Goal: Task Accomplishment & Management: Manage account settings

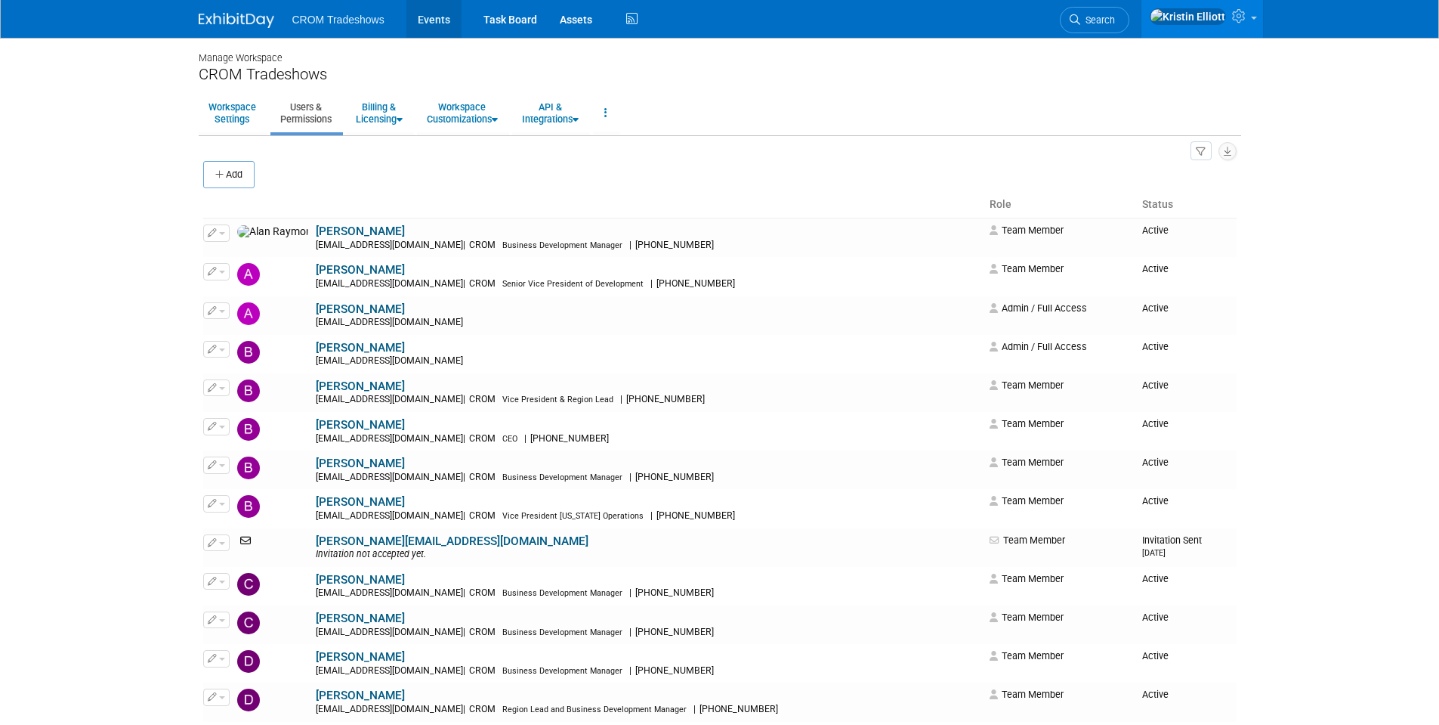
click at [431, 19] on link "Events" at bounding box center [434, 19] width 55 height 38
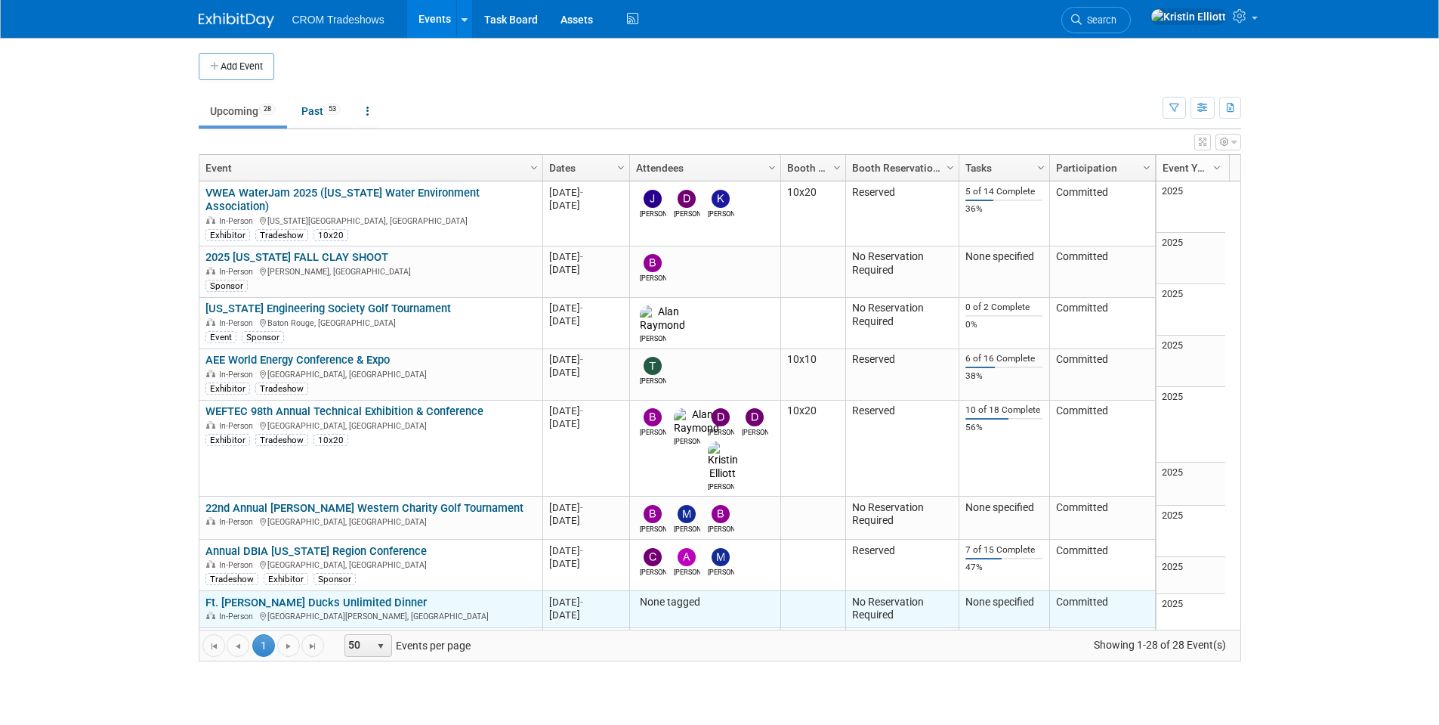
click at [341, 595] on link "Ft. Myers Ducks Unlimited Dinner" at bounding box center [316, 602] width 221 height 14
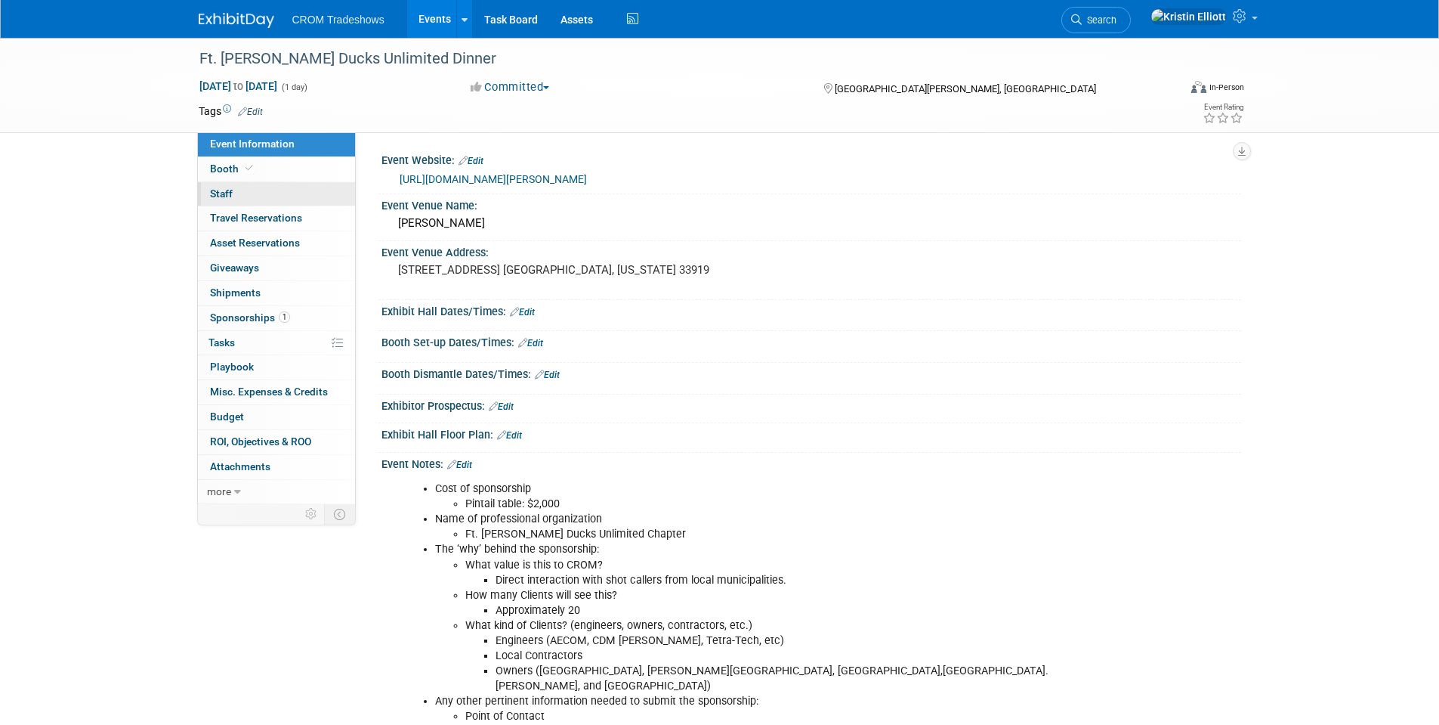
click at [267, 190] on link "0 Staff 0" at bounding box center [276, 194] width 157 height 24
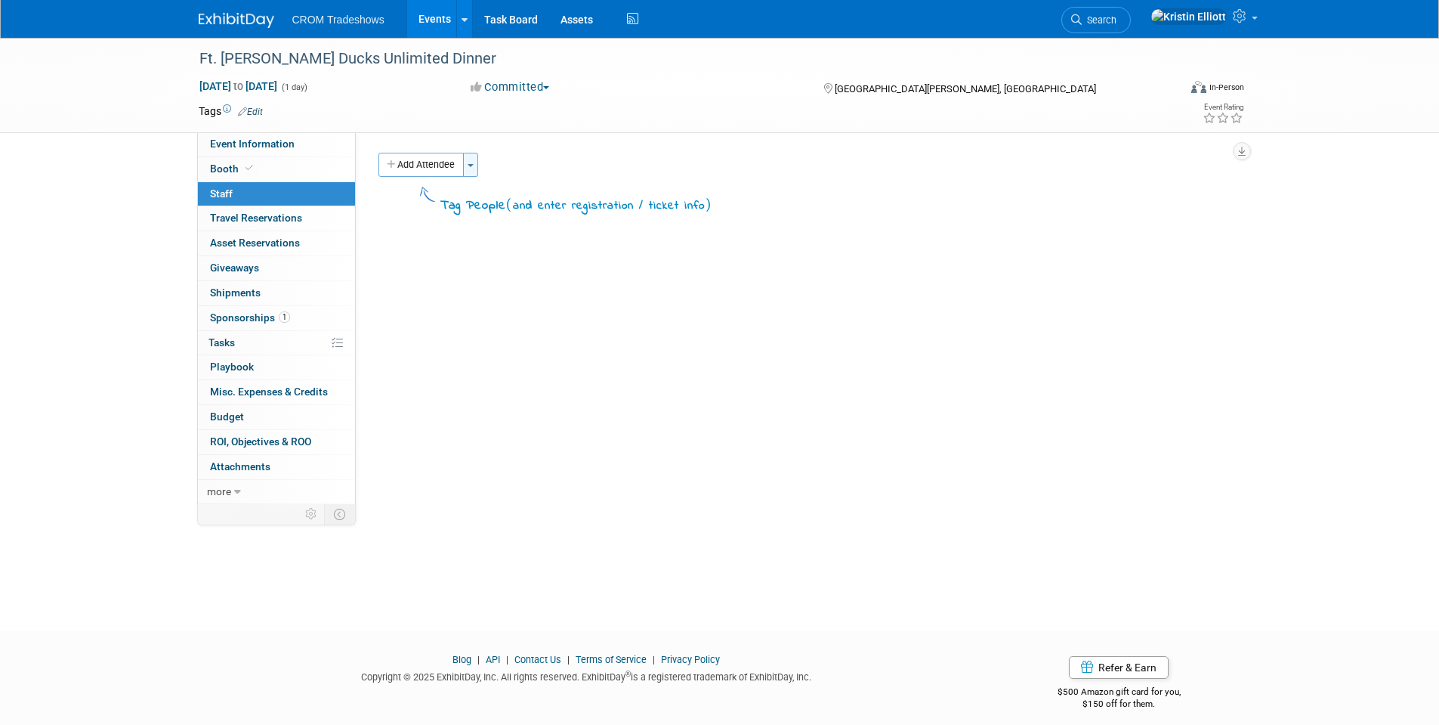
click at [471, 170] on button "Toggle Dropdown" at bounding box center [470, 165] width 15 height 24
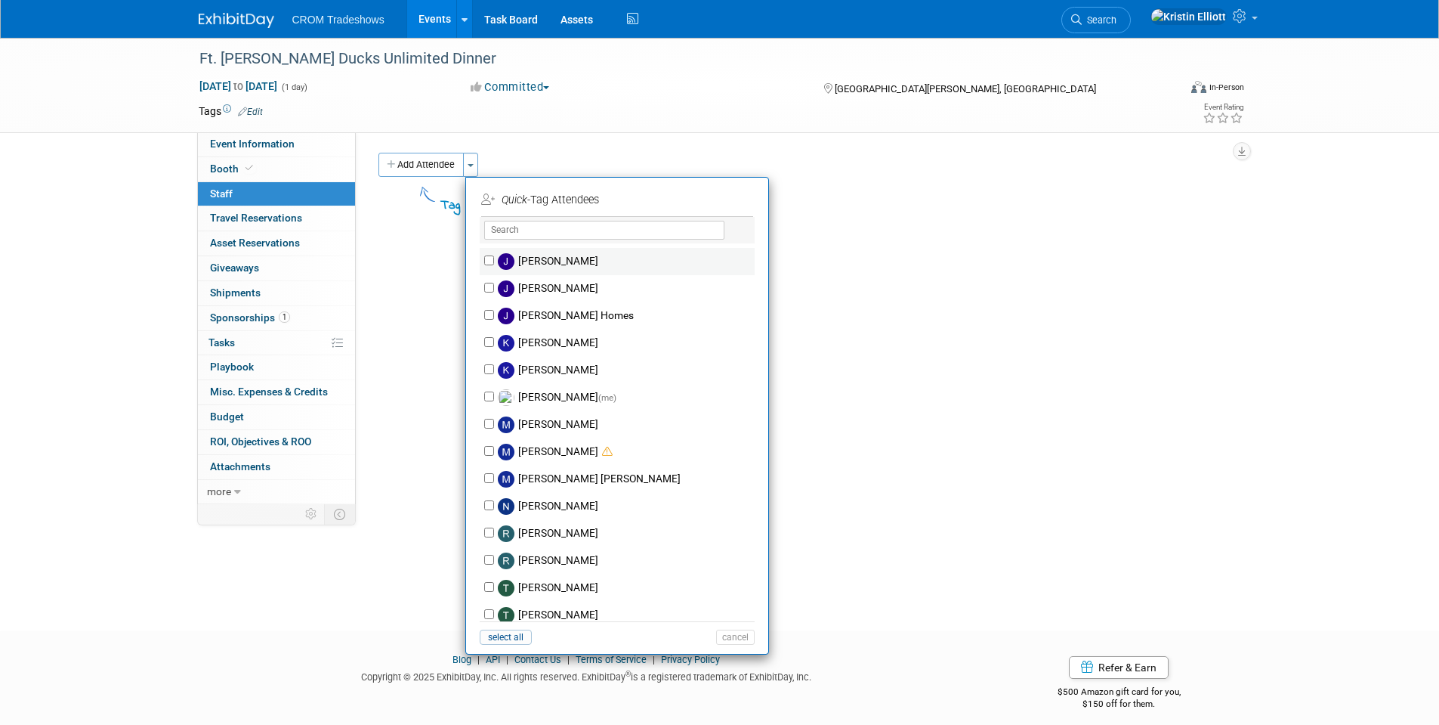
scroll to position [414, 0]
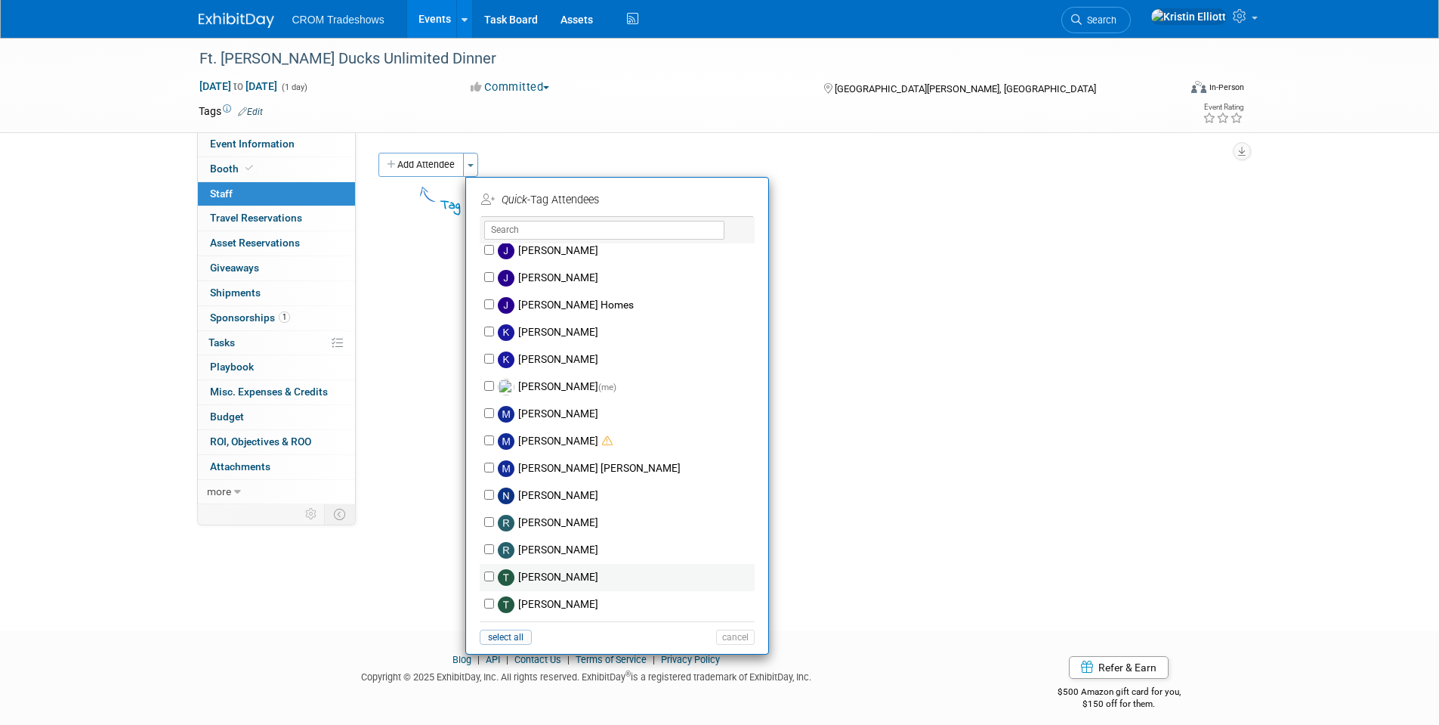
click at [561, 575] on label "TJ Williams" at bounding box center [627, 577] width 266 height 27
click at [494, 575] on input "TJ Williams" at bounding box center [489, 576] width 10 height 10
checkbox input "true"
click at [734, 204] on button "Apply" at bounding box center [730, 200] width 46 height 22
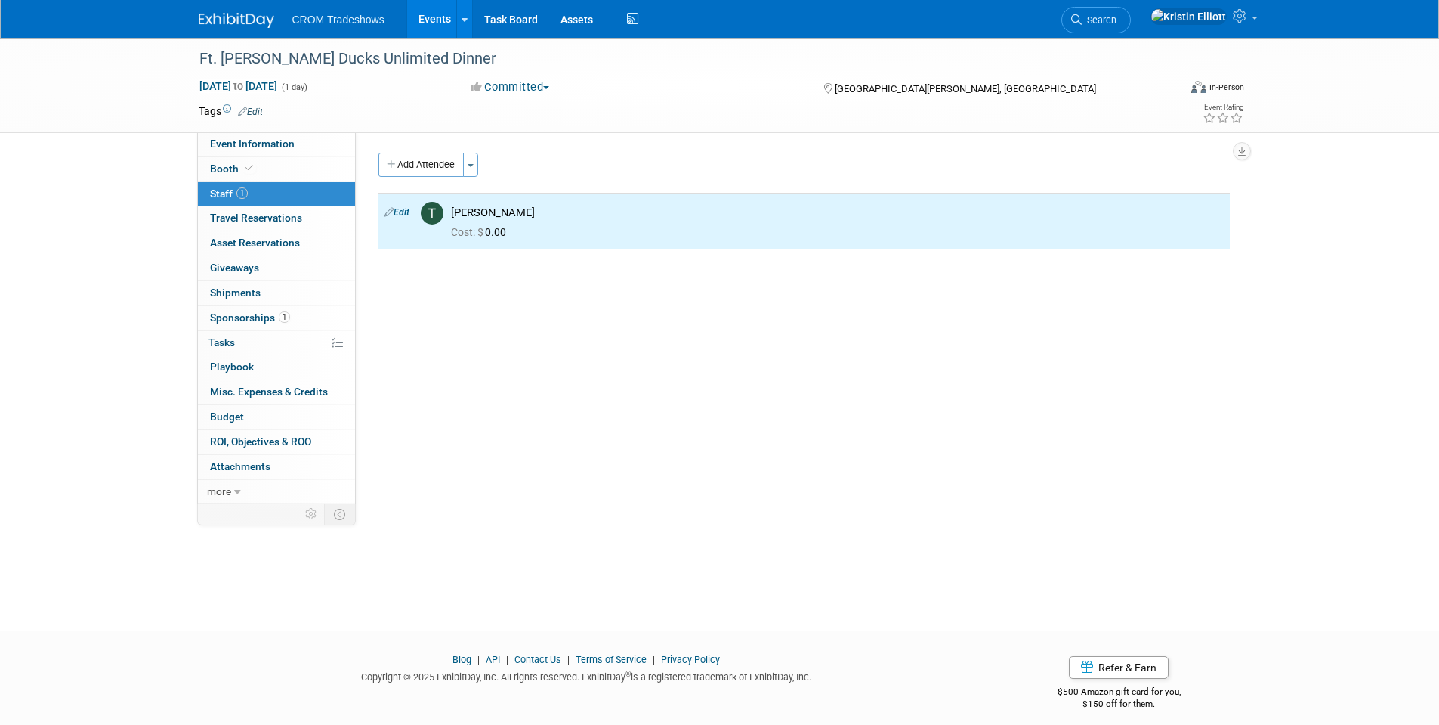
click at [531, 327] on div "Event Website: Edit https://ducksunlimited.myeventscenter.com/event/2025-Fort-M…" at bounding box center [799, 318] width 886 height 372
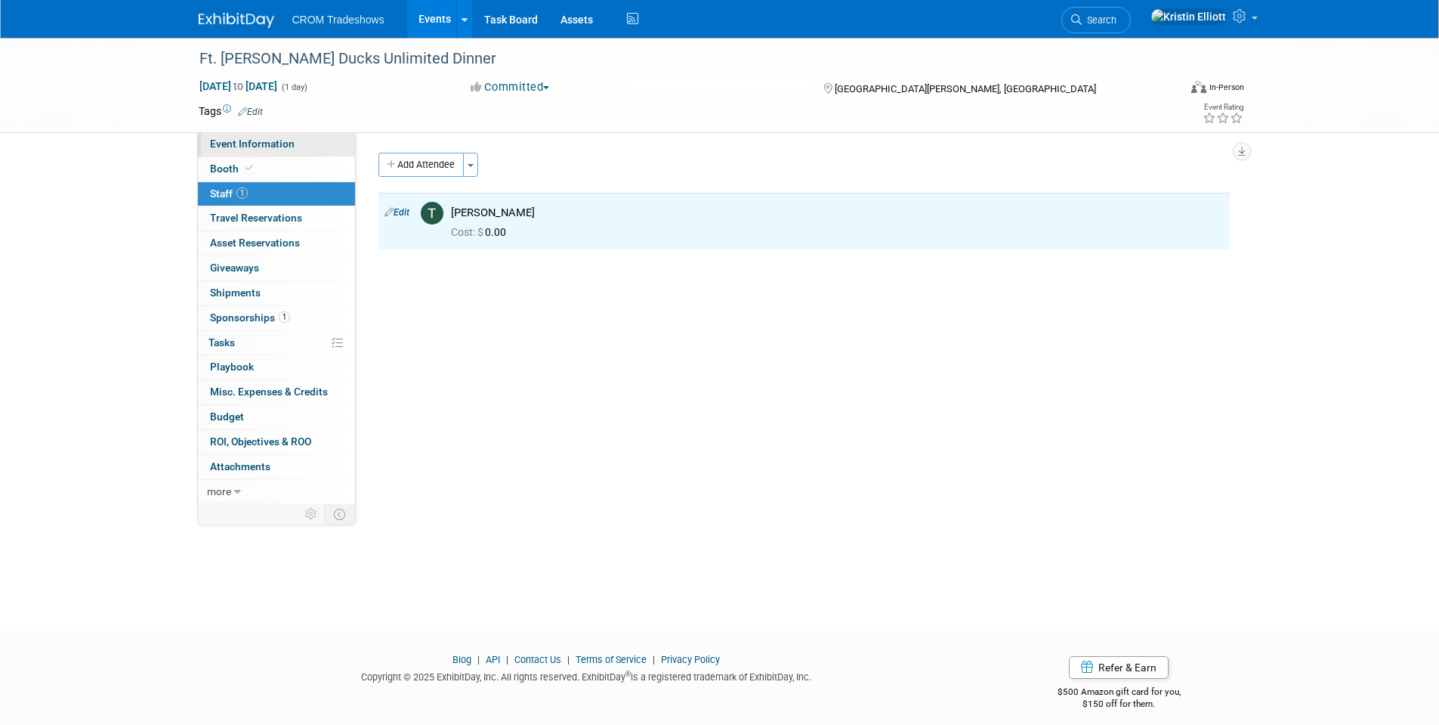
click at [258, 141] on span "Event Information" at bounding box center [252, 144] width 85 height 12
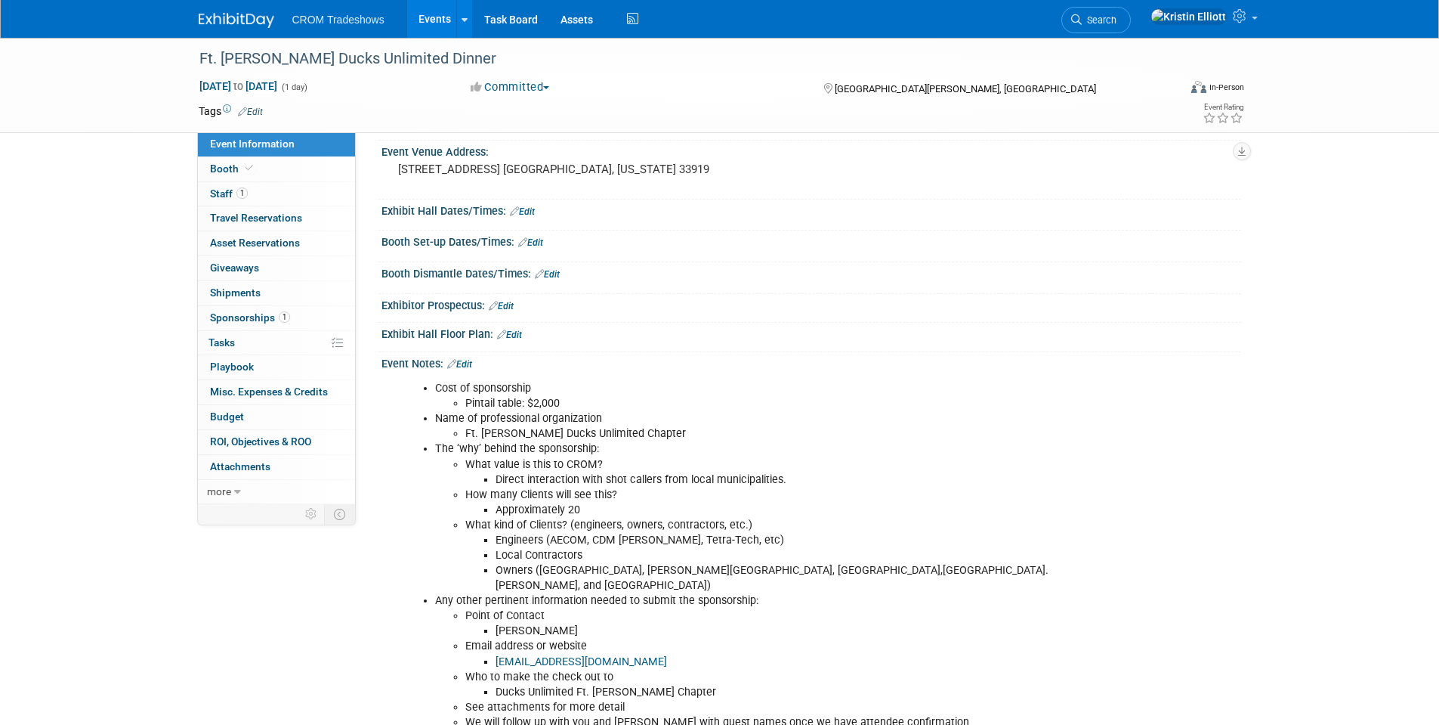
scroll to position [0, 0]
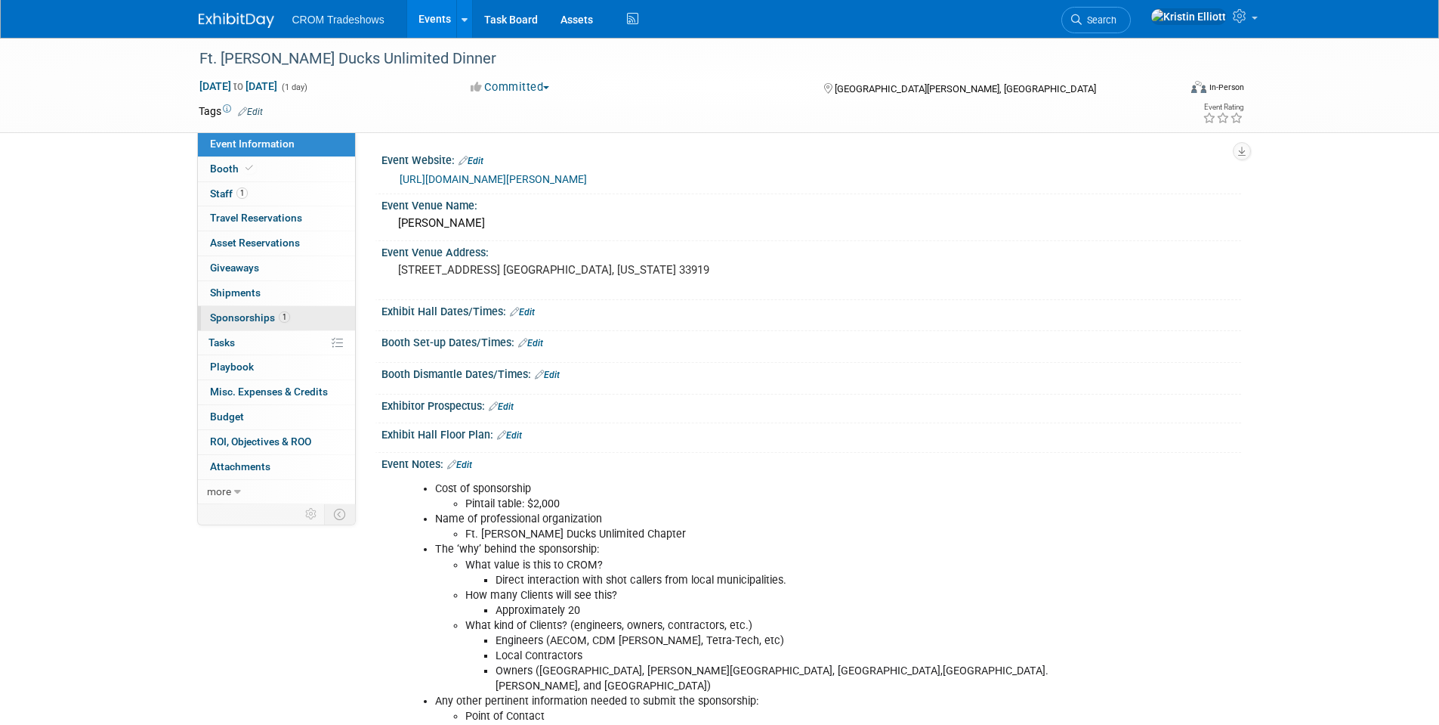
click at [289, 314] on link "1 Sponsorships 1" at bounding box center [276, 318] width 157 height 24
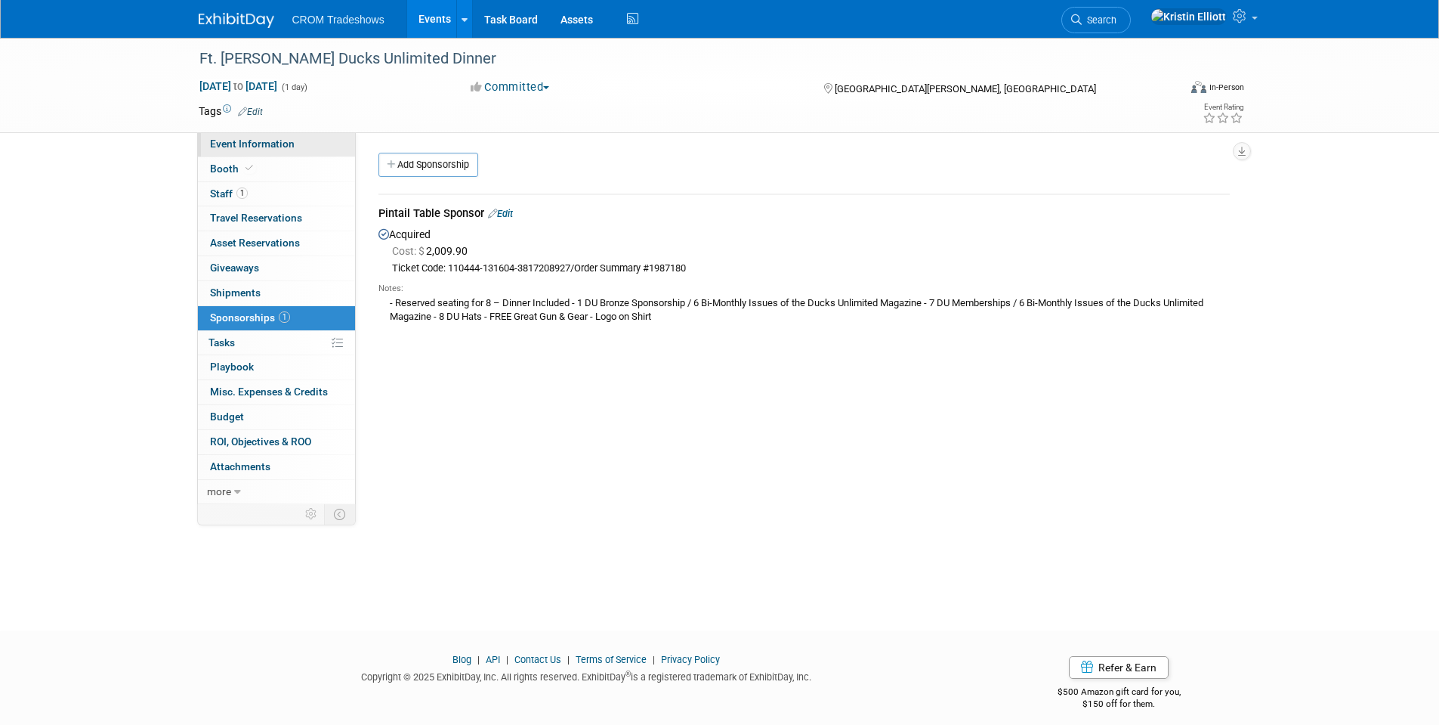
click at [262, 152] on link "Event Information" at bounding box center [276, 144] width 157 height 24
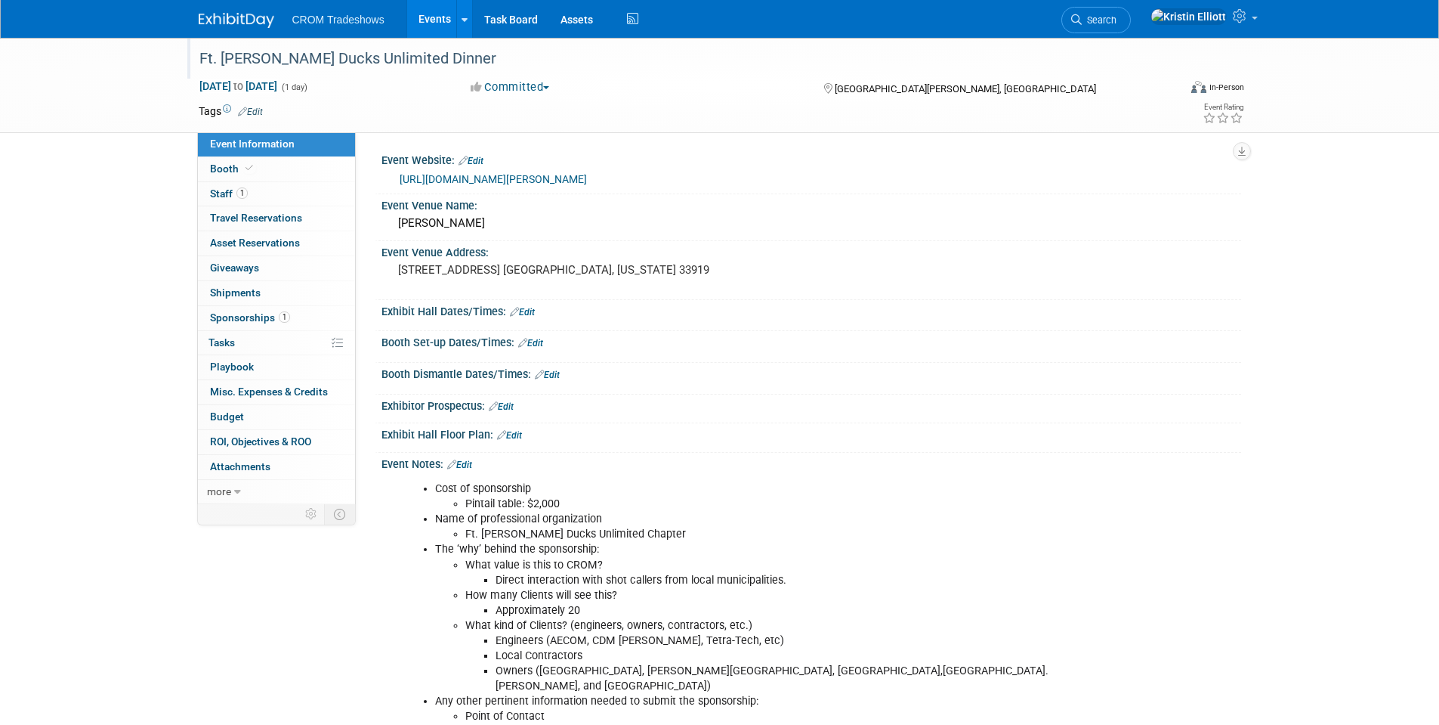
click at [806, 68] on div "Ft. [PERSON_NAME] Ducks Unlimited Dinner" at bounding box center [675, 58] width 962 height 27
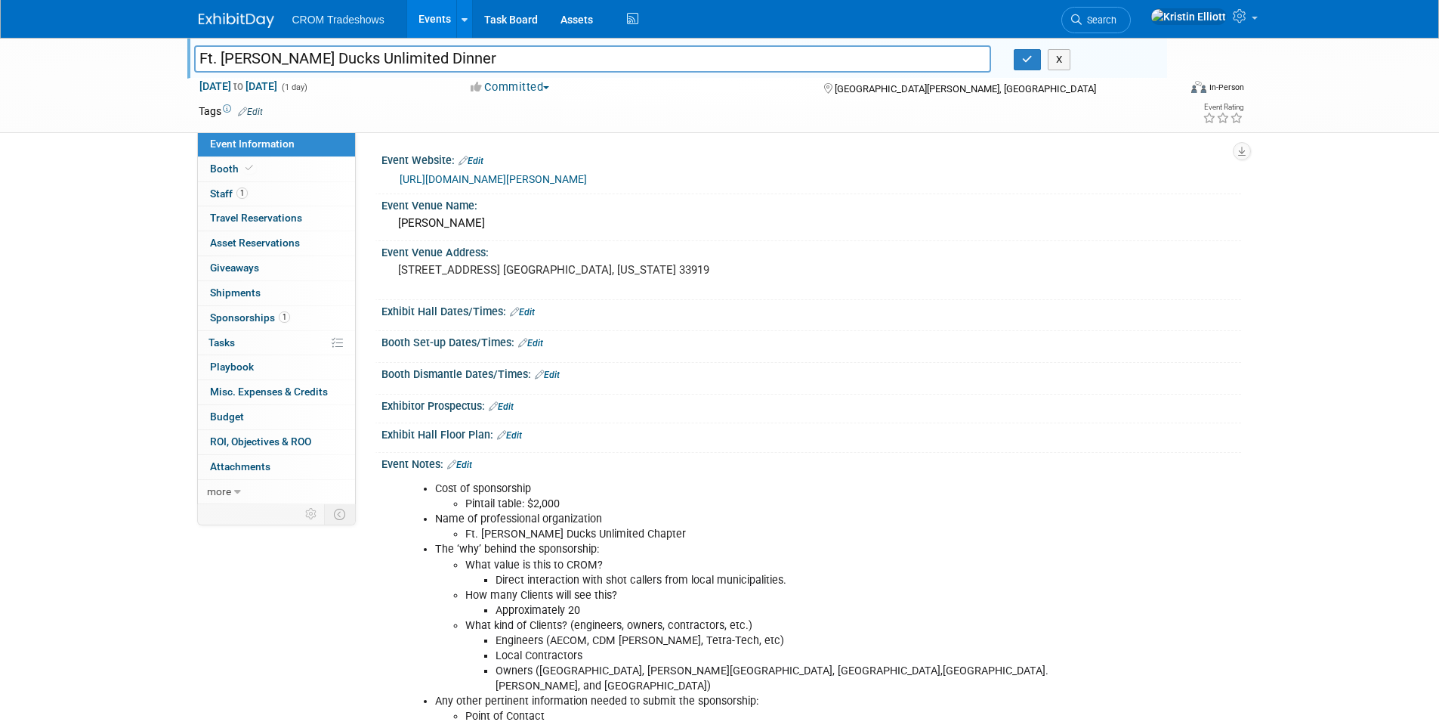
click at [356, 64] on input "Ft. [PERSON_NAME] Ducks Unlimited Dinner" at bounding box center [593, 58] width 798 height 26
click at [252, 342] on link "0% Tasks 0%" at bounding box center [276, 343] width 157 height 24
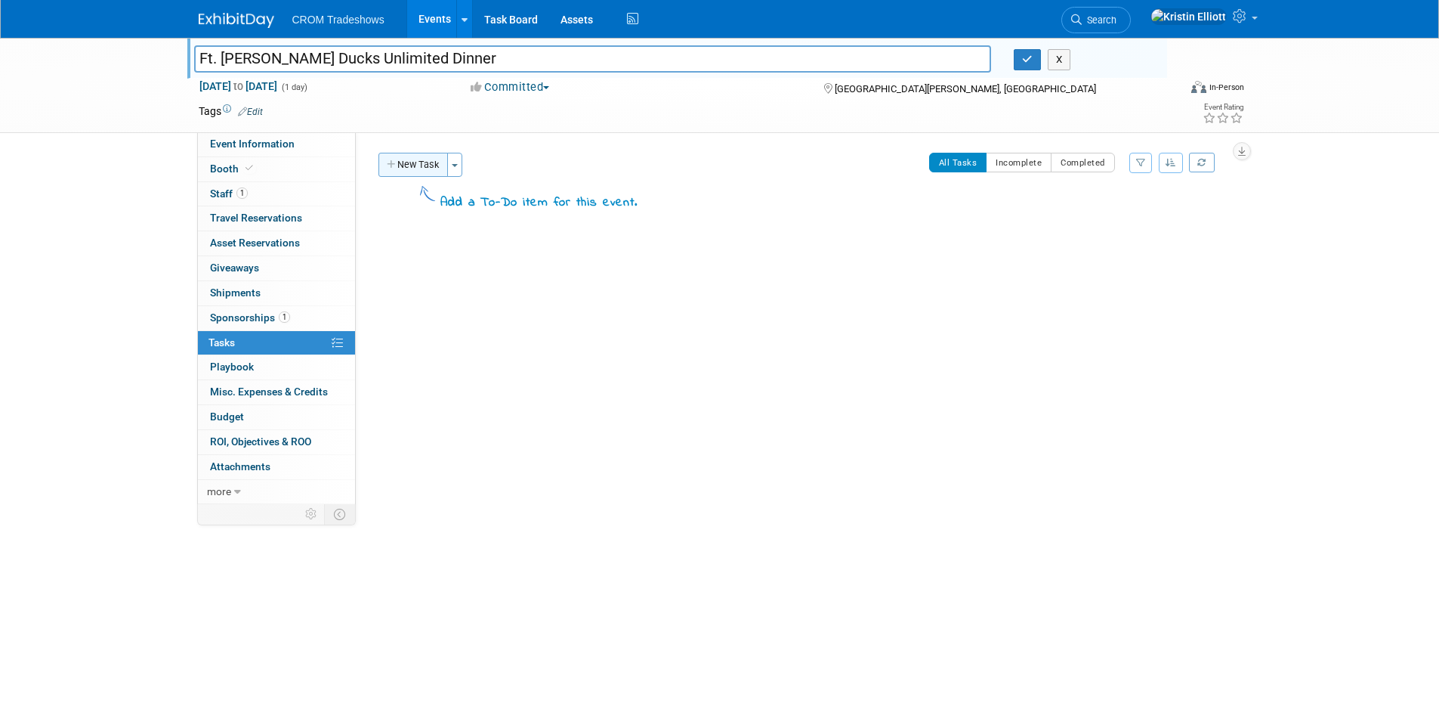
click at [428, 161] on button "New Task" at bounding box center [414, 165] width 70 height 24
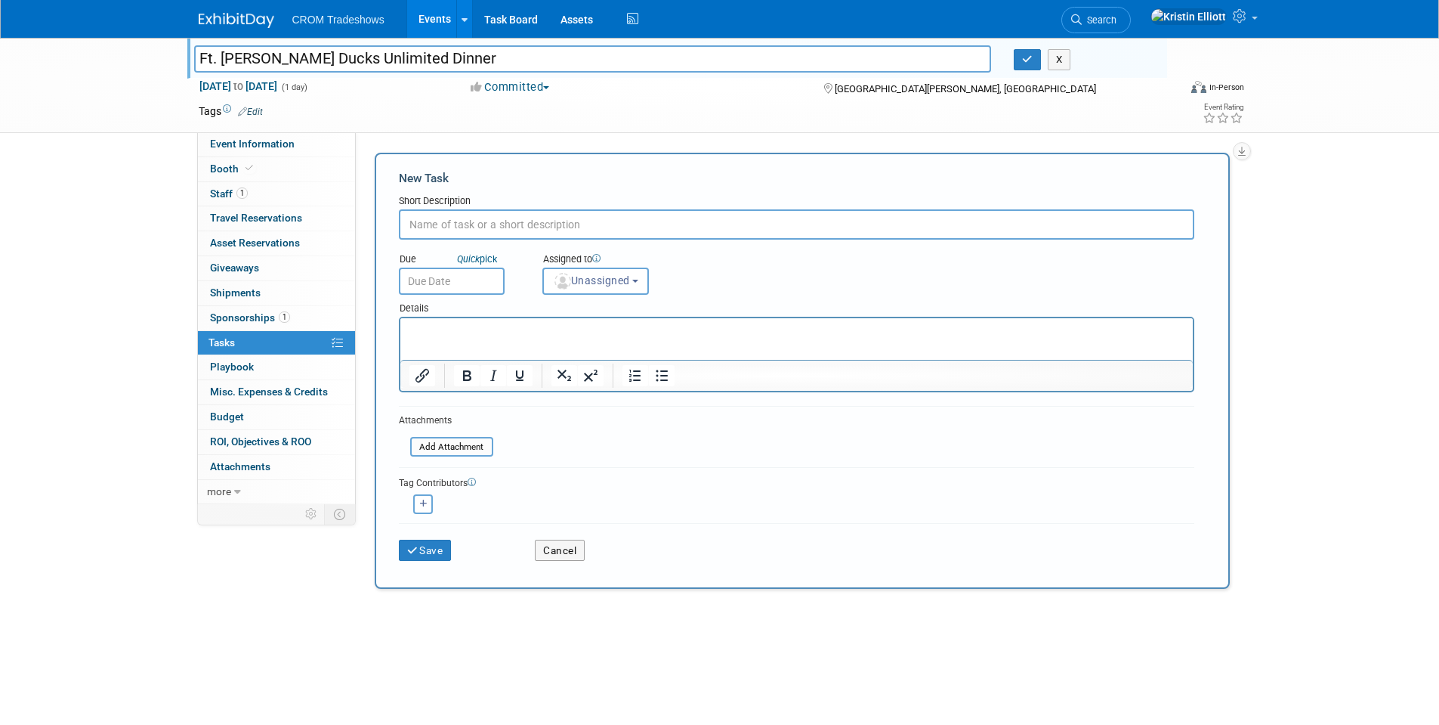
click at [469, 211] on input "text" at bounding box center [797, 224] width 796 height 30
click at [512, 224] on input "text" at bounding box center [797, 224] width 796 height 30
click at [480, 233] on input "text" at bounding box center [797, 224] width 796 height 30
click at [479, 224] on input "text" at bounding box center [797, 224] width 796 height 30
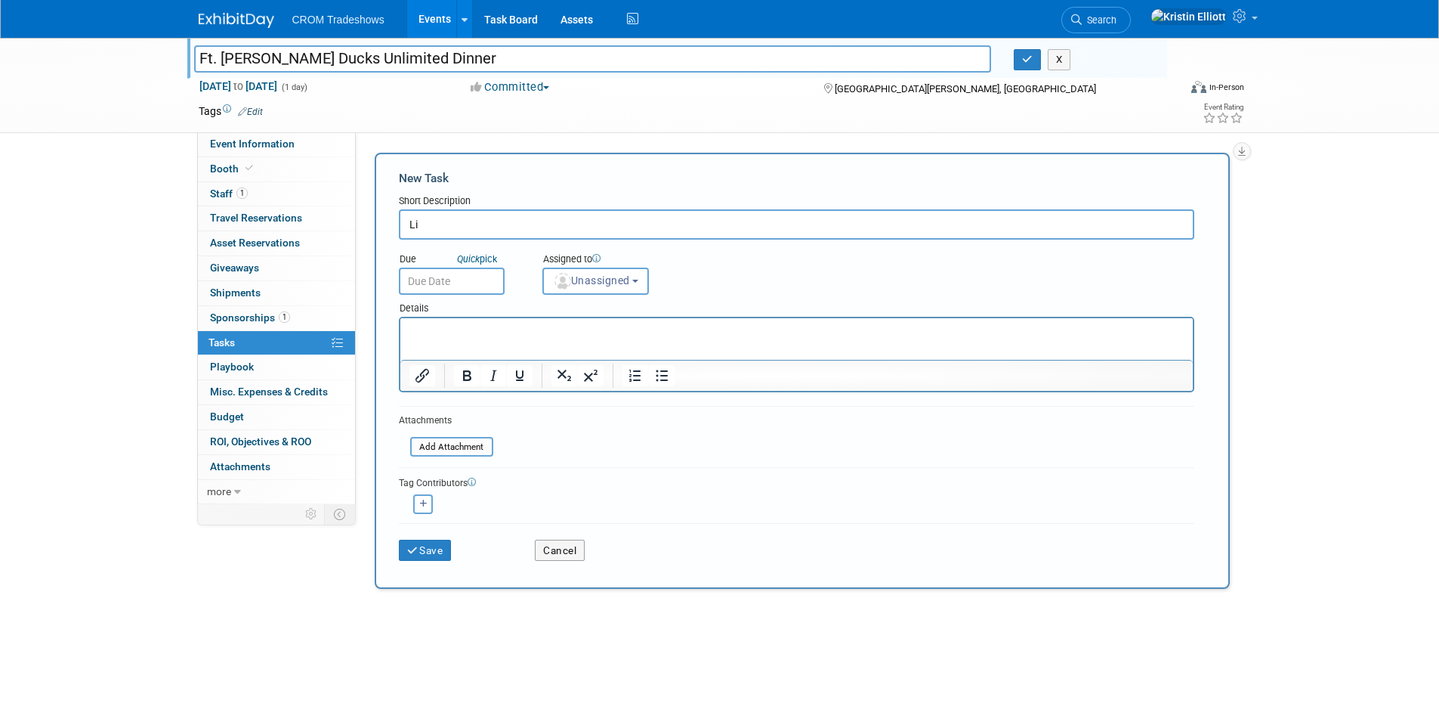
type input "L"
type input "N"
click at [445, 220] on input "Quest Names needed" at bounding box center [797, 224] width 796 height 30
type input "Quest names needed"
click at [1021, 64] on button "button" at bounding box center [1027, 59] width 27 height 21
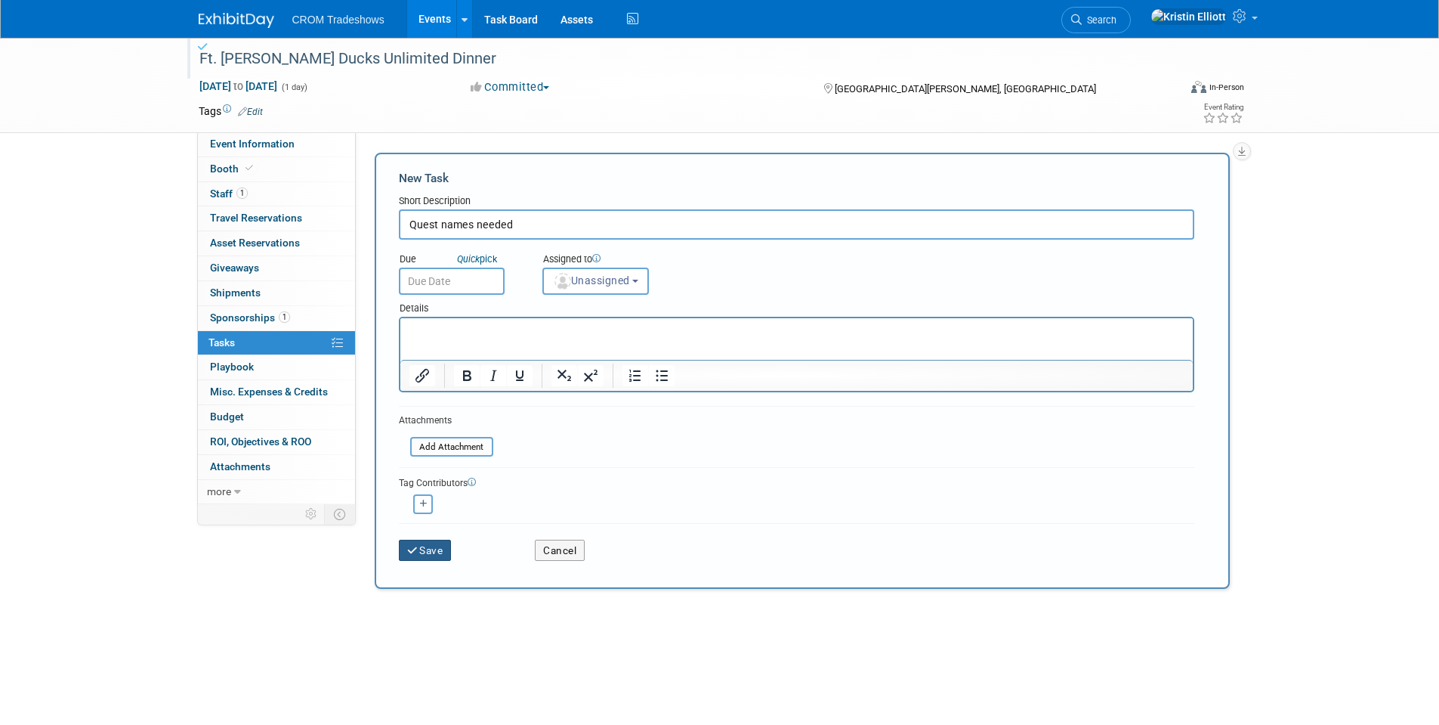
click at [445, 548] on button "Save" at bounding box center [425, 549] width 53 height 21
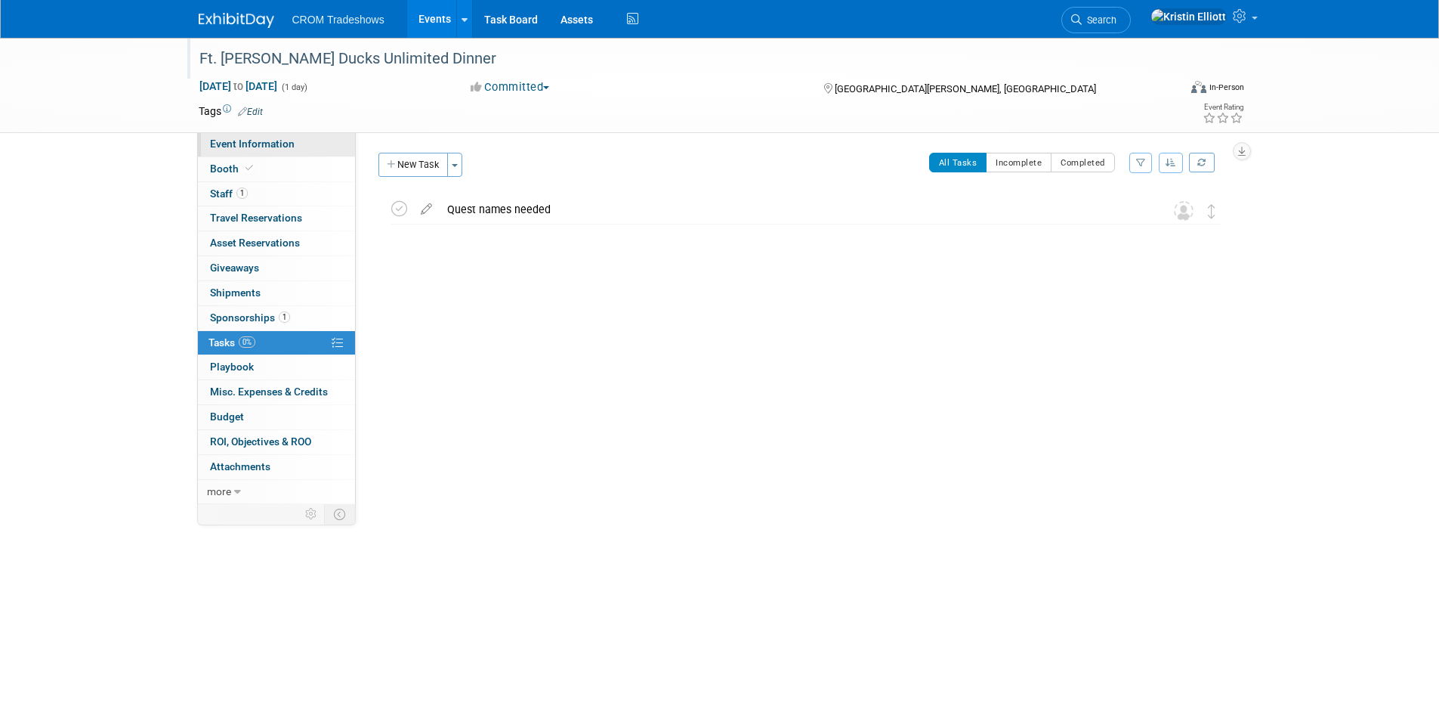
click at [235, 144] on span "Event Information" at bounding box center [252, 144] width 85 height 12
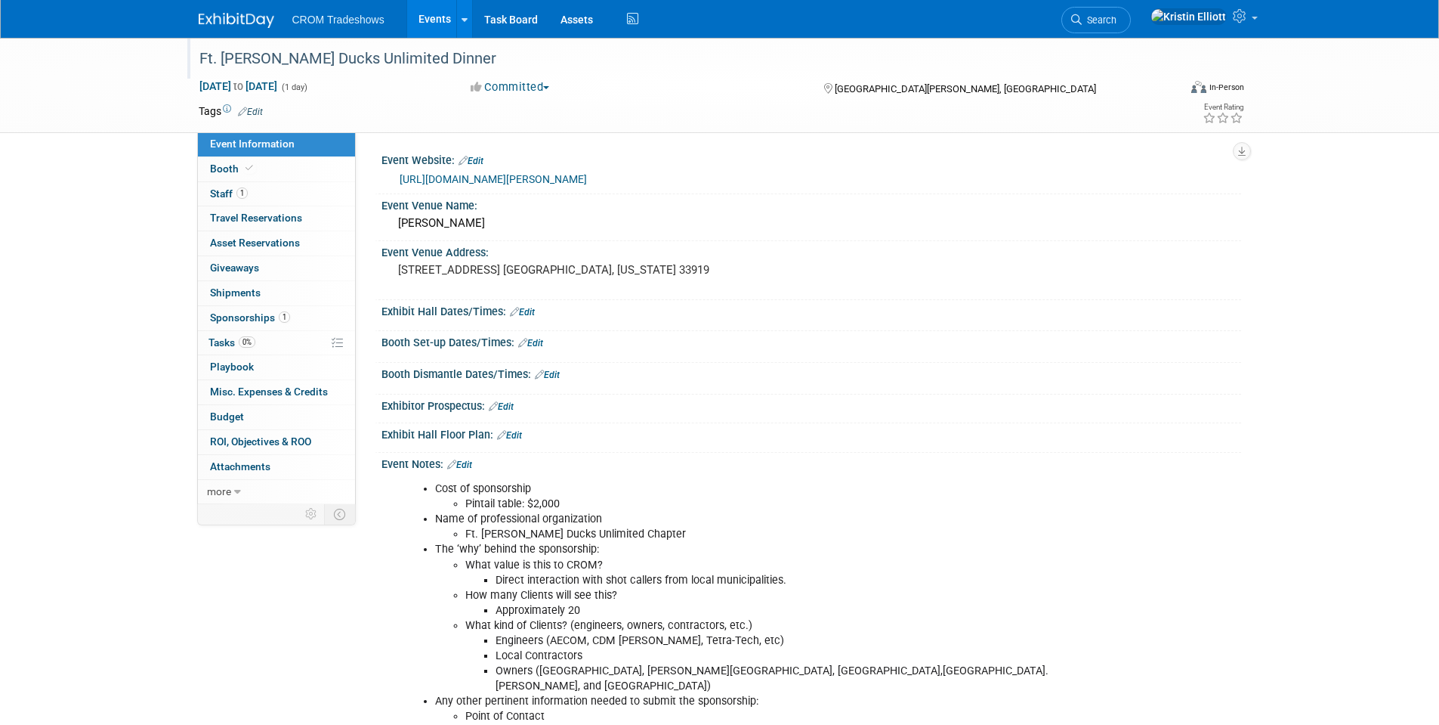
click at [494, 179] on link "https://ducksunlimited.myeventscenter.com/event/2025-Fort-Myers-Ducks-Unlimited…" at bounding box center [493, 179] width 187 height 12
click at [259, 339] on link "0% Tasks 0%" at bounding box center [276, 343] width 157 height 24
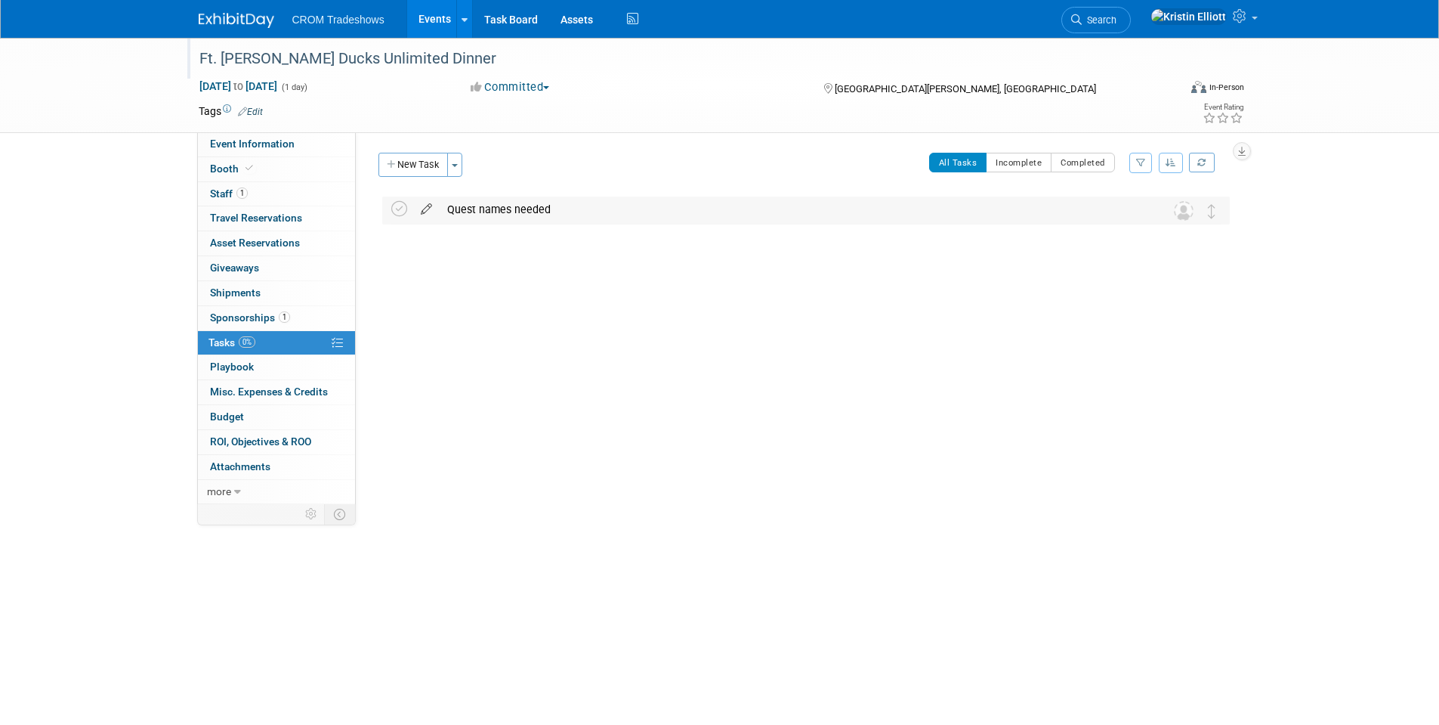
click at [423, 208] on icon at bounding box center [426, 205] width 26 height 19
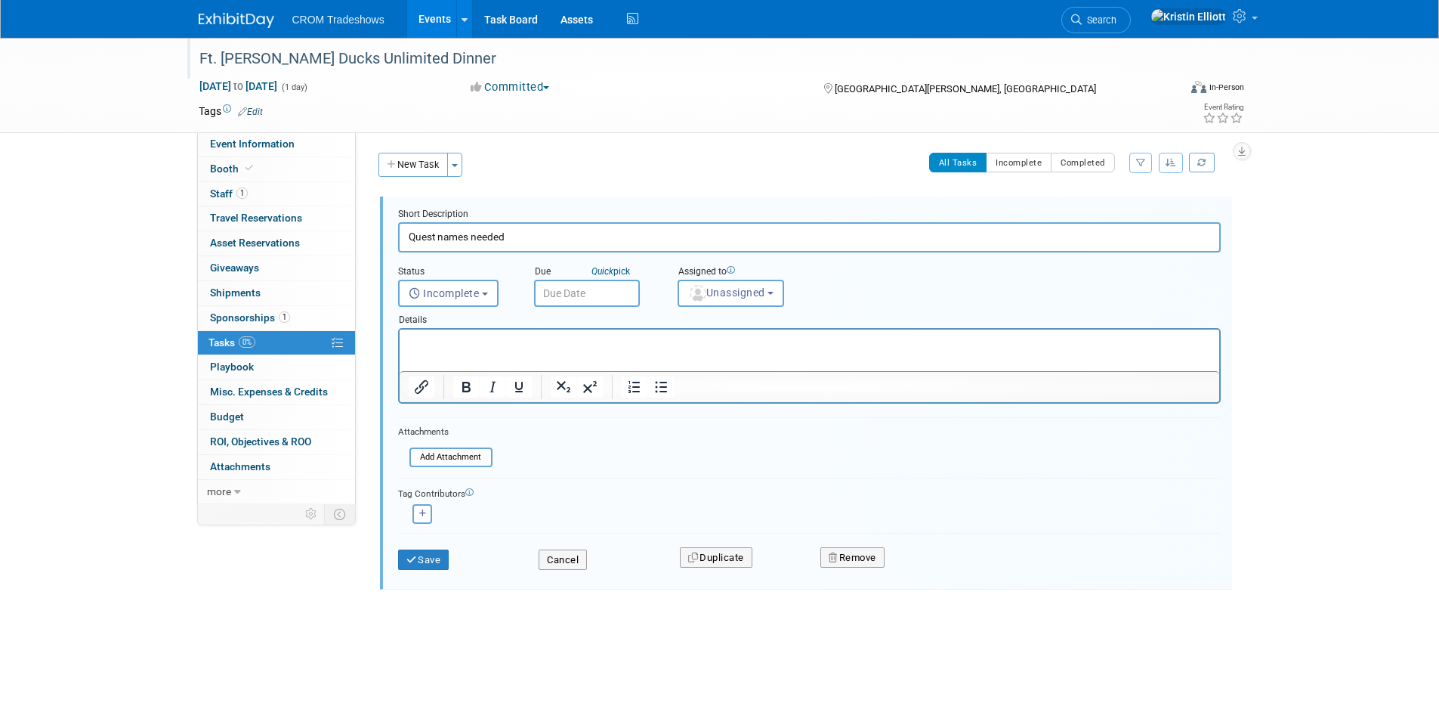
drag, startPoint x: 456, startPoint y: 233, endPoint x: 384, endPoint y: 230, distance: 72.6
click at [384, 230] on div "Short Description Quest names needed Status <i class="far fa-clock" style="padd…" at bounding box center [806, 392] width 852 height 393
click at [471, 247] on input "Quest names needed" at bounding box center [809, 236] width 823 height 29
drag, startPoint x: 515, startPoint y: 233, endPoint x: 330, endPoint y: 221, distance: 184.8
click at [329, 221] on div "Event Information Event Info Booth Booth 1 Staff 1 Staff 0 Travel Reservations …" at bounding box center [719, 345] width 1065 height 614
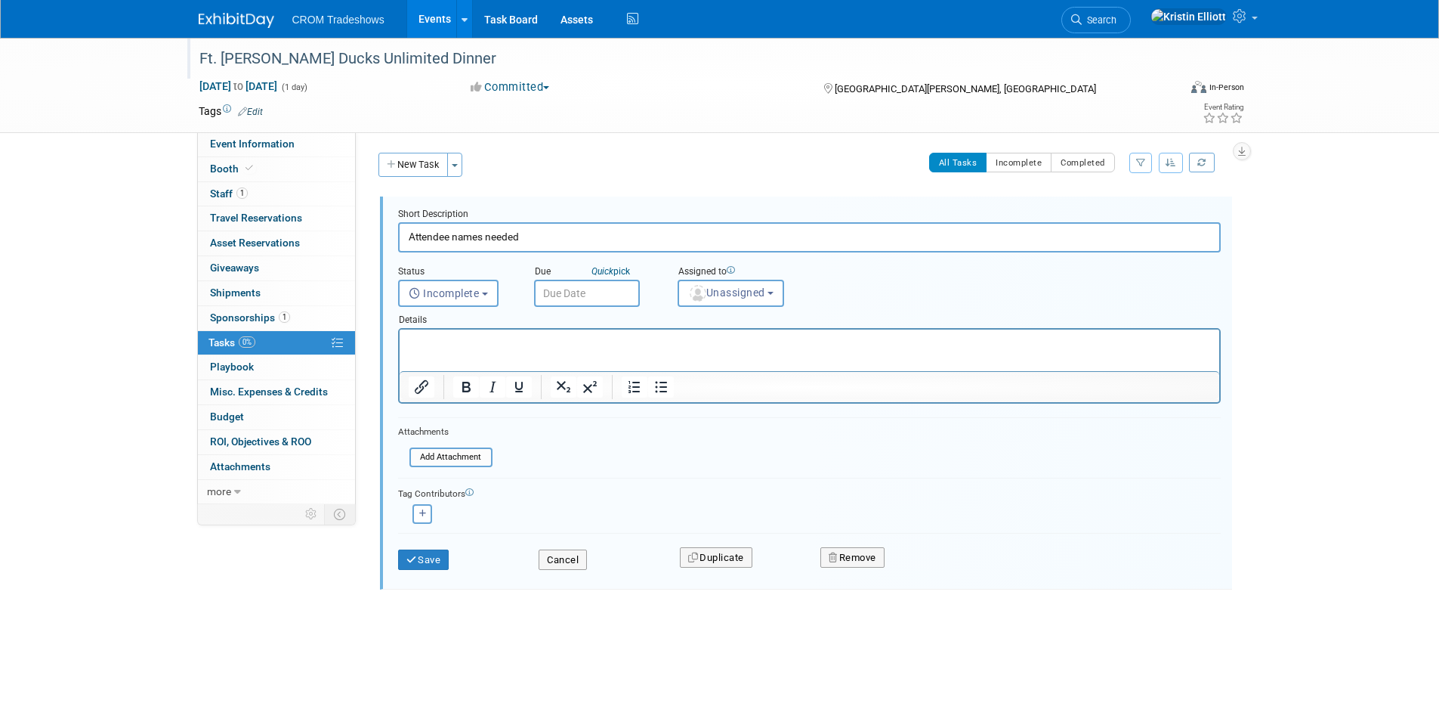
type input "Attendee names needed"
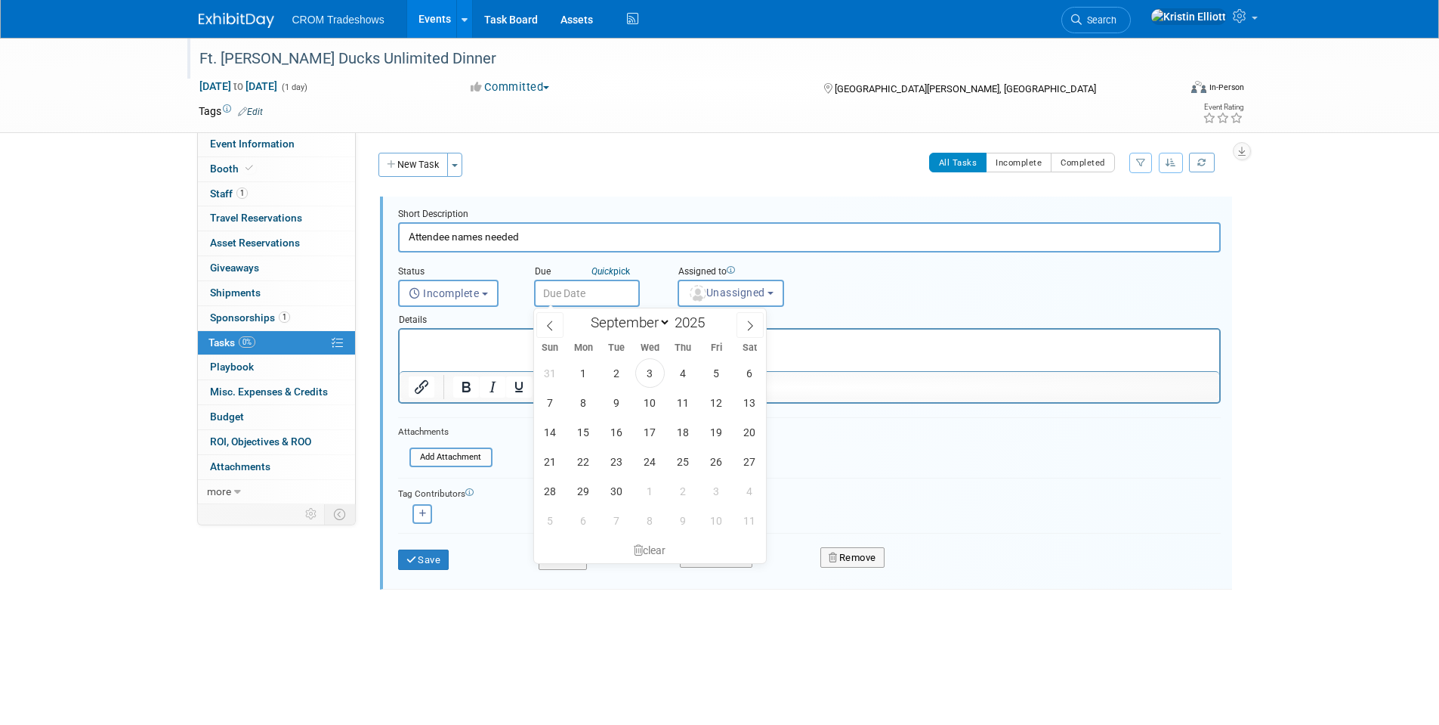
click at [608, 298] on input "text" at bounding box center [587, 293] width 106 height 27
click at [716, 462] on span "26" at bounding box center [716, 461] width 29 height 29
type input "Sep 26, 2025"
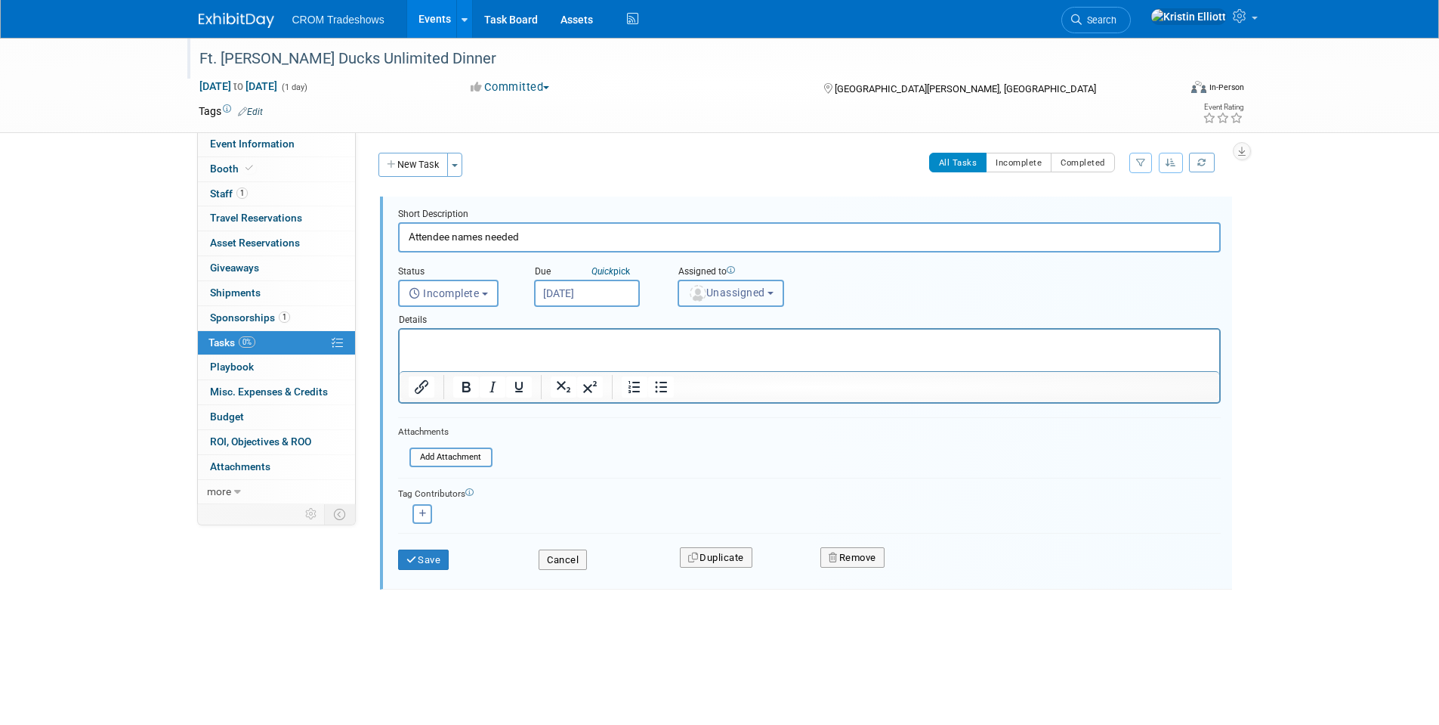
click at [762, 296] on span "Unassigned" at bounding box center [726, 292] width 77 height 12
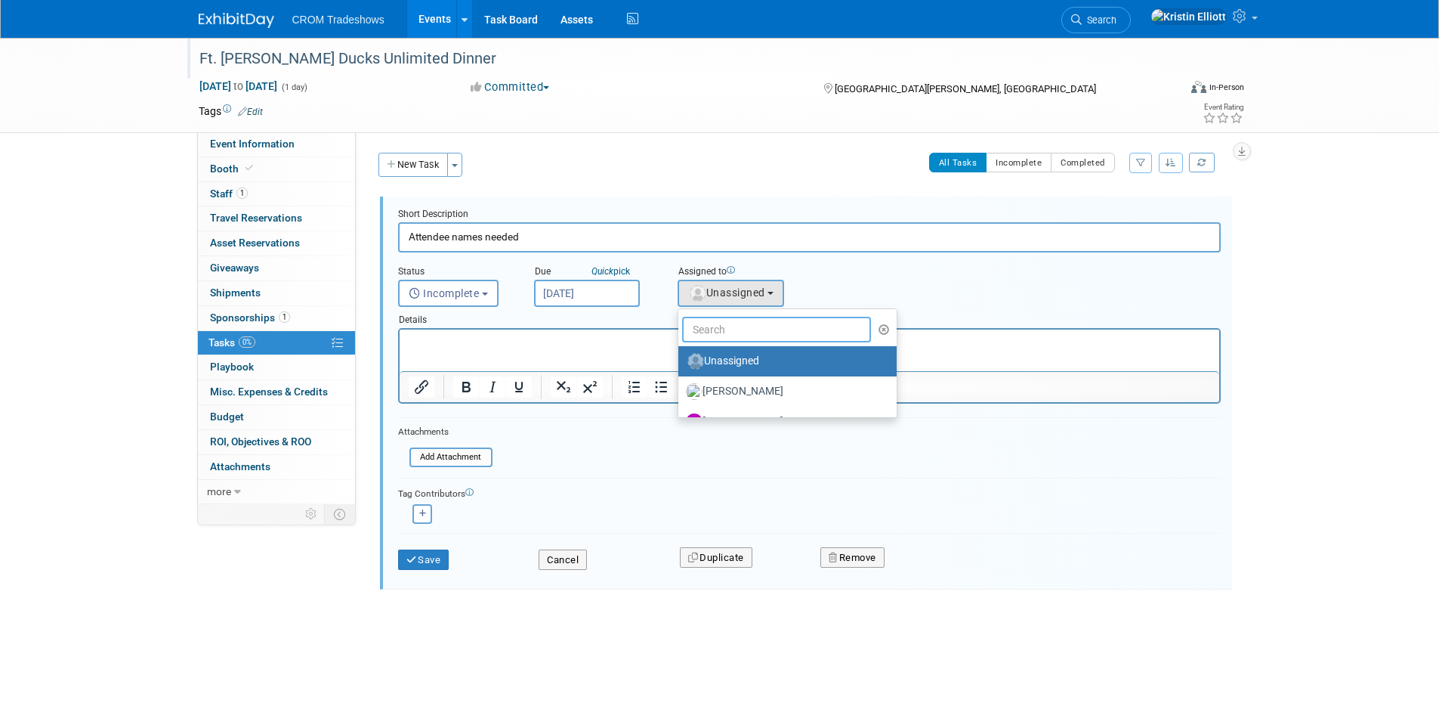
click at [754, 329] on input "text" at bounding box center [777, 330] width 190 height 26
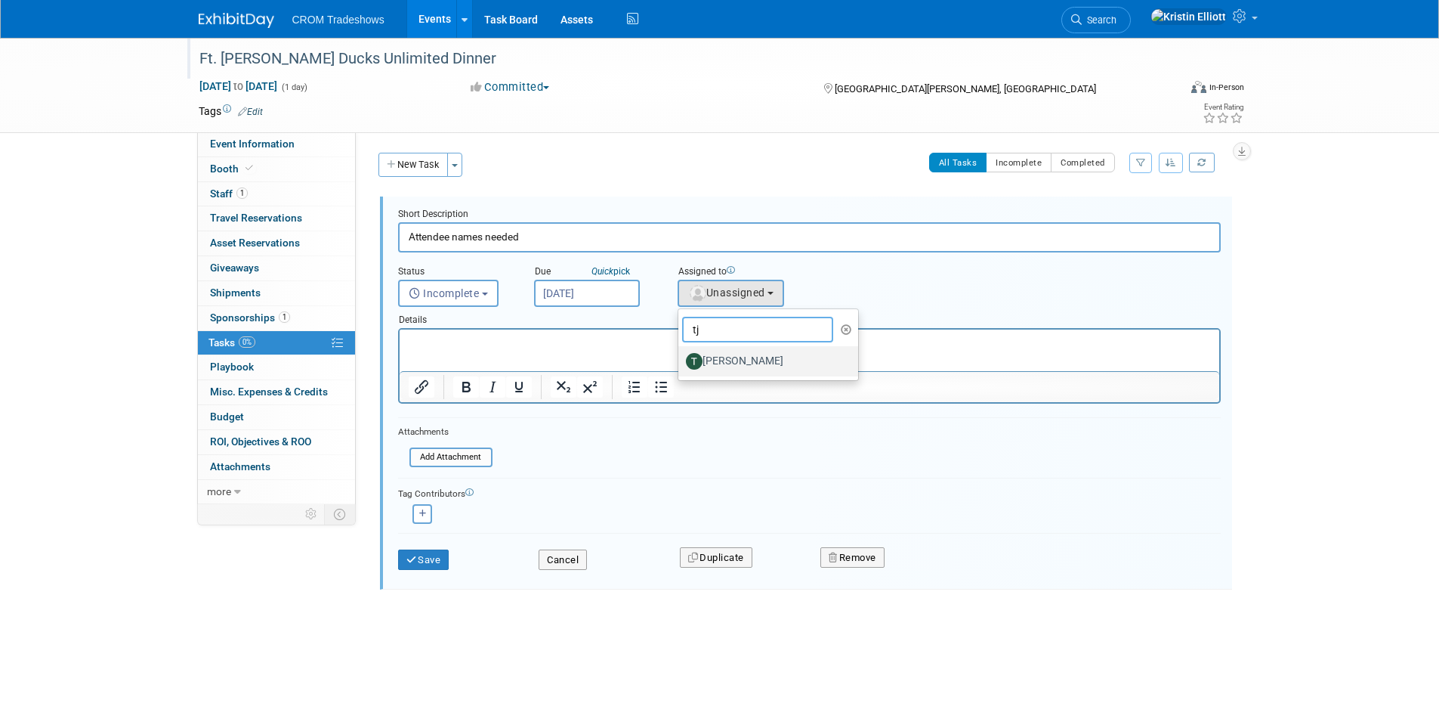
type input "tj"
click at [731, 375] on link "TJ Williams" at bounding box center [769, 361] width 181 height 30
click at [731, 367] on label "TJ Williams" at bounding box center [765, 361] width 158 height 24
click at [681, 364] on input "TJ Williams" at bounding box center [676, 359] width 10 height 10
select select "759e76f9-2864-4ad7-a42e-c95d9893aa26"
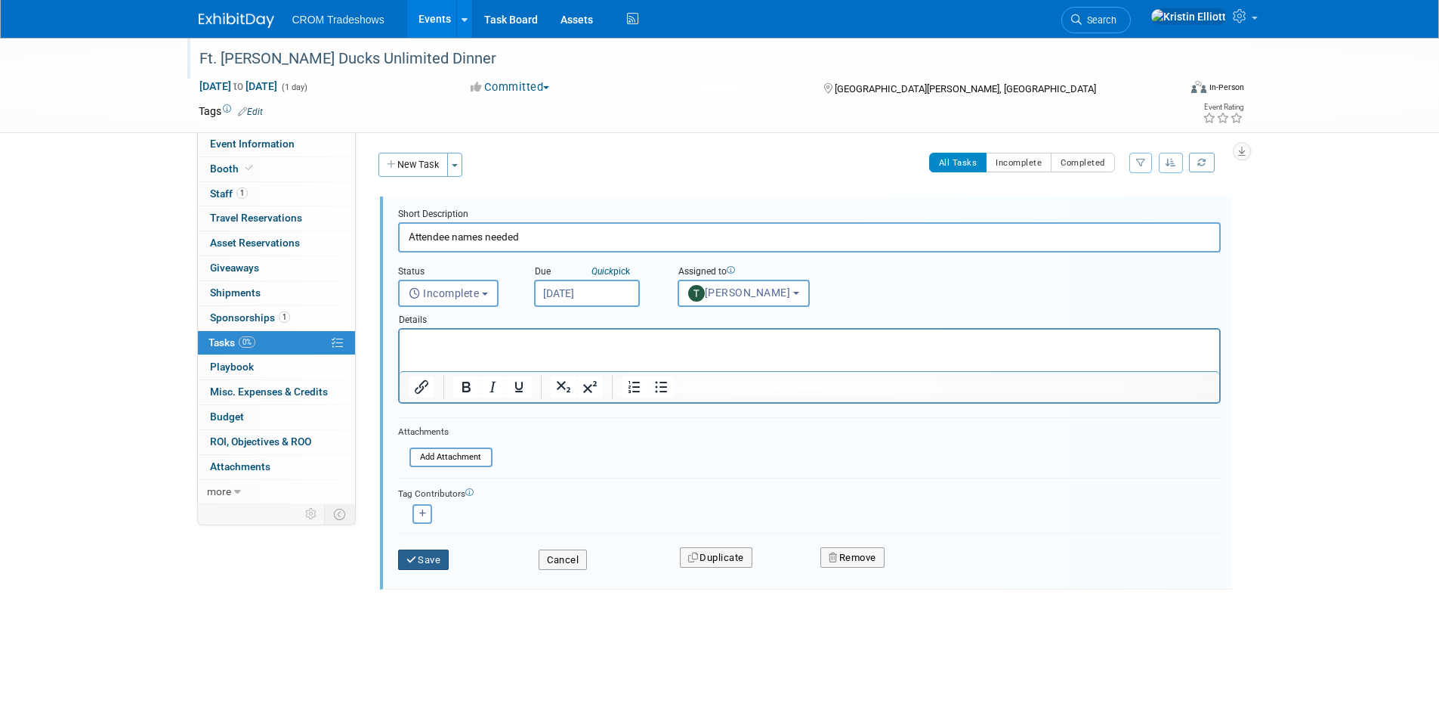
click at [425, 562] on button "Save" at bounding box center [423, 559] width 51 height 21
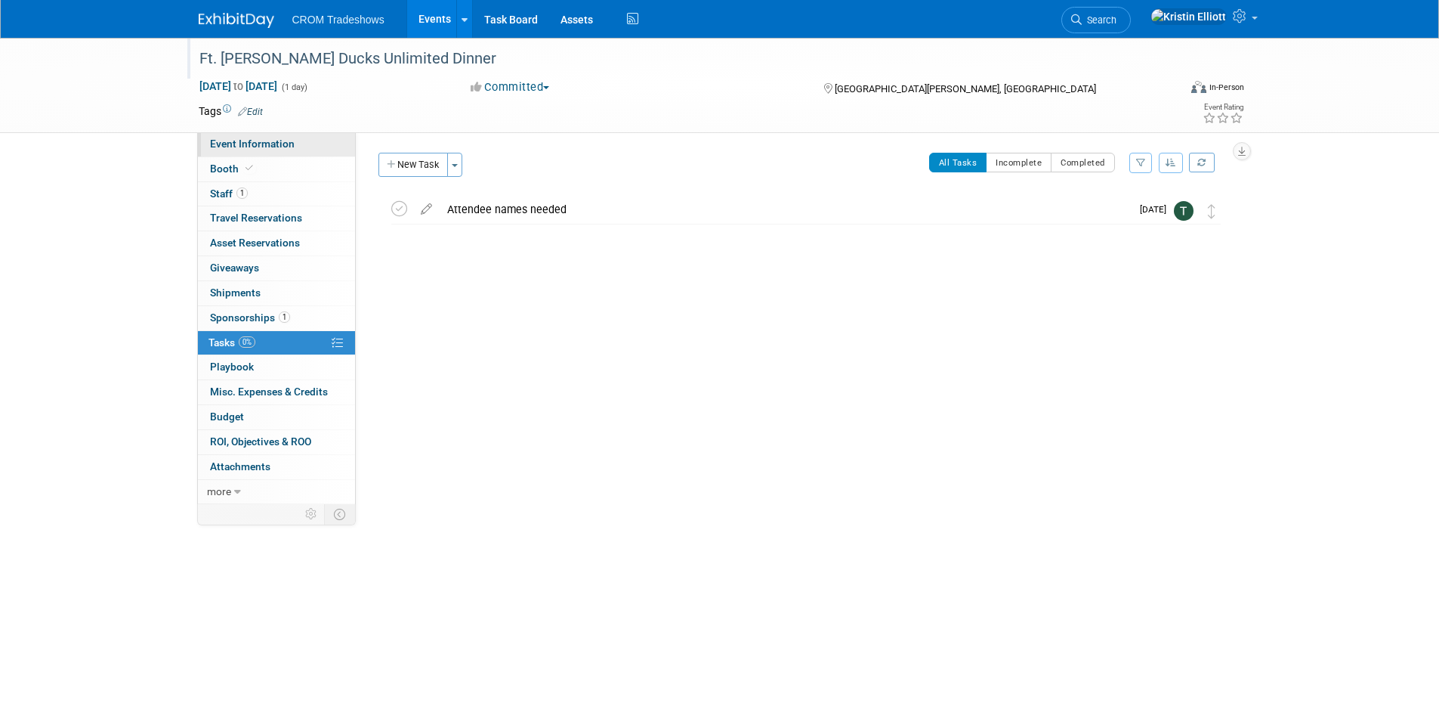
click at [258, 144] on span "Event Information" at bounding box center [252, 144] width 85 height 12
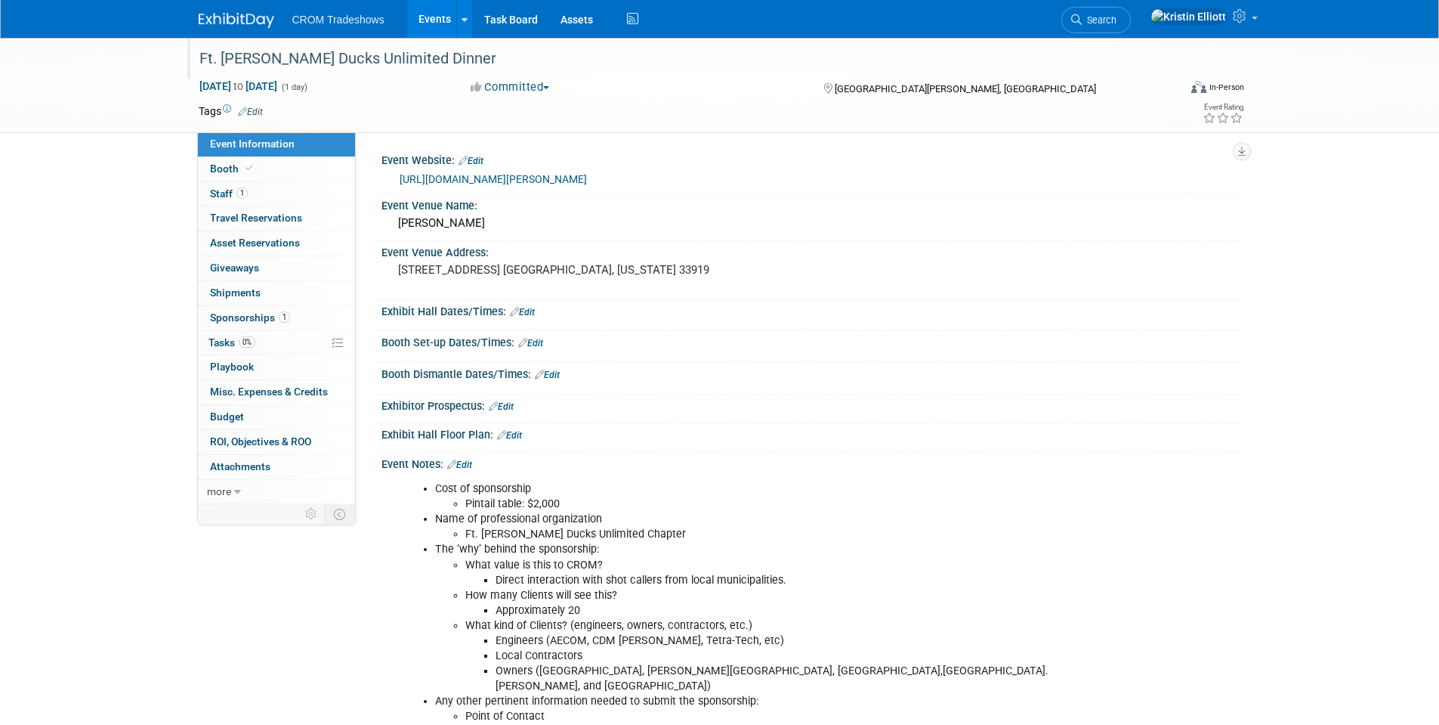
click at [431, 19] on link "Events" at bounding box center [434, 19] width 55 height 38
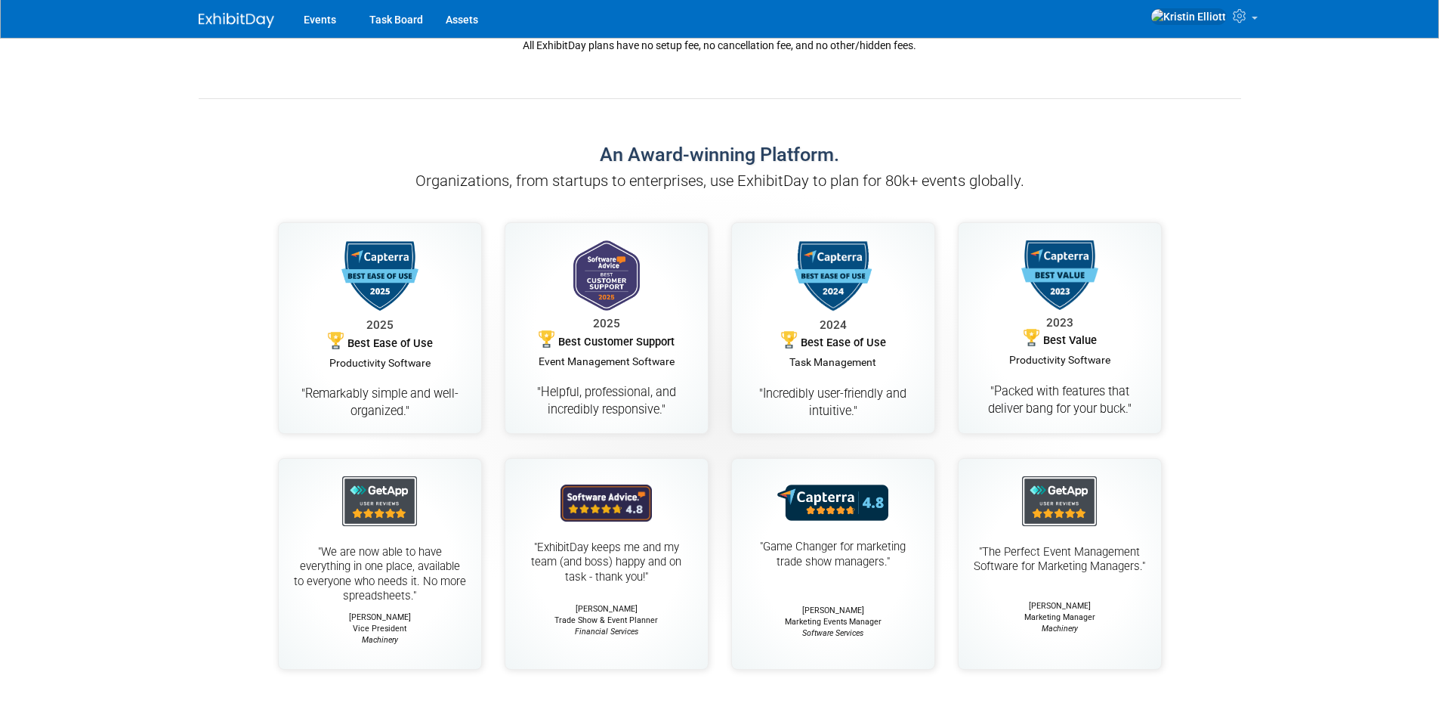
scroll to position [756, 0]
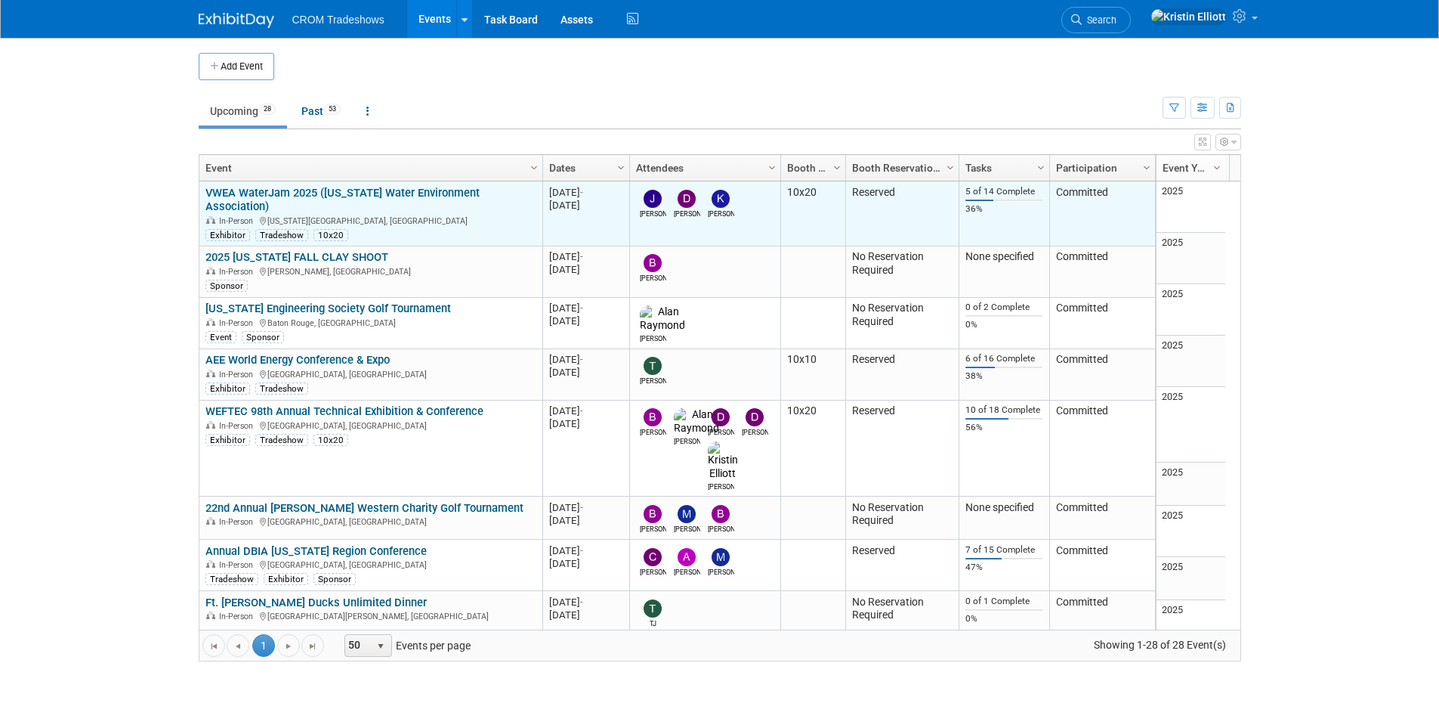
click at [375, 186] on link "VWEA WaterJam 2025 ([US_STATE] Water Environment Association)" at bounding box center [343, 200] width 274 height 28
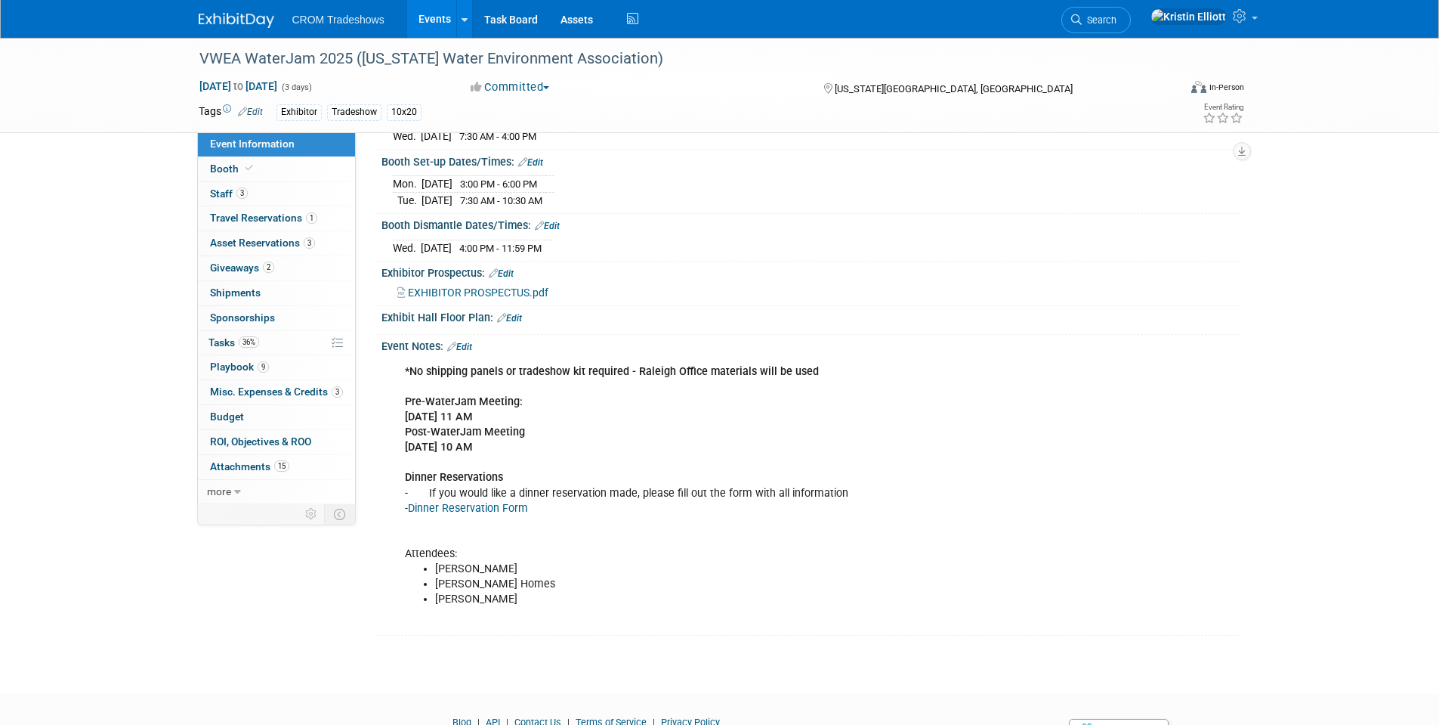
scroll to position [227, 0]
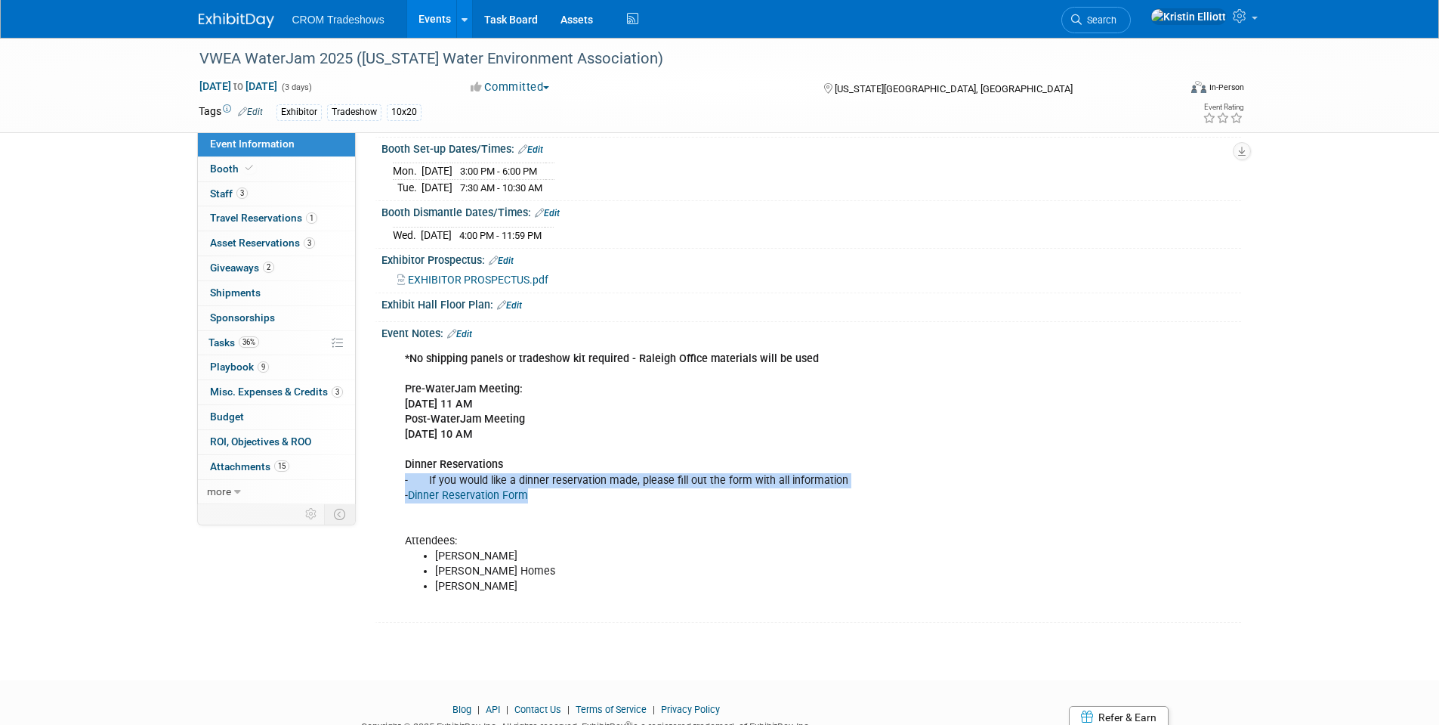
drag, startPoint x: 560, startPoint y: 503, endPoint x: 406, endPoint y: 491, distance: 154.6
click at [406, 491] on div "*No shipping panels or tradeshow kit required - Raleigh Office materials will b…" at bounding box center [734, 480] width 681 height 273
copy div "- If you would like a dinner reservation made, please fill out the form with al…"
click at [434, 20] on link "Events" at bounding box center [434, 19] width 55 height 38
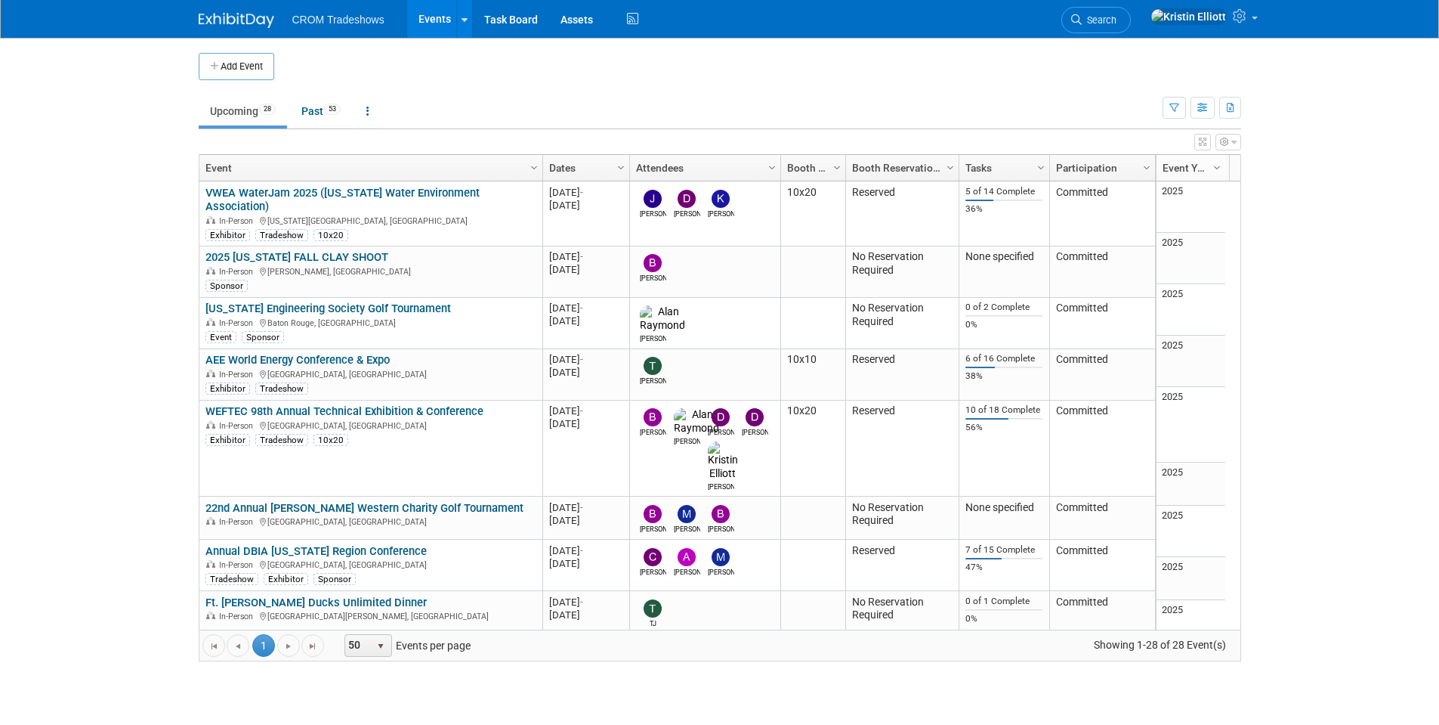
click at [419, 5] on link "Events" at bounding box center [434, 19] width 55 height 38
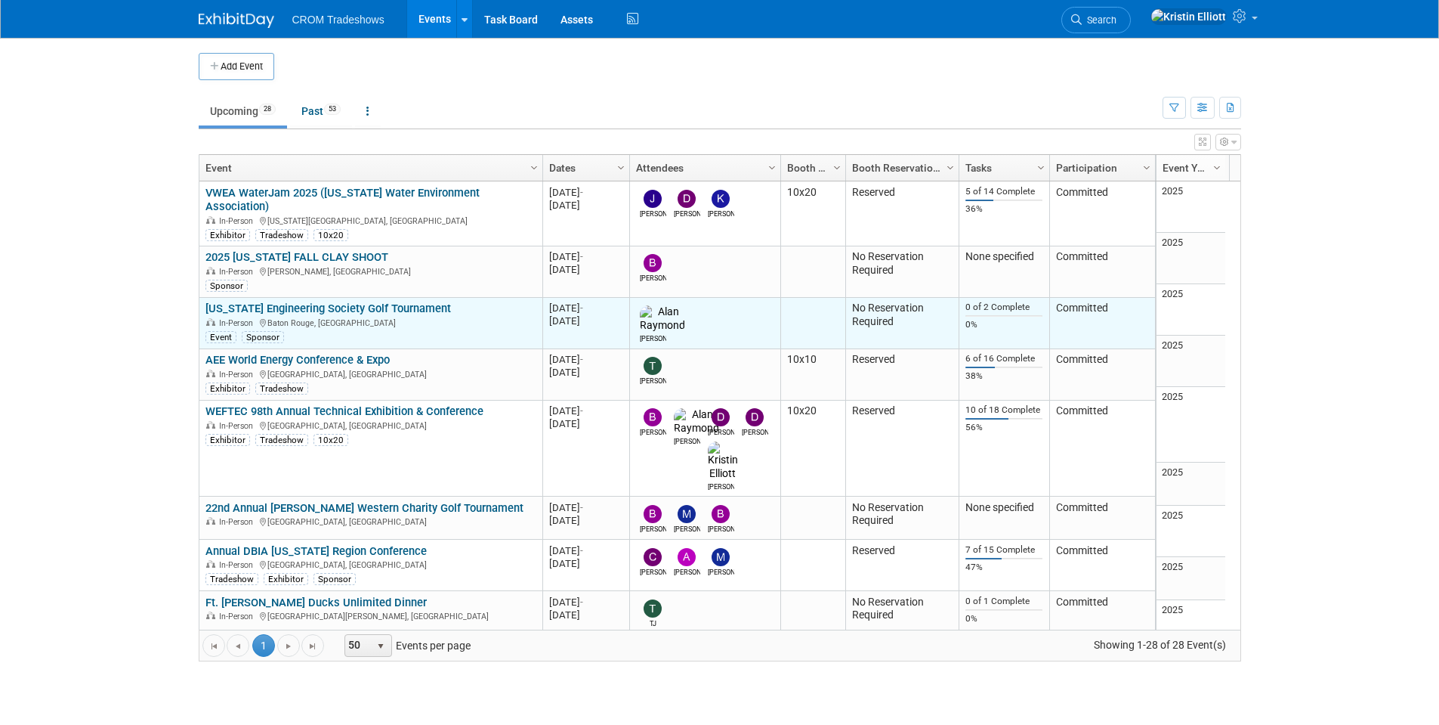
click at [419, 301] on link "[US_STATE] Engineering Society Golf Tournament" at bounding box center [329, 308] width 246 height 14
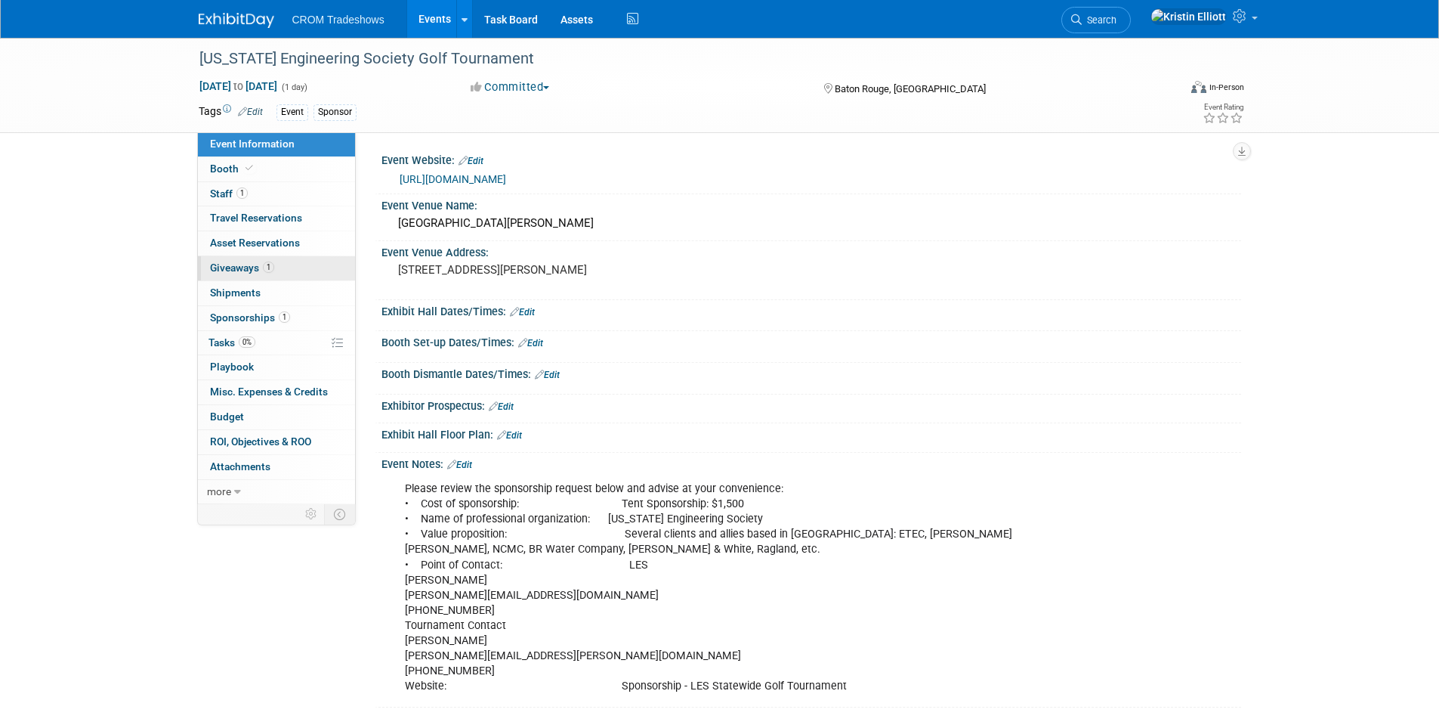
click at [248, 274] on link "1 Giveaways 1" at bounding box center [276, 268] width 157 height 24
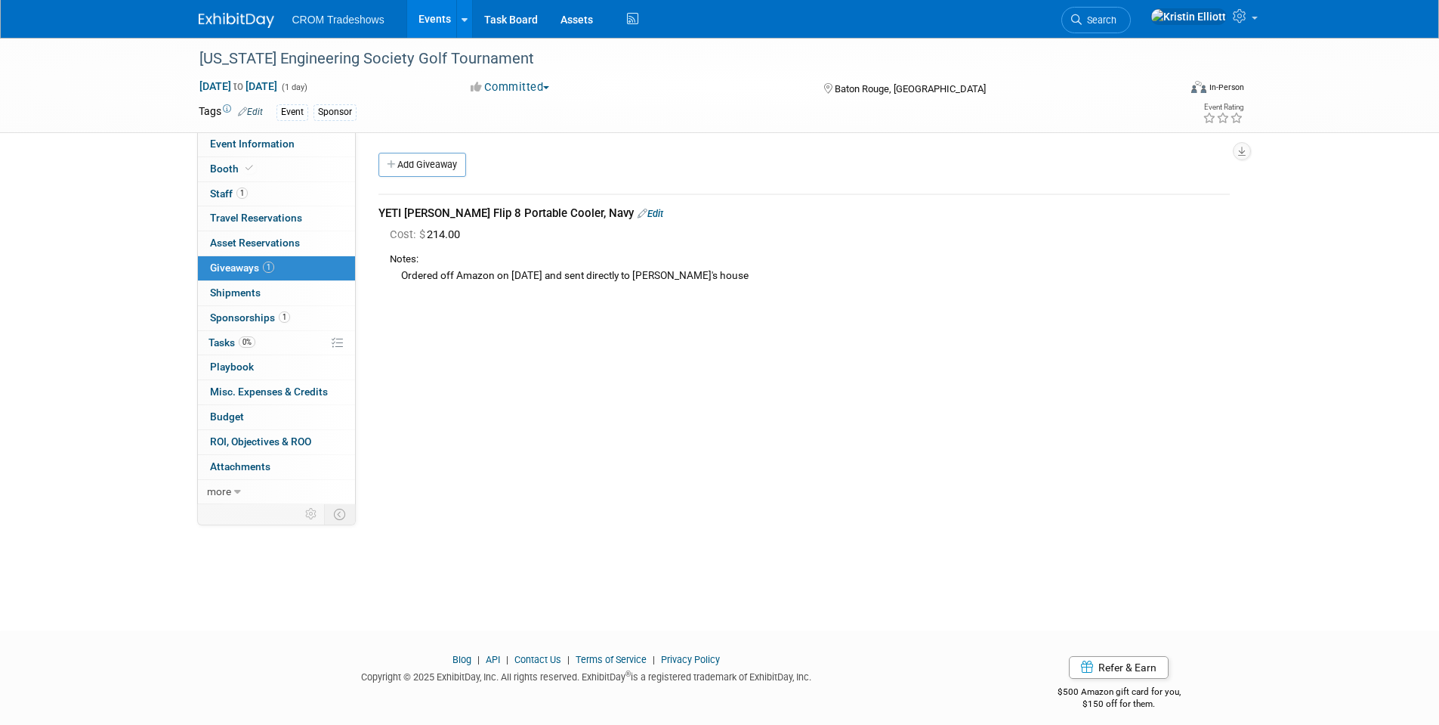
click at [430, 16] on link "Events" at bounding box center [434, 19] width 55 height 38
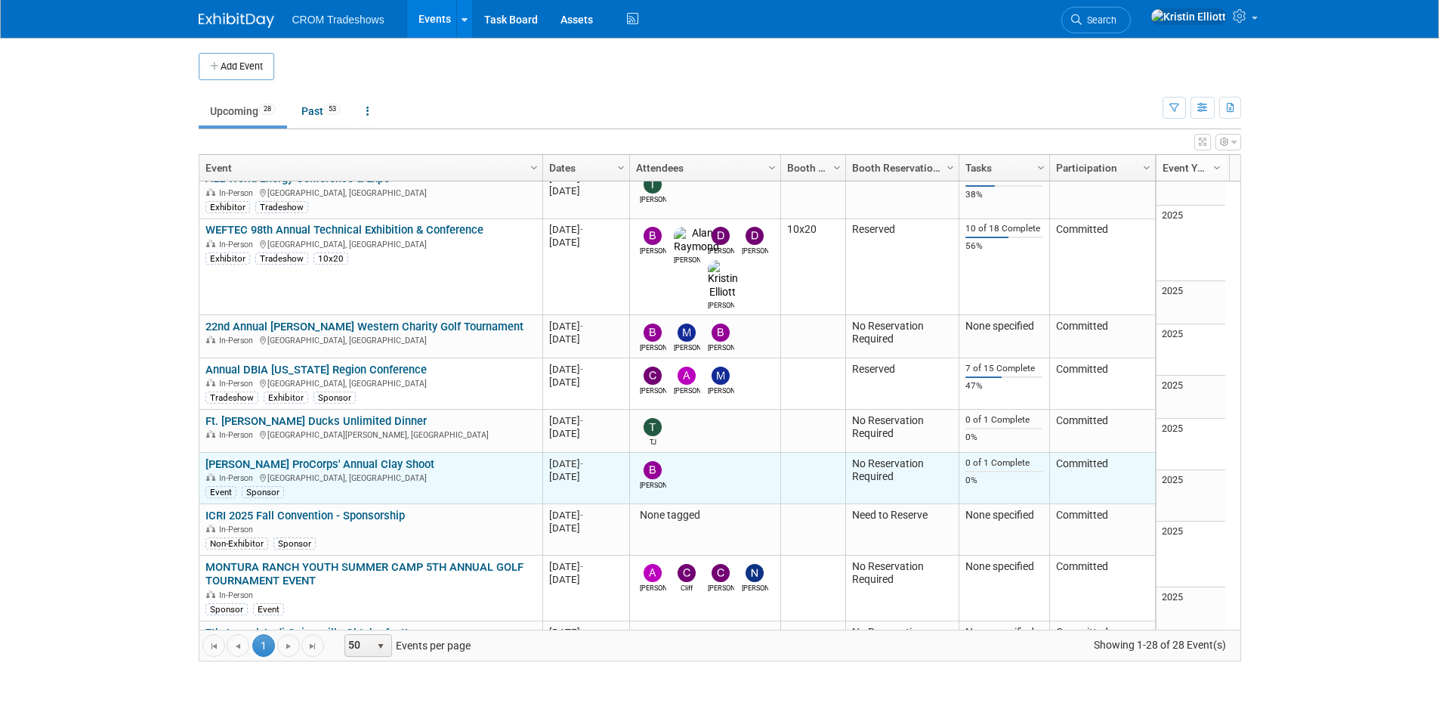
scroll to position [91, 0]
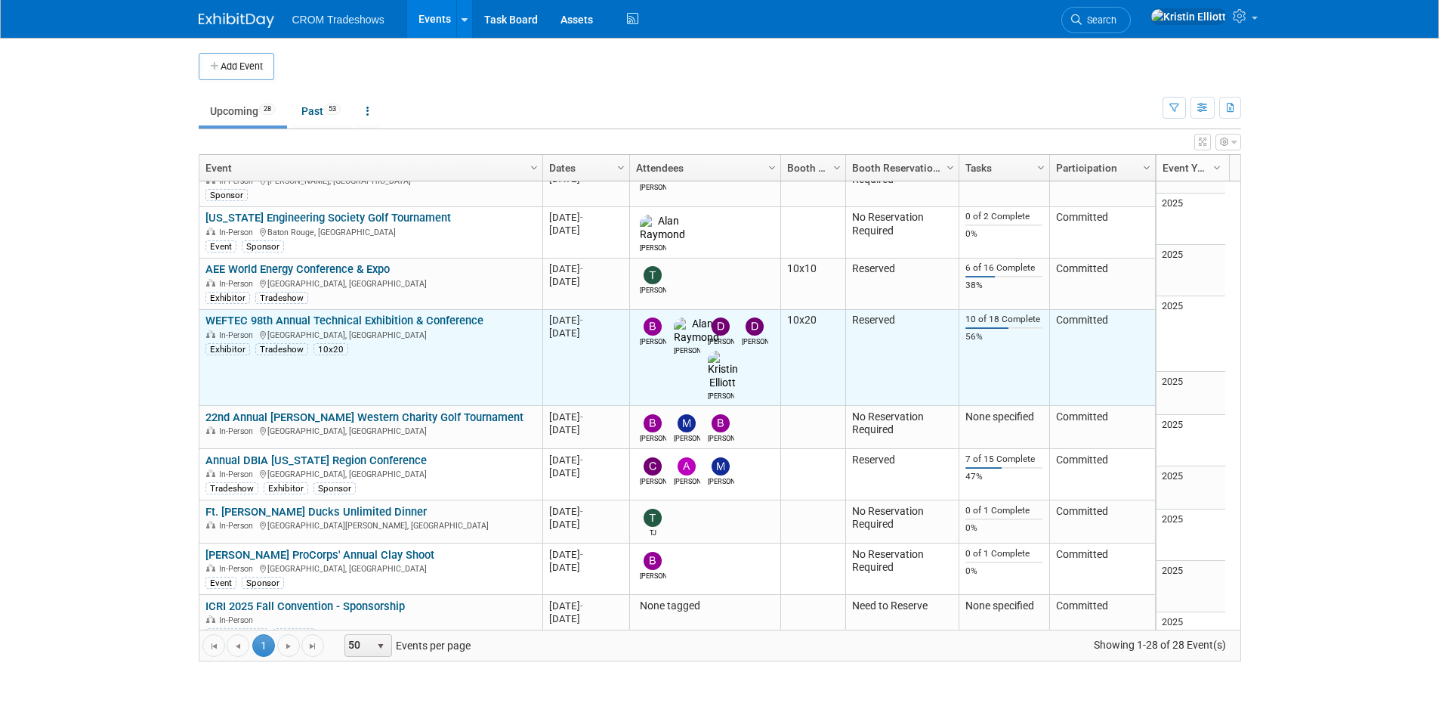
click at [372, 314] on link "WEFTEC 98th Annual Technical Exhibition & Conference" at bounding box center [345, 321] width 278 height 14
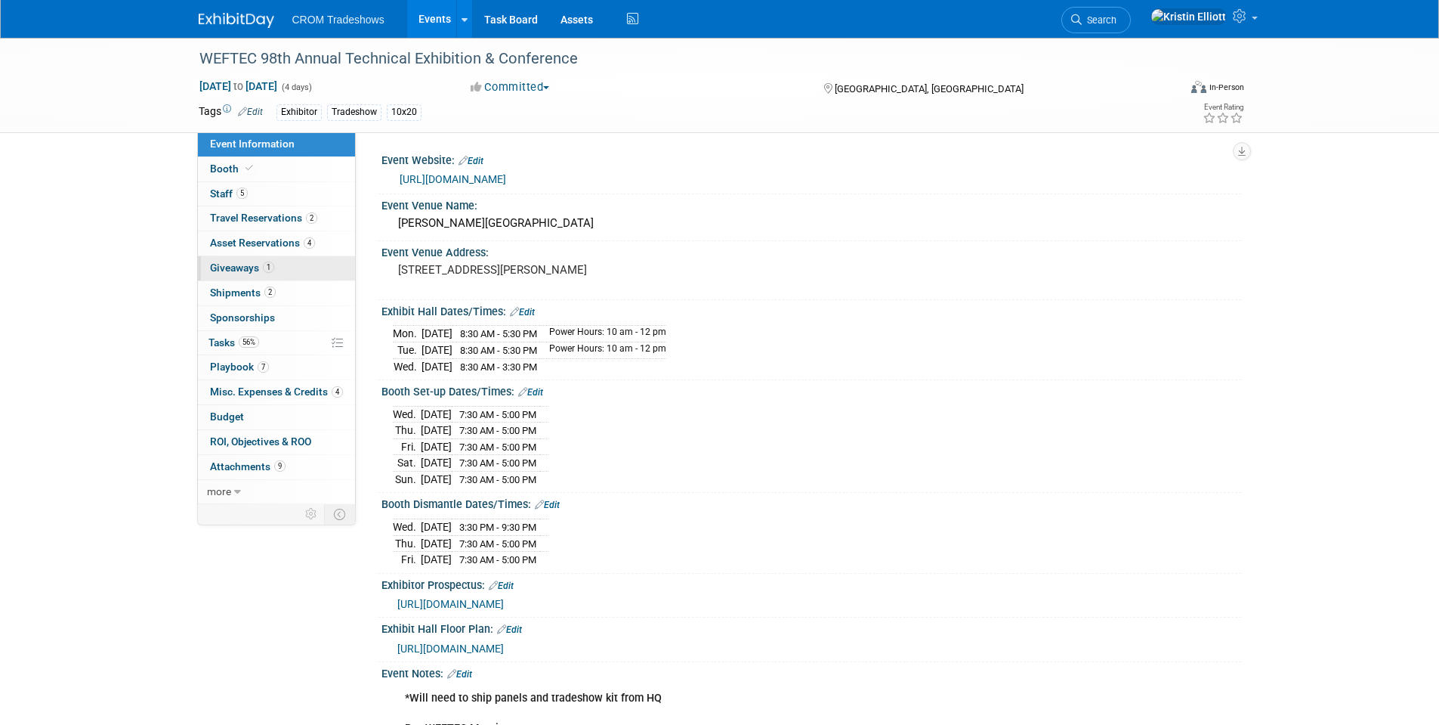
click at [249, 270] on span "Giveaways 1" at bounding box center [242, 267] width 64 height 12
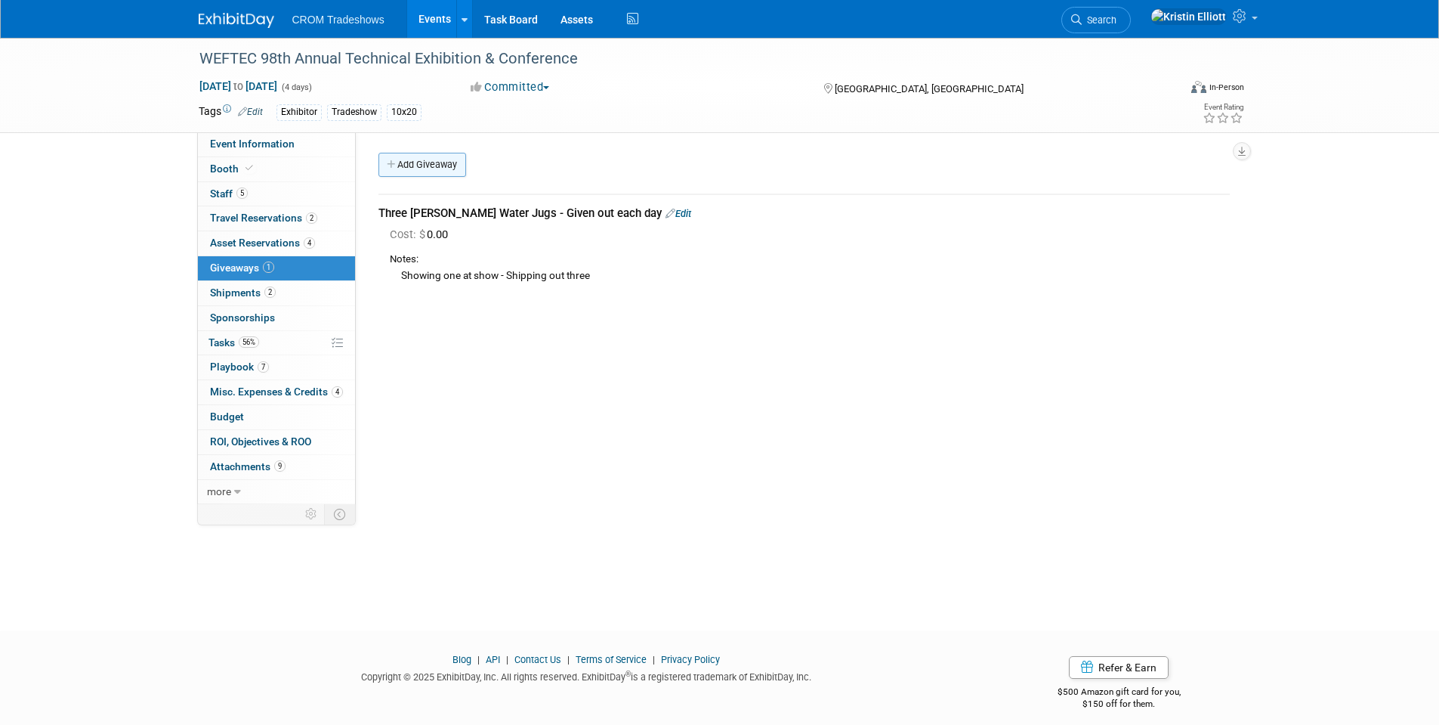
click at [431, 164] on link "Add Giveaway" at bounding box center [423, 165] width 88 height 24
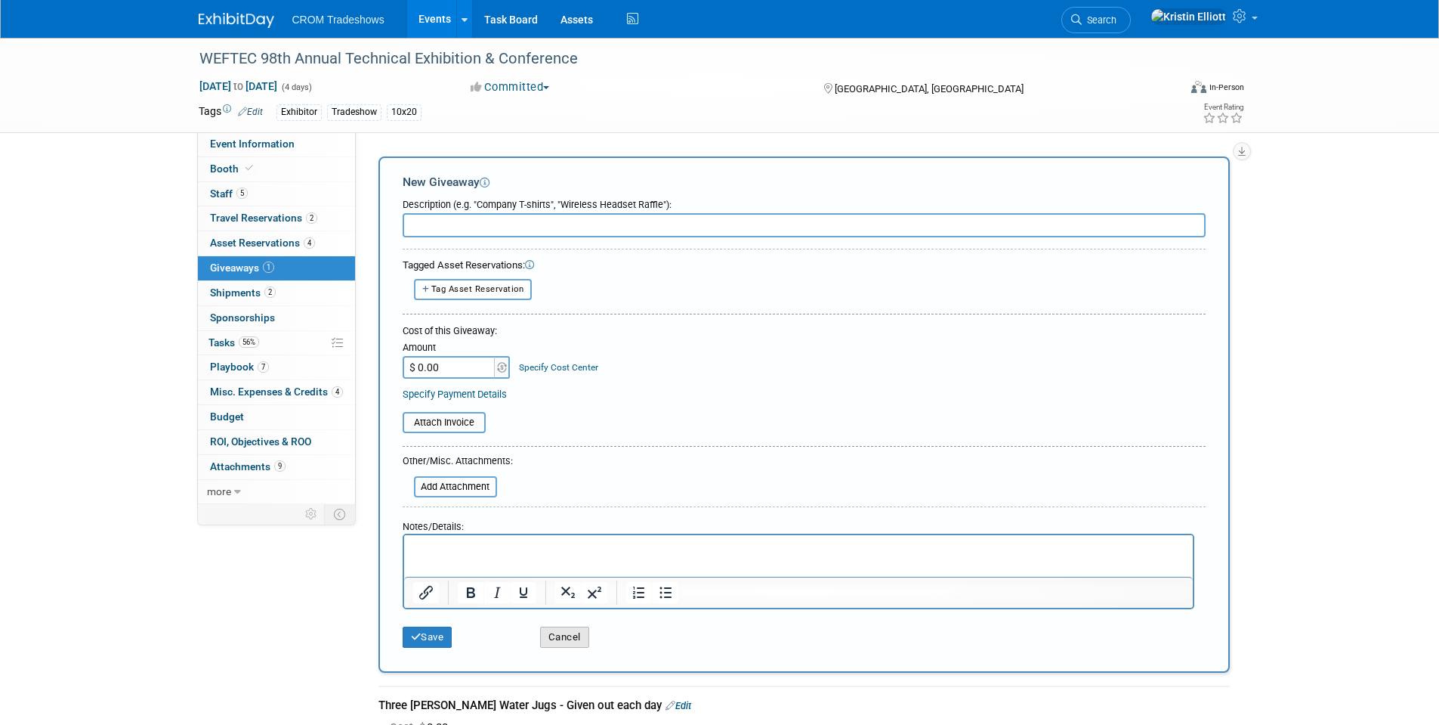
click at [575, 641] on button "Cancel" at bounding box center [564, 636] width 49 height 21
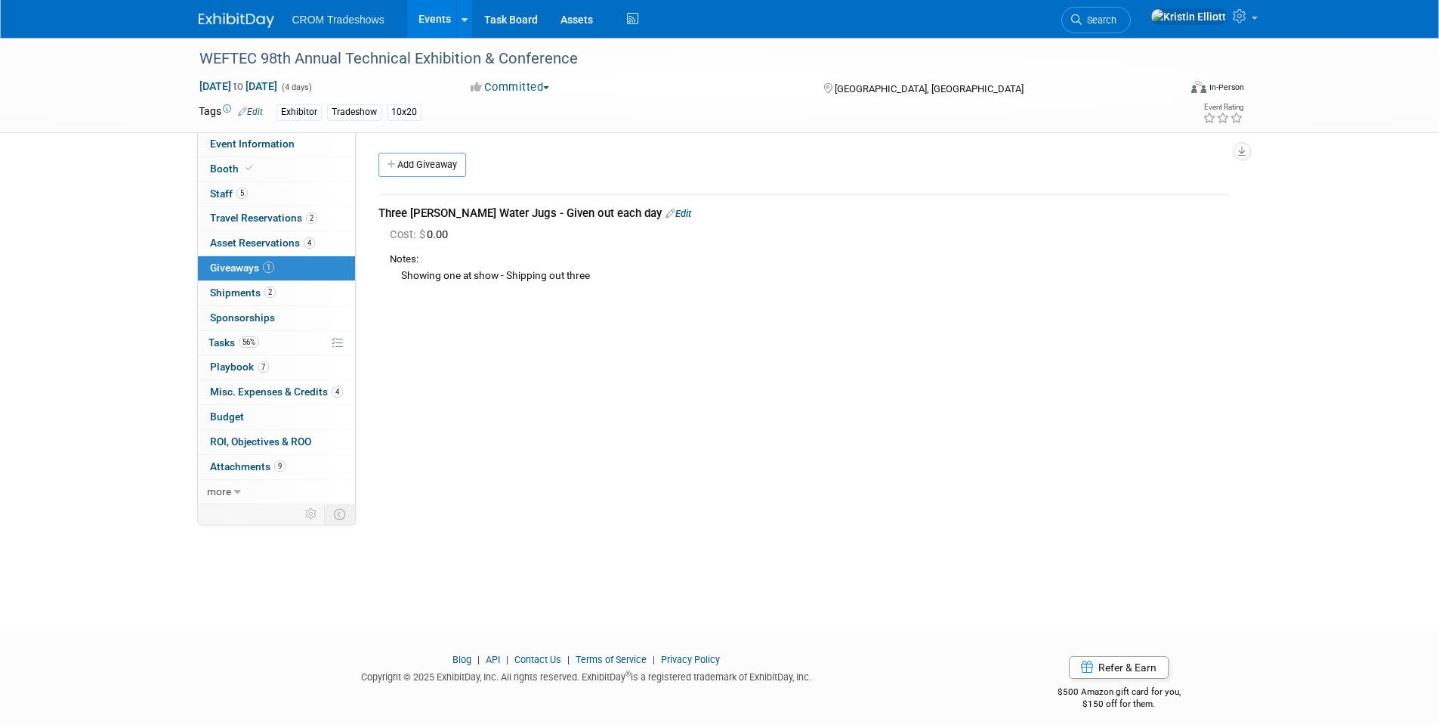
click at [278, 265] on link "1 Giveaways 1" at bounding box center [276, 268] width 157 height 24
click at [666, 212] on link "Edit" at bounding box center [679, 213] width 26 height 11
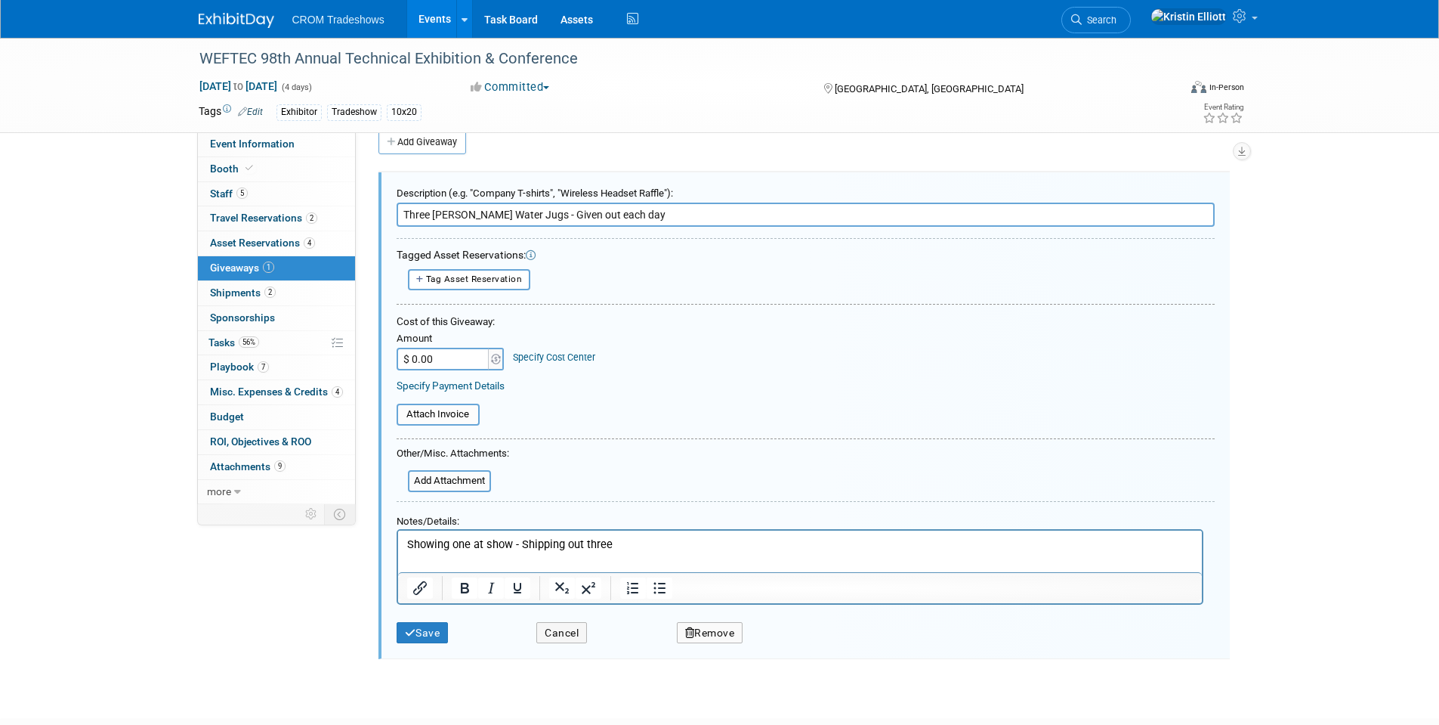
click at [623, 543] on p "Showing one at show - Shipping out three" at bounding box center [800, 544] width 787 height 16
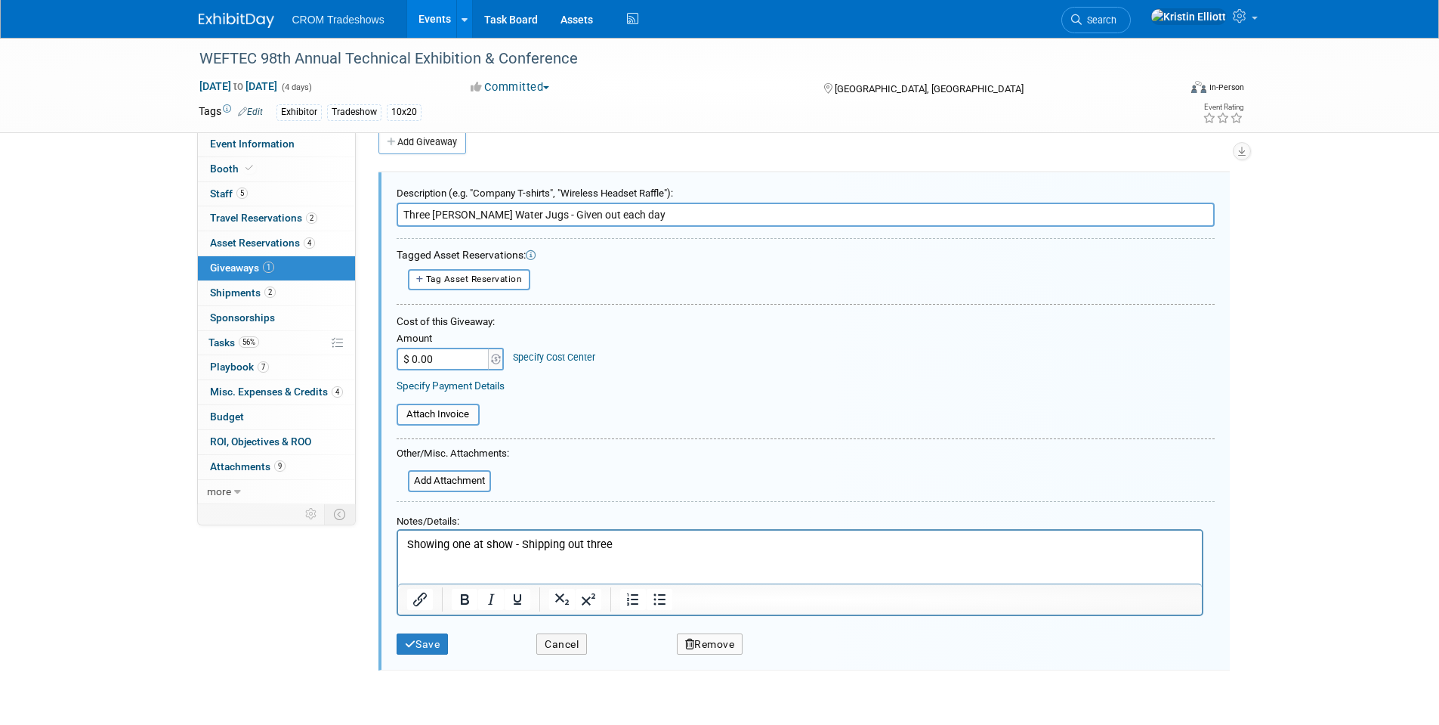
click at [441, 363] on input "$ 0.00" at bounding box center [444, 359] width 94 height 23
click at [429, 572] on p "Rich Text Area. Press ALT-0 for help." at bounding box center [800, 575] width 787 height 16
click at [437, 653] on button "Save" at bounding box center [423, 644] width 52 height 22
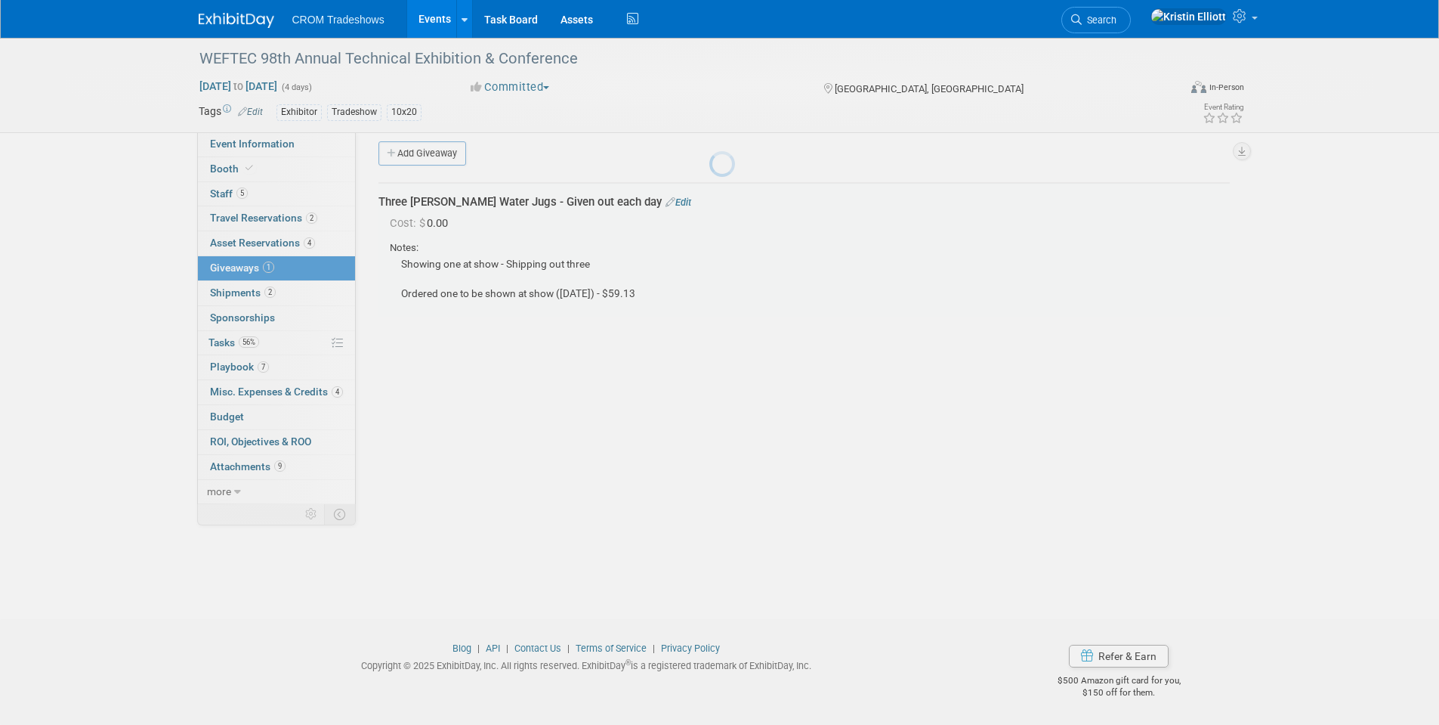
scroll to position [11, 0]
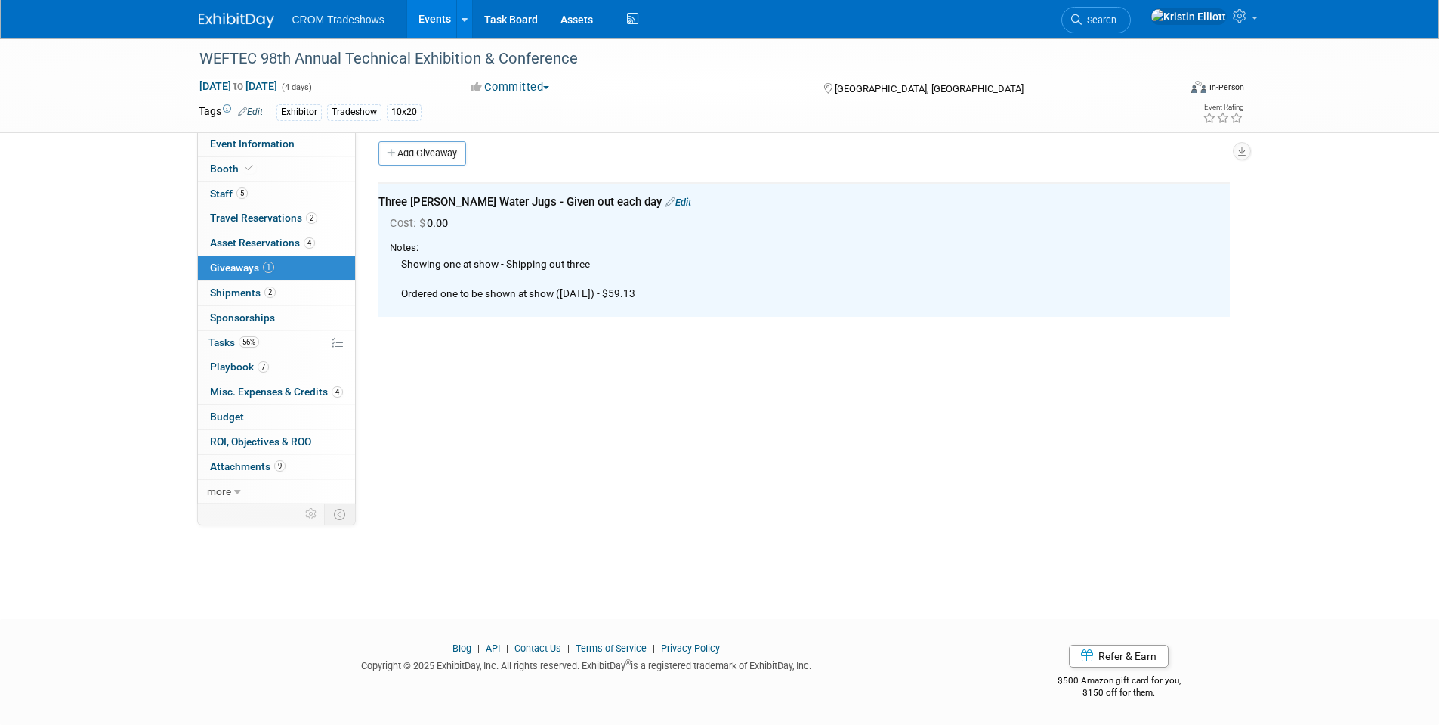
click at [453, 402] on div "Event Website: Edit https://www.weftec.org/ Event Venue Name: McCormick Place C…" at bounding box center [799, 307] width 886 height 372
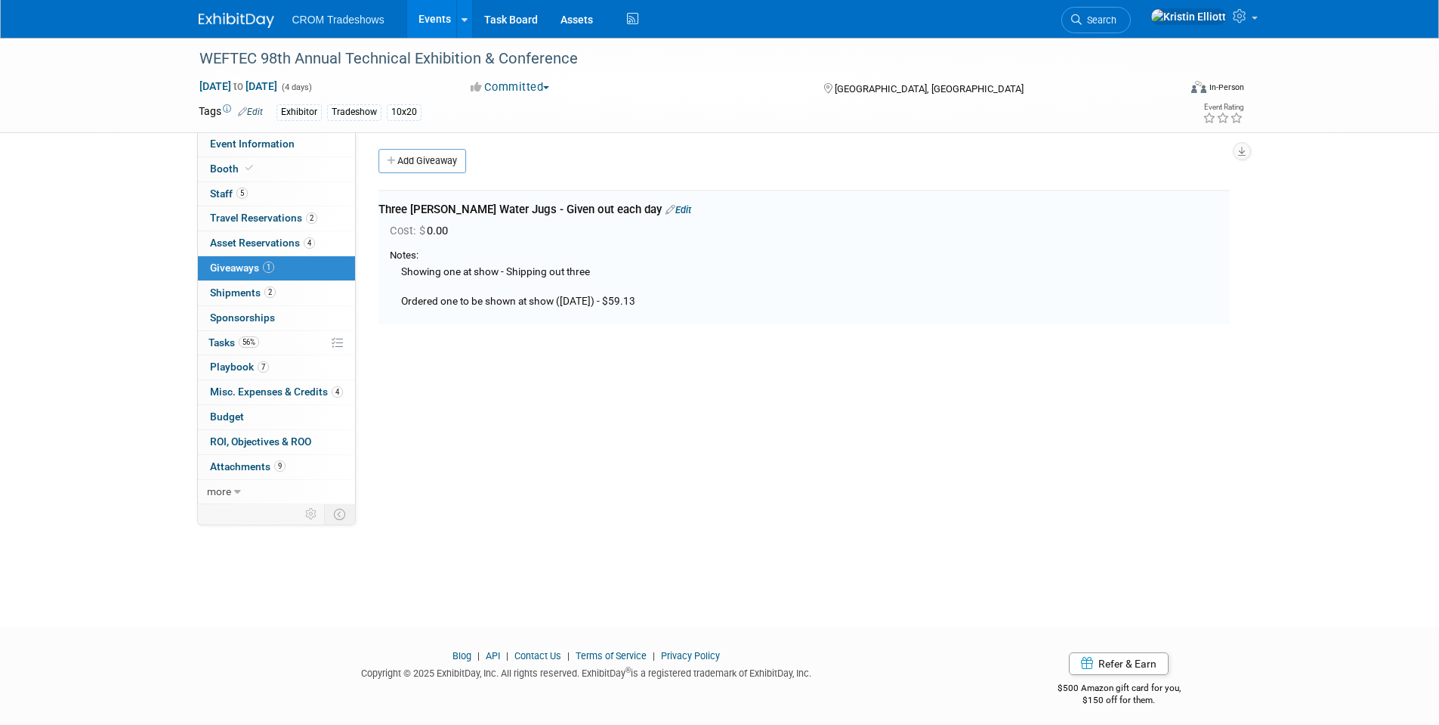
scroll to position [0, 0]
click at [482, 274] on div "Showing one at show - Shipping out three Ordered one to be shown at show (9/3/2…" at bounding box center [810, 290] width 840 height 46
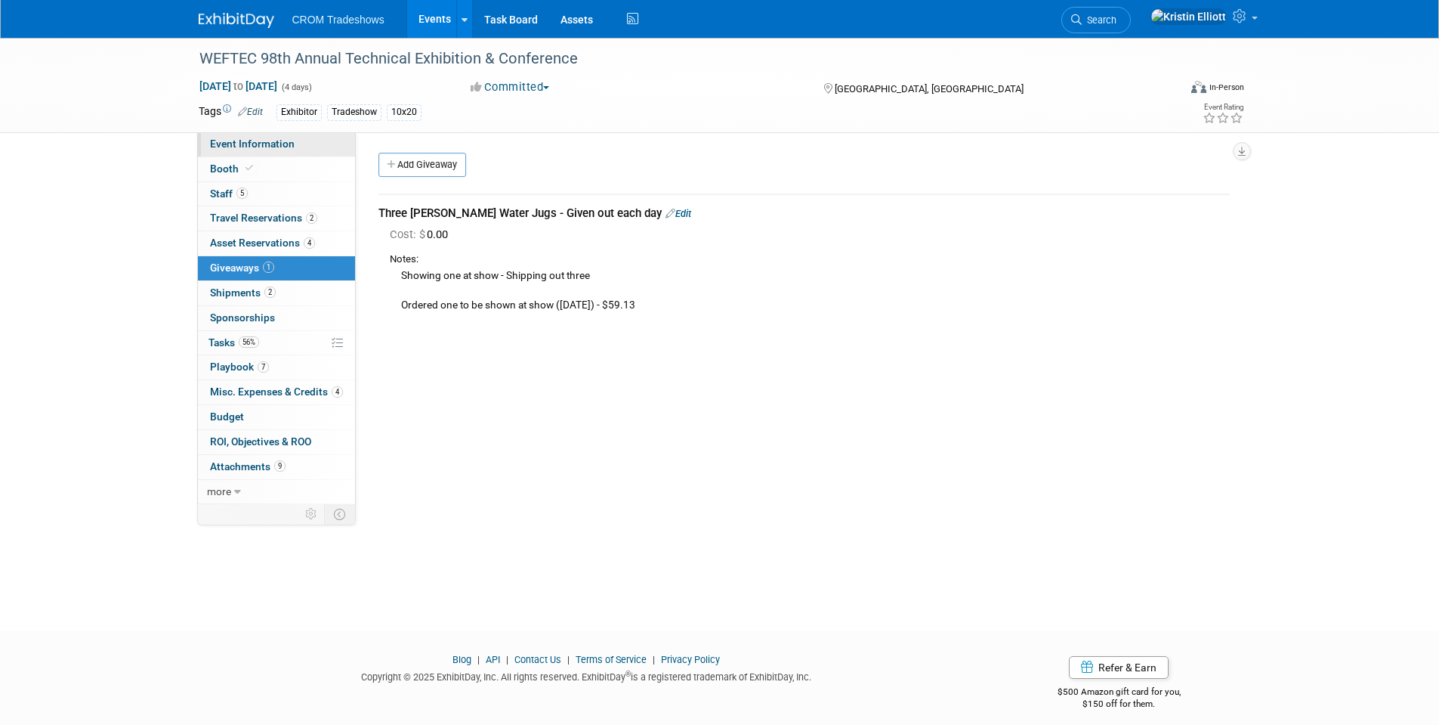
click at [268, 141] on span "Event Information" at bounding box center [252, 144] width 85 height 12
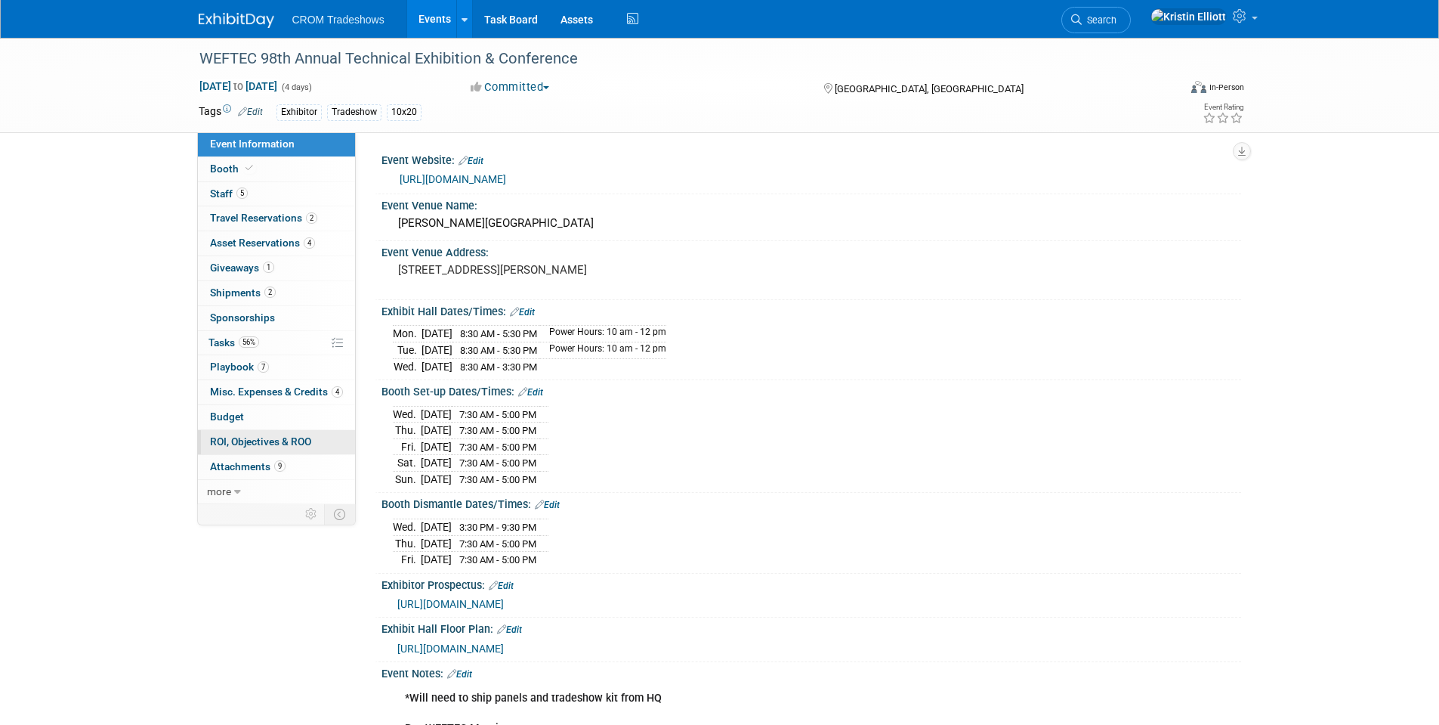
click at [278, 438] on span "ROI, Objectives & ROO 0" at bounding box center [260, 441] width 101 height 12
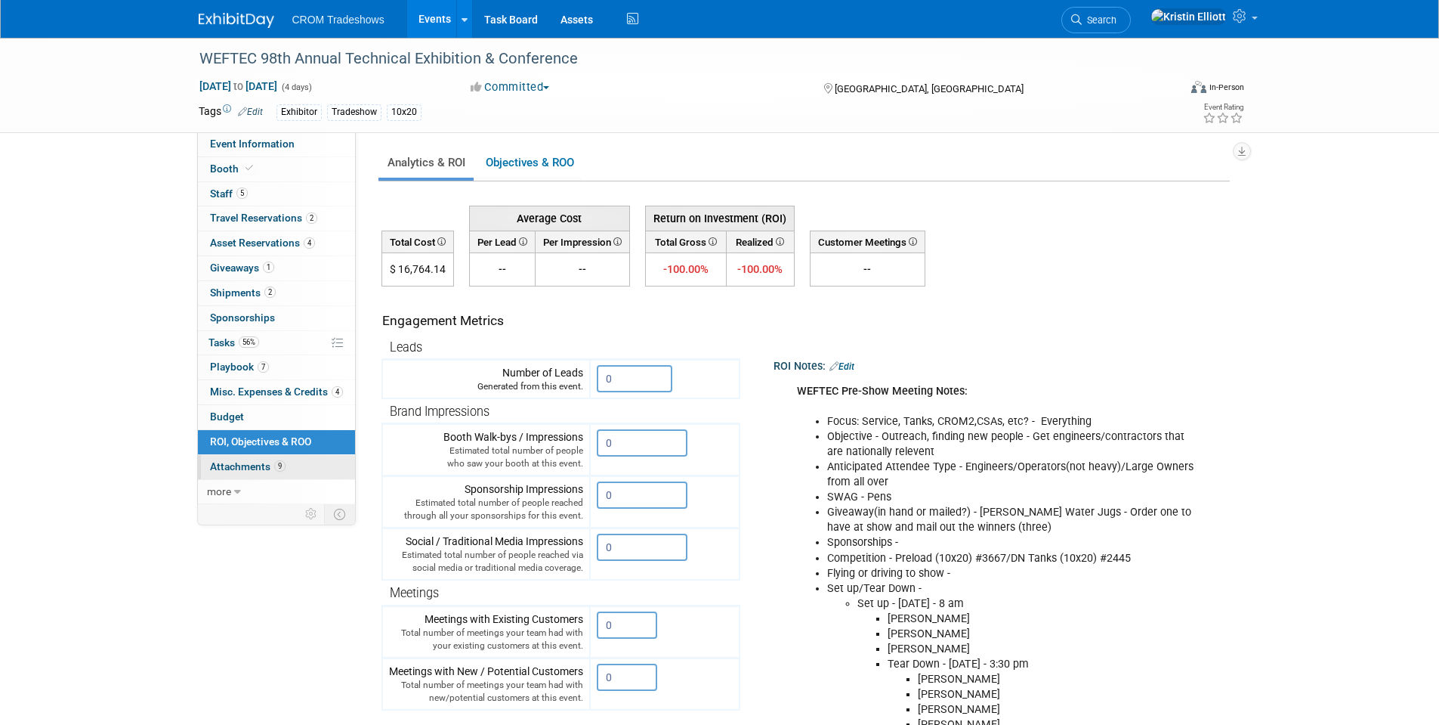
click at [260, 469] on span "Attachments 9" at bounding box center [248, 466] width 76 height 12
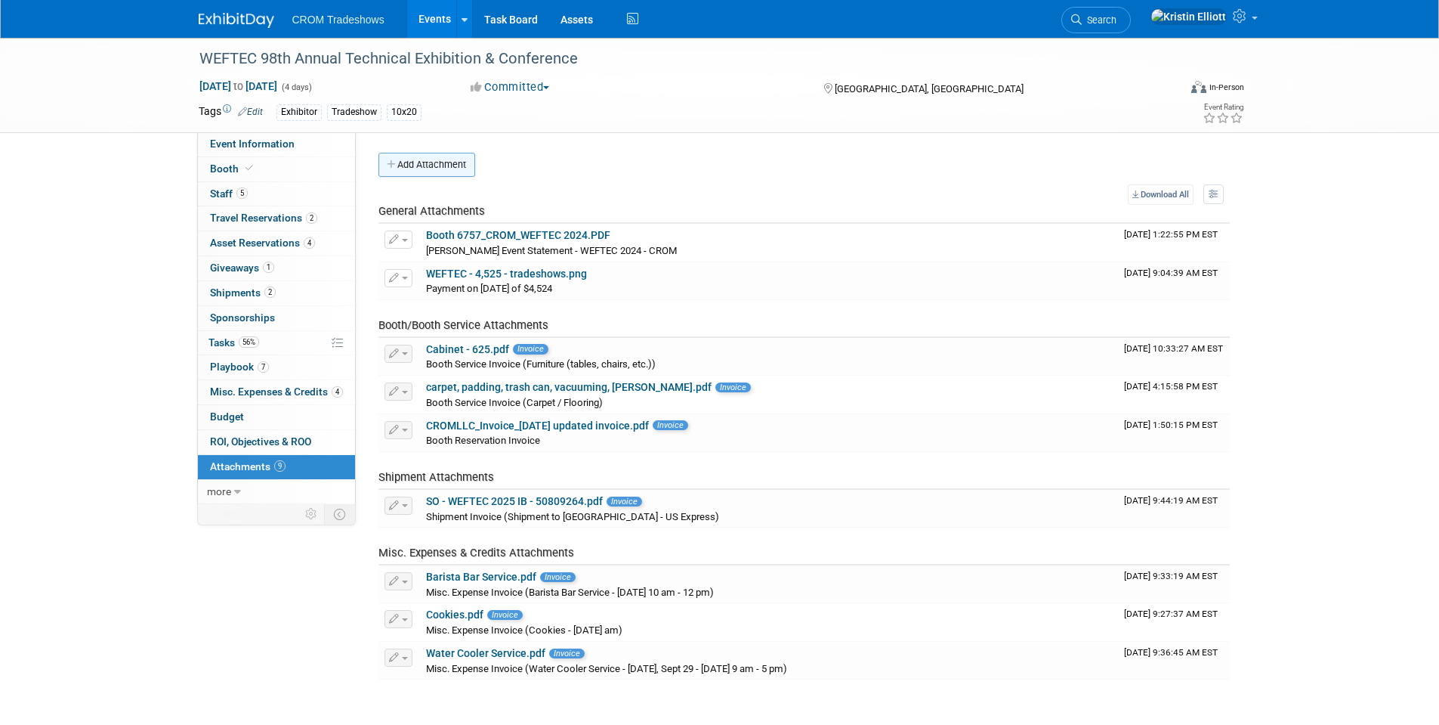
click at [439, 157] on button "Add Attachment" at bounding box center [427, 165] width 97 height 24
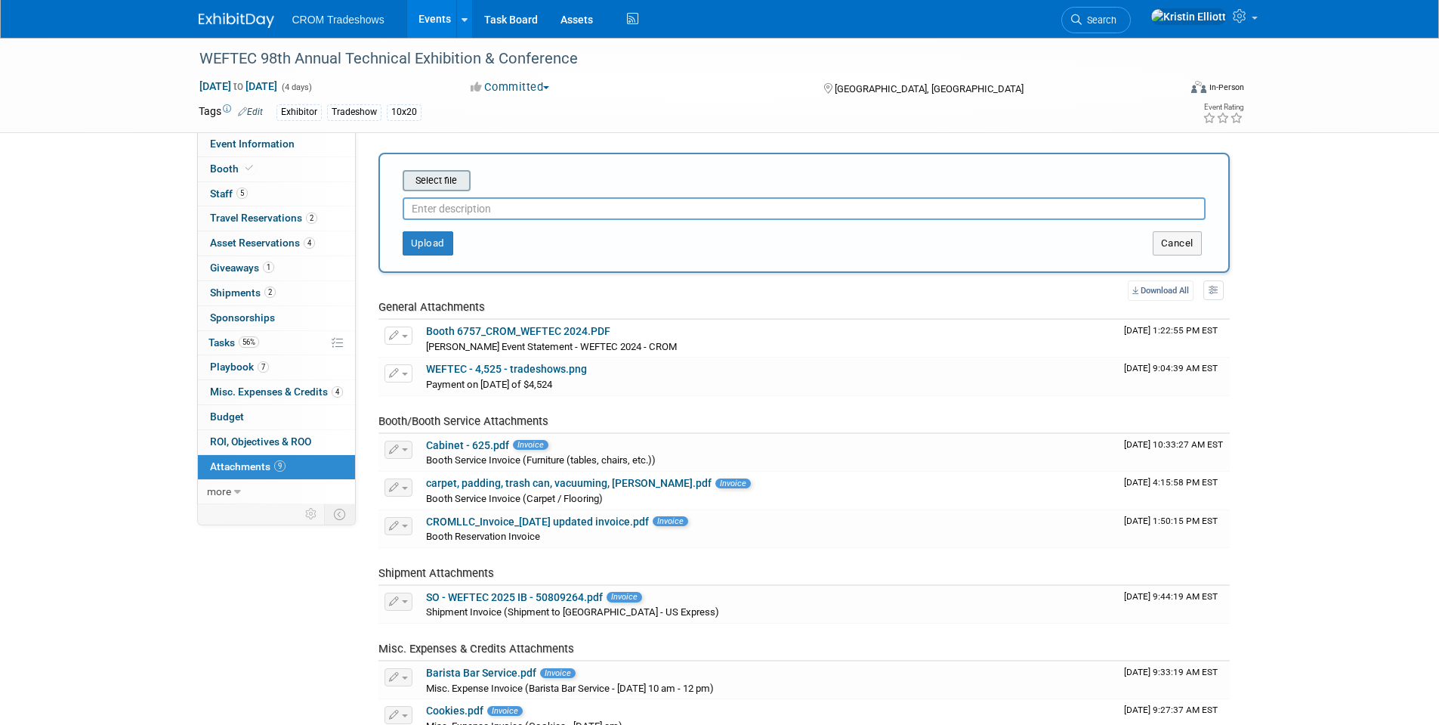
click at [429, 182] on input "file" at bounding box center [379, 181] width 180 height 18
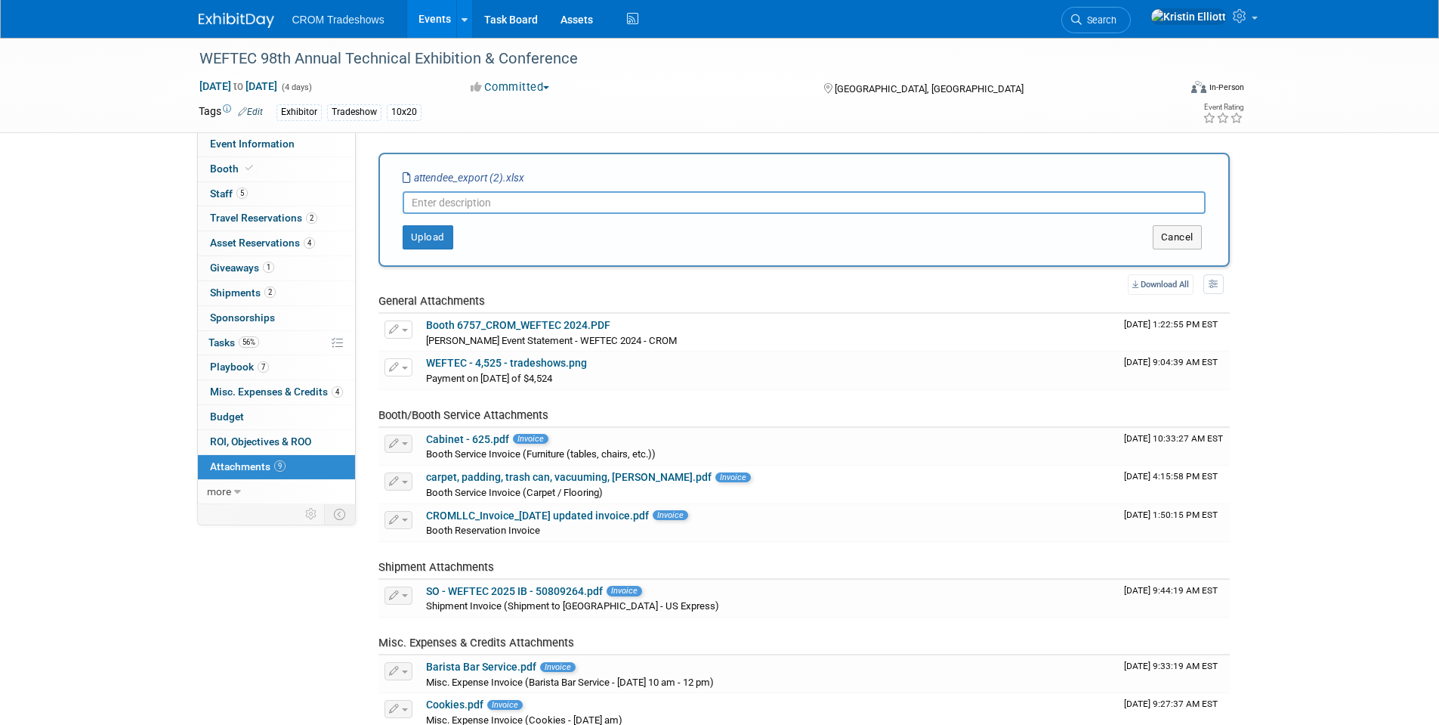
click at [526, 204] on input "text" at bounding box center [804, 202] width 803 height 23
type input "Attendee List"
click at [440, 235] on button "Upload" at bounding box center [428, 237] width 51 height 24
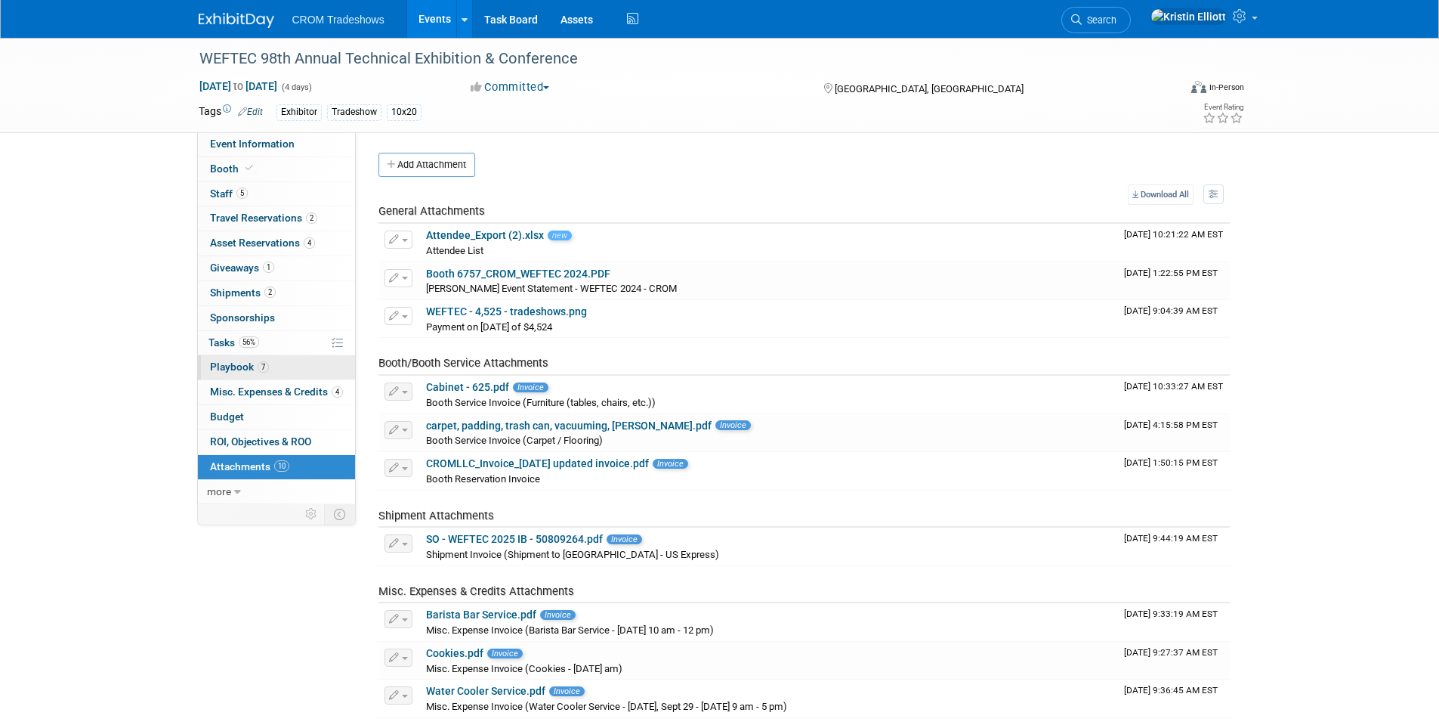
click at [262, 364] on span "7" at bounding box center [263, 366] width 11 height 11
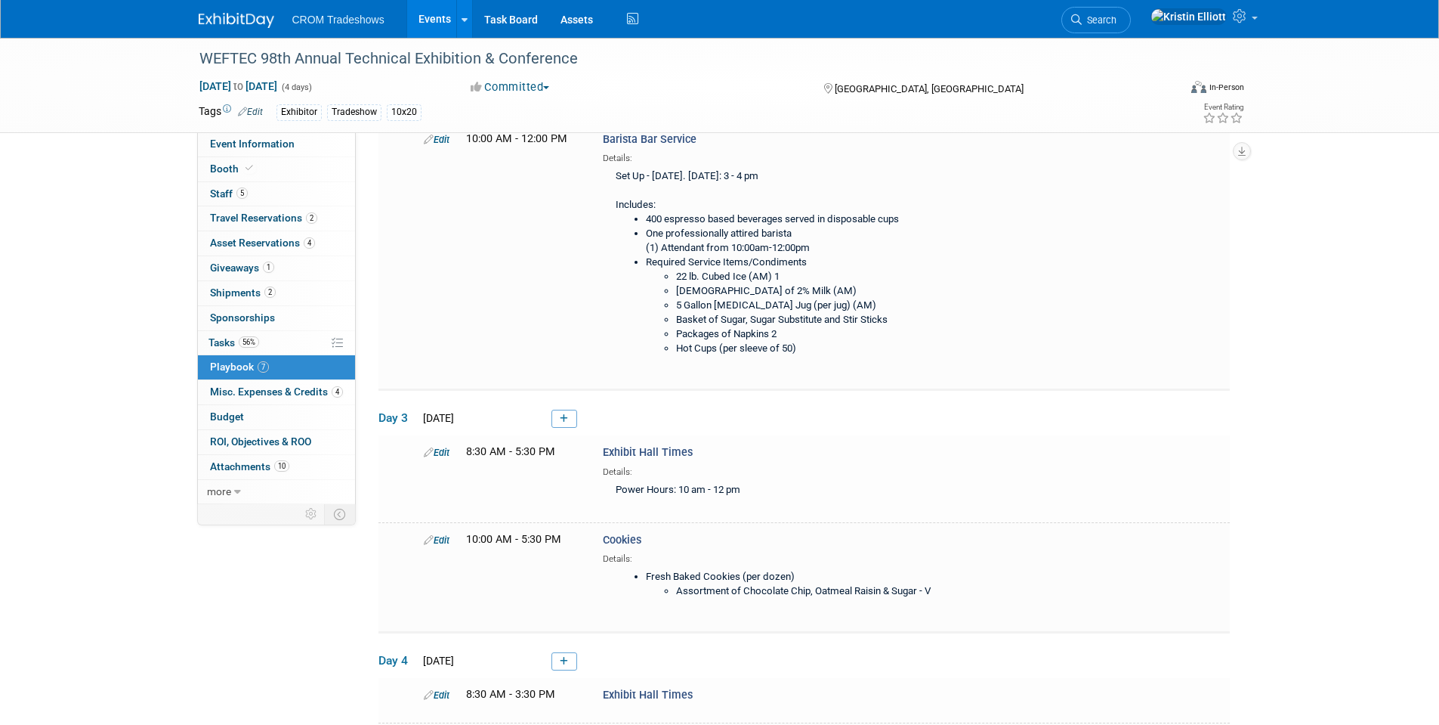
scroll to position [302, 0]
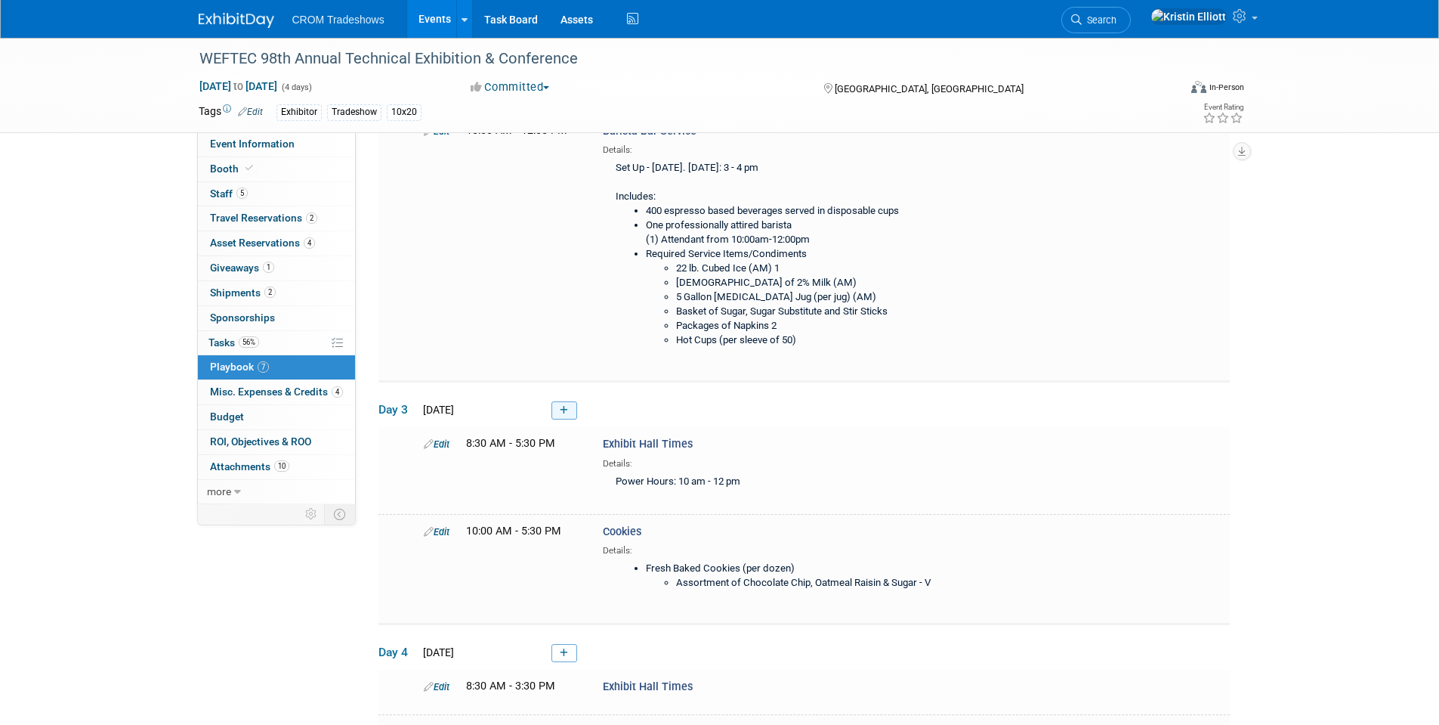
click at [568, 411] on link at bounding box center [565, 410] width 26 height 18
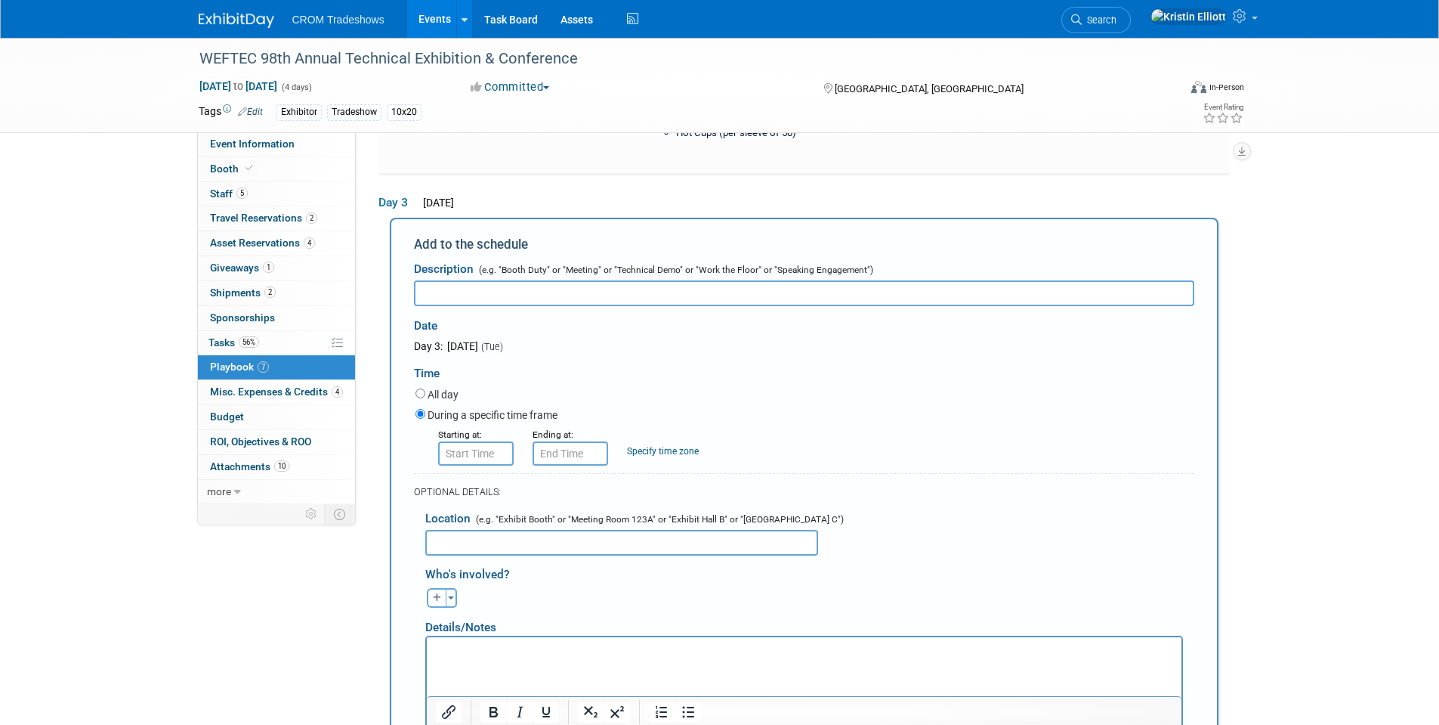
scroll to position [541, 0]
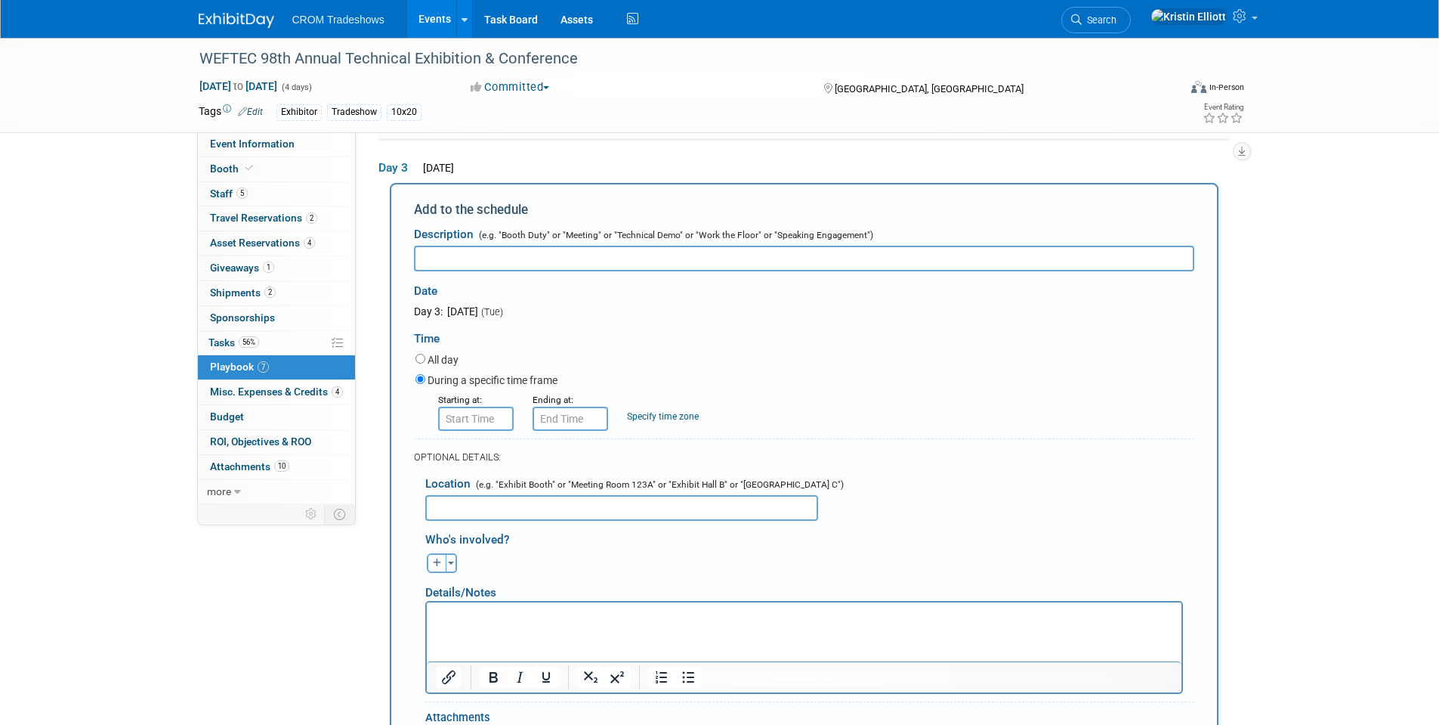
drag, startPoint x: 547, startPoint y: 233, endPoint x: 547, endPoint y: 253, distance: 20.4
click at [547, 233] on span "(e.g. "Booth Duty" or "Meeting" or "Technical Demo" or "Work the Floor" or "Spe…" at bounding box center [674, 235] width 397 height 11
click at [547, 261] on input "text" at bounding box center [804, 259] width 781 height 26
paste input "• WEFTEC 2026 Advance Sales Appointment Schedule"
drag, startPoint x: 444, startPoint y: 260, endPoint x: 350, endPoint y: 251, distance: 94.9
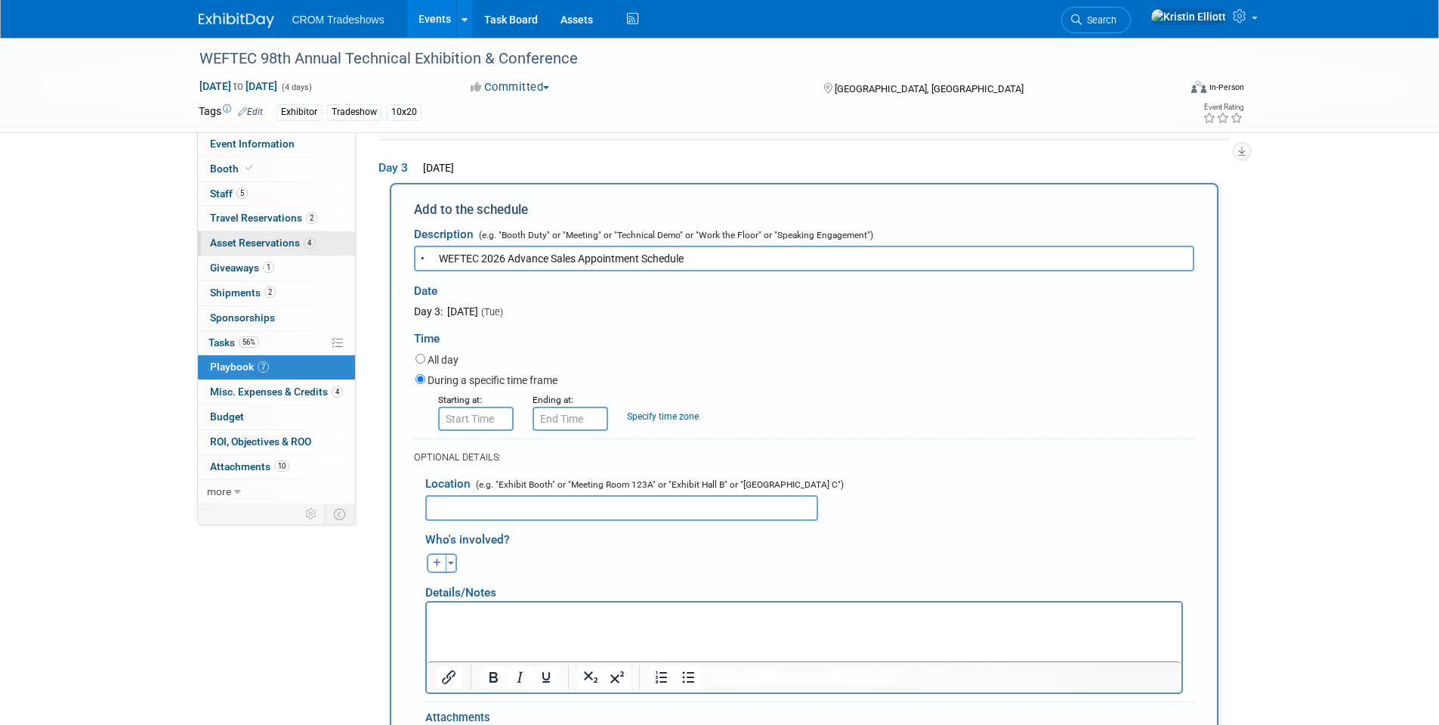
click at [350, 252] on div "Event Information Event Info Booth Booth 5 Staff 5 Staff 2 Travel Reservations …" at bounding box center [719, 336] width 1065 height 1678
type input "WEFTEC 2026 Advance Sales Appointment Schedule"
click at [485, 415] on input "8:00 AM" at bounding box center [476, 419] width 76 height 24
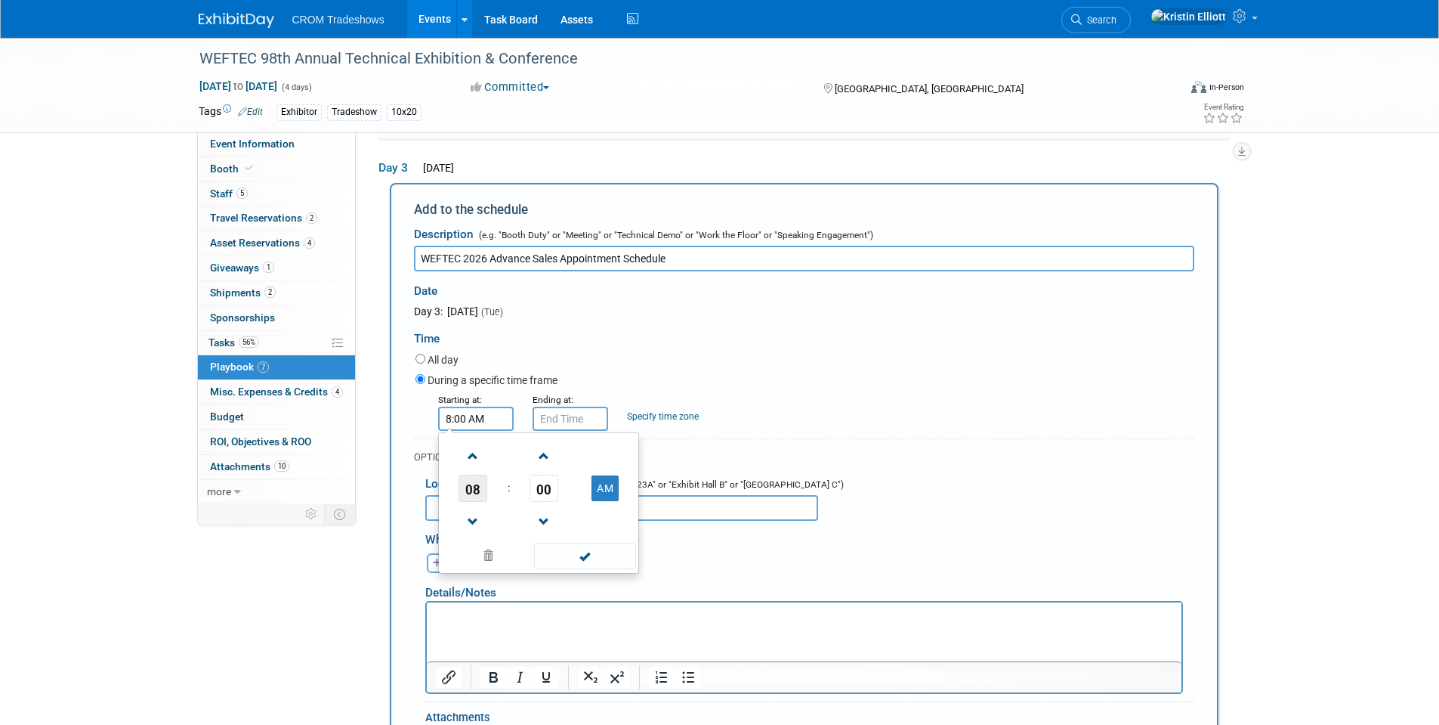
click at [480, 493] on span "08" at bounding box center [473, 488] width 29 height 27
click at [608, 456] on td "03" at bounding box center [611, 456] width 48 height 41
click at [550, 485] on span "00" at bounding box center [544, 488] width 29 height 27
click at [562, 455] on td "10" at bounding box center [563, 456] width 48 height 41
click at [595, 560] on span at bounding box center [585, 556] width 102 height 26
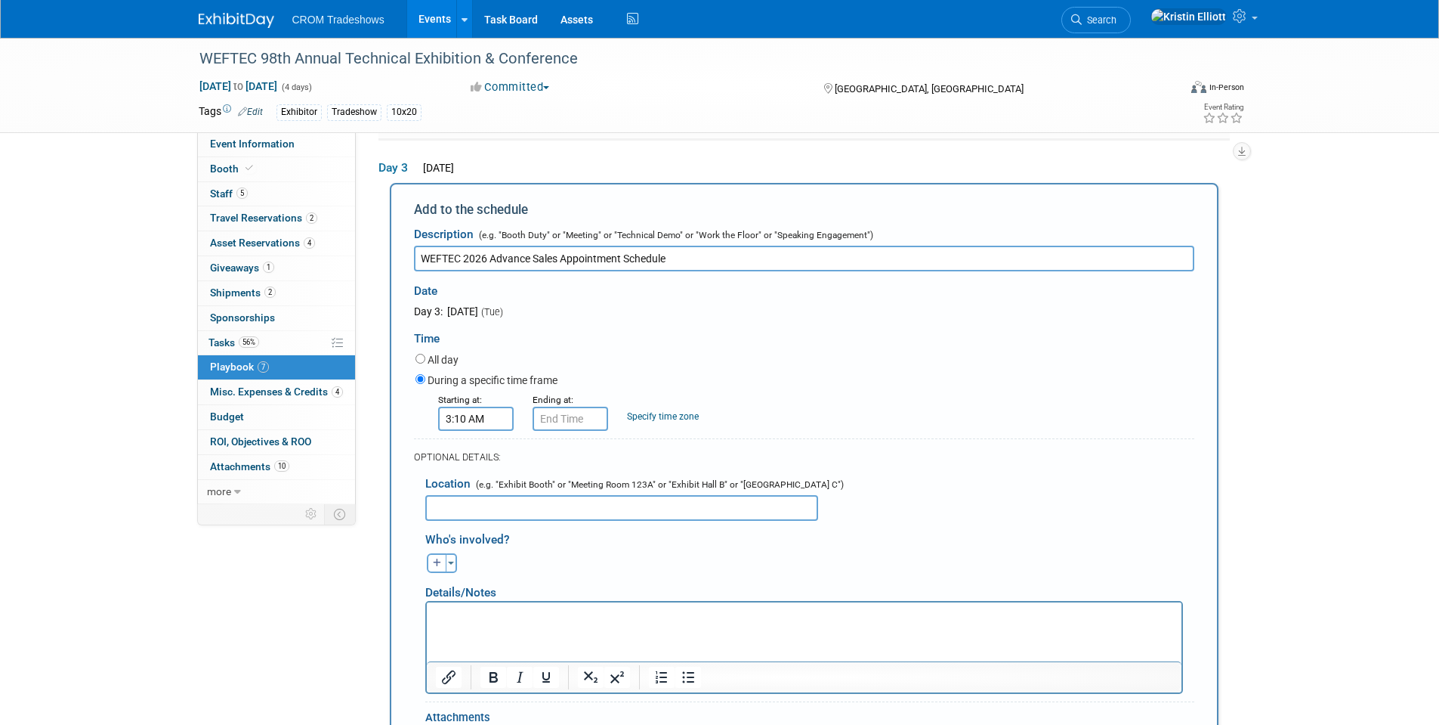
click at [491, 420] on input "3:10 AM" at bounding box center [476, 419] width 76 height 24
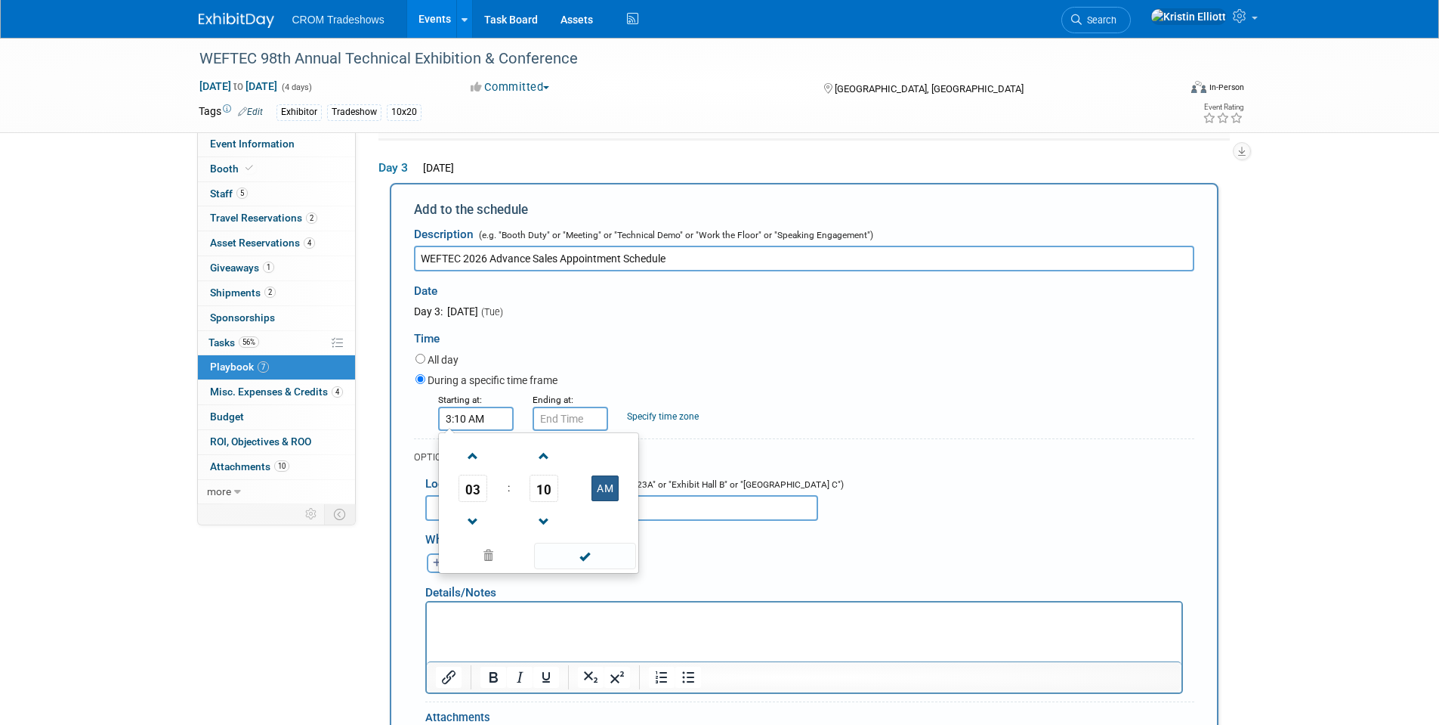
click at [612, 487] on button "AM" at bounding box center [605, 488] width 27 height 26
type input "3:10 PM"
click at [602, 553] on span at bounding box center [585, 556] width 102 height 26
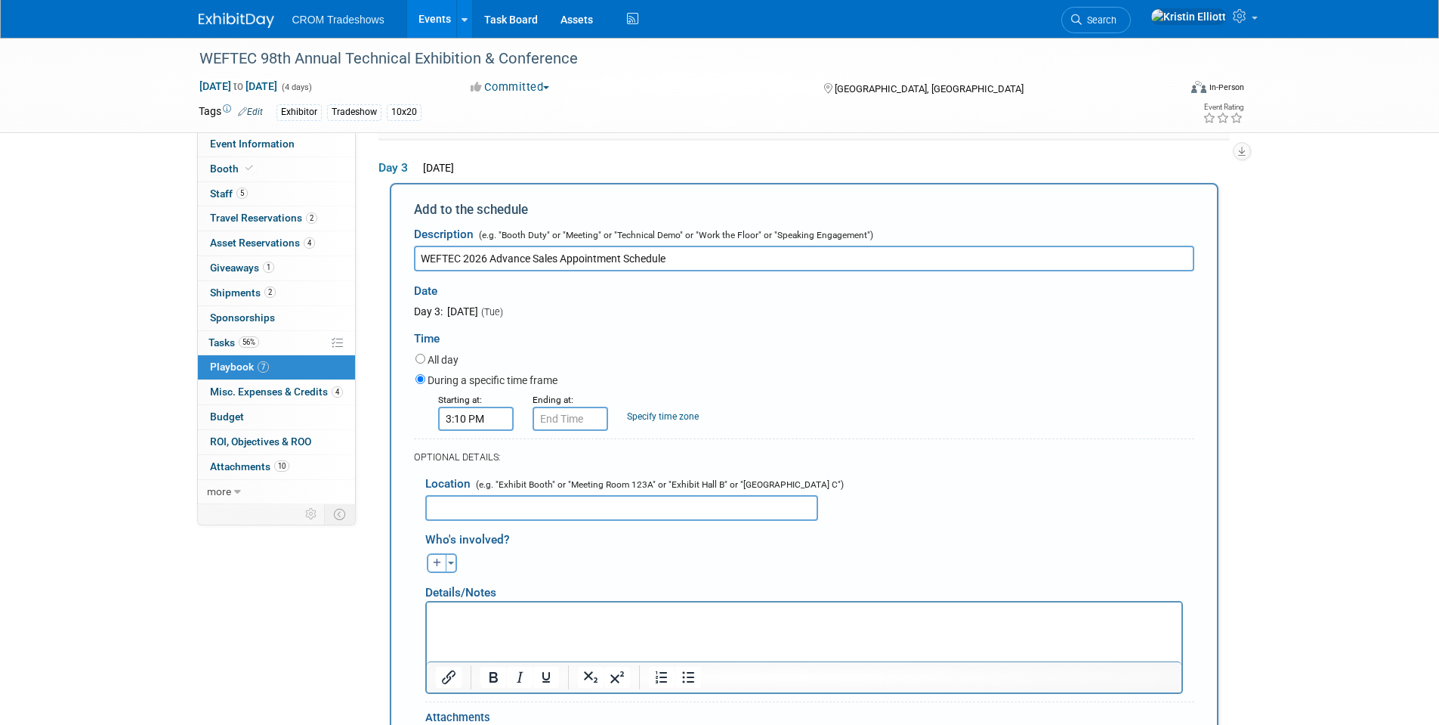
type input "3:10 PM"
click at [583, 419] on input "3:10 PM" at bounding box center [571, 419] width 76 height 24
click at [694, 562] on span at bounding box center [680, 556] width 102 height 26
click at [452, 569] on button "Toggle Dropdown" at bounding box center [451, 563] width 11 height 20
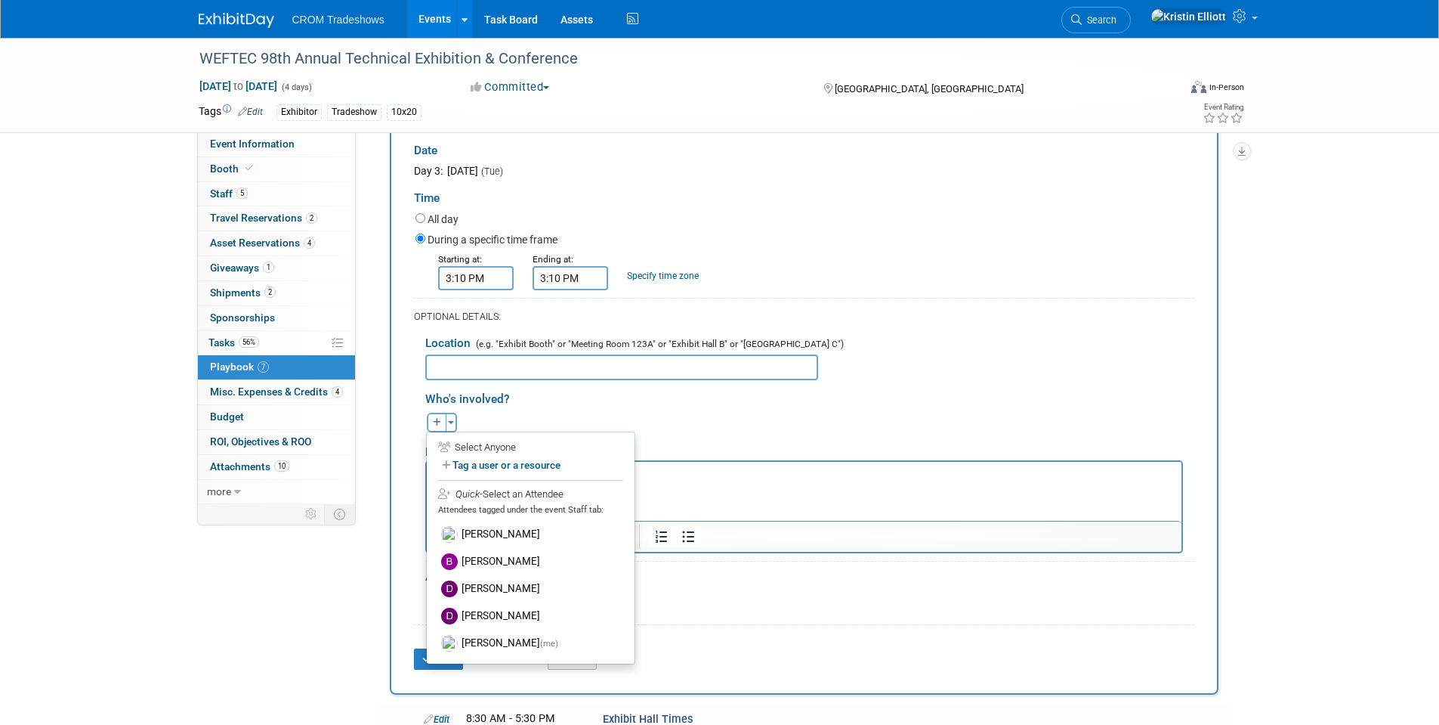
scroll to position [692, 0]
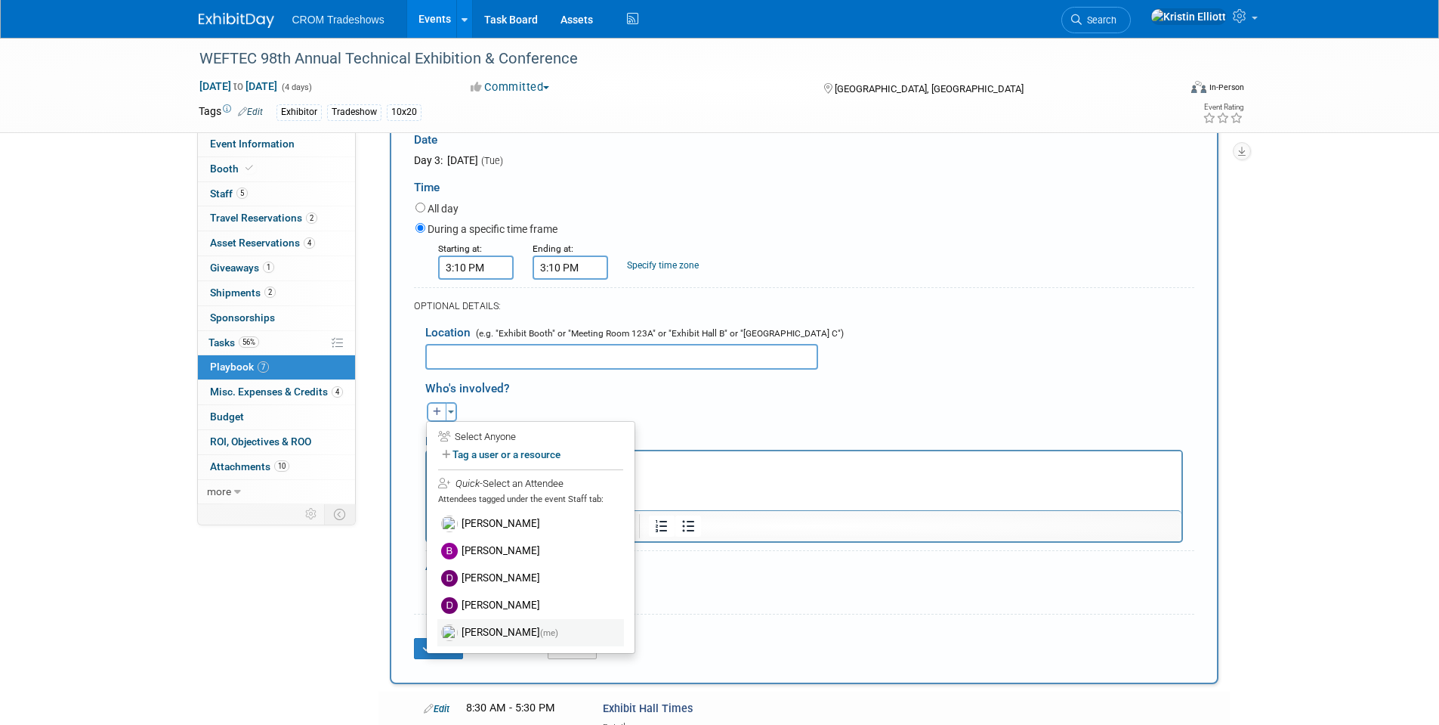
click at [499, 632] on label "Kristin Elliott (me)" at bounding box center [530, 632] width 187 height 27
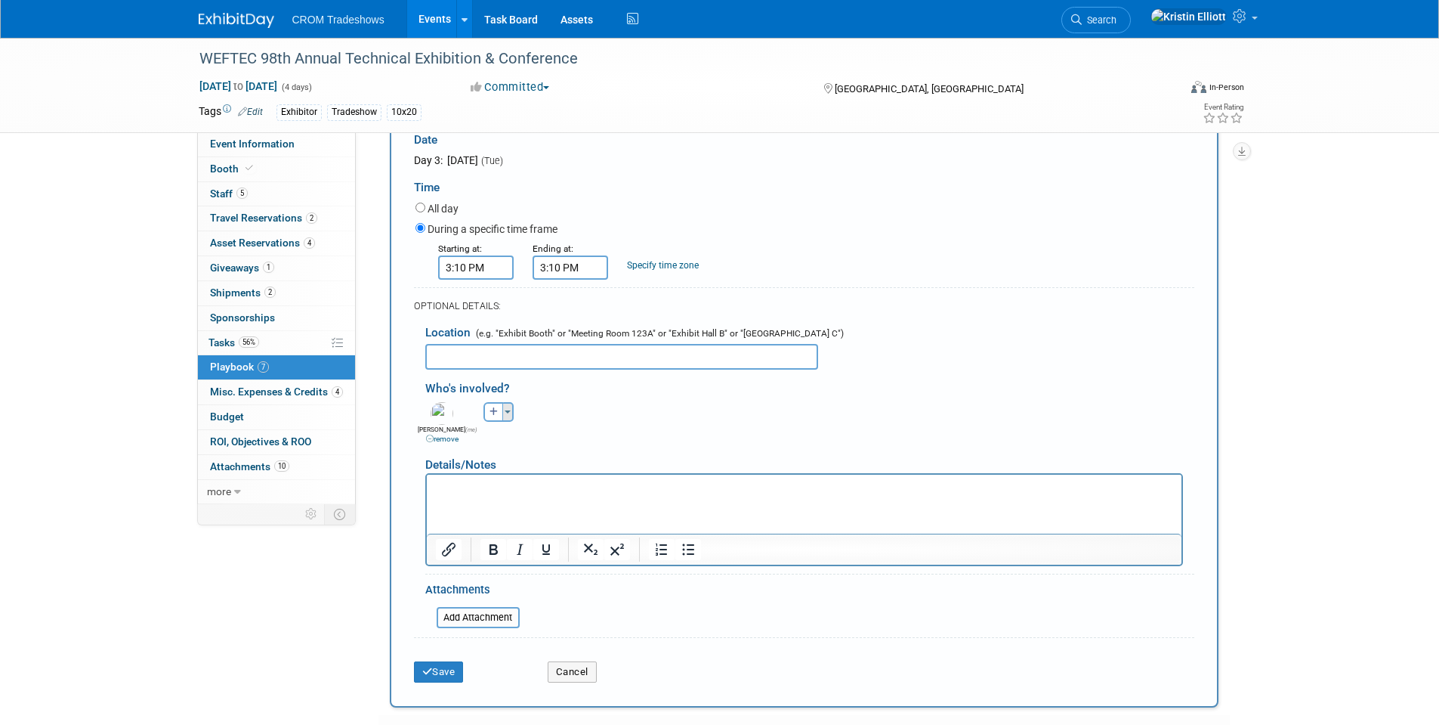
click at [509, 418] on button "Toggle Dropdown" at bounding box center [507, 412] width 11 height 20
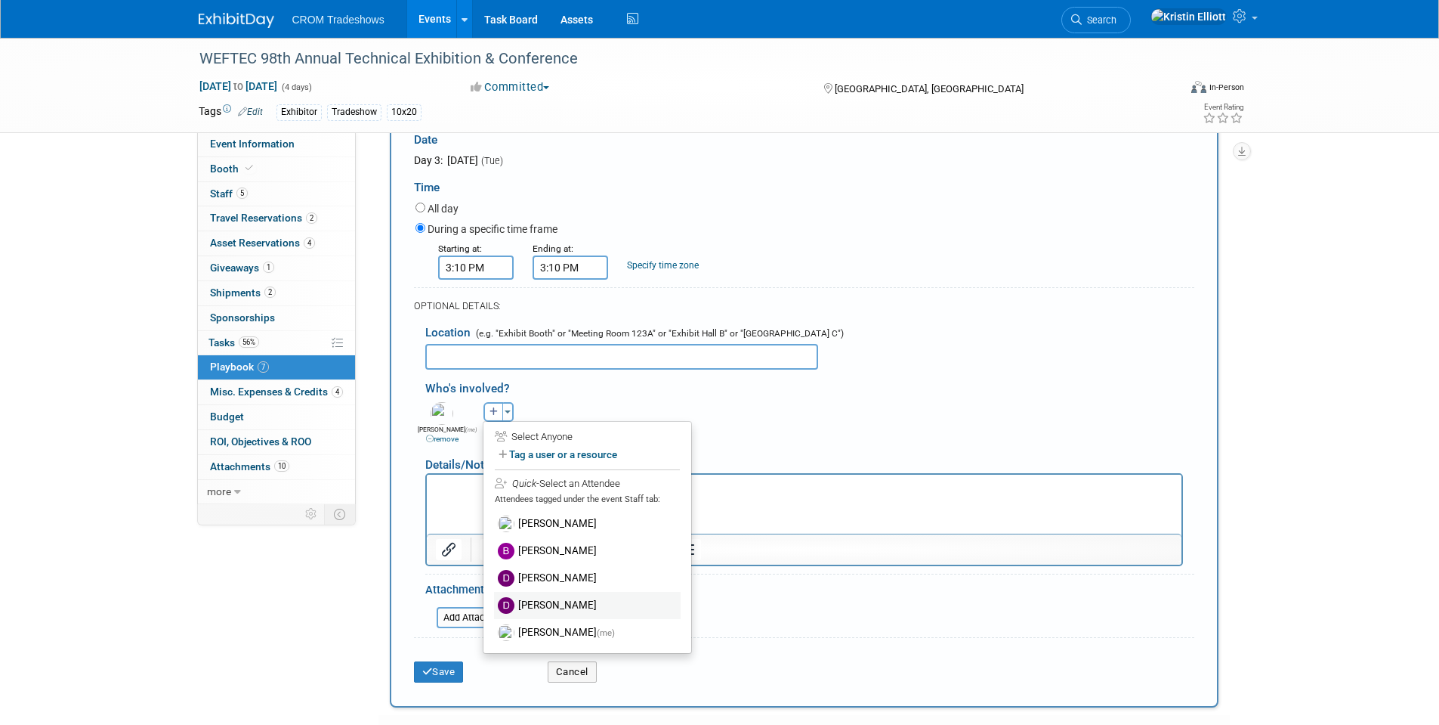
click at [566, 603] on label "Daniel Haugland" at bounding box center [587, 605] width 187 height 27
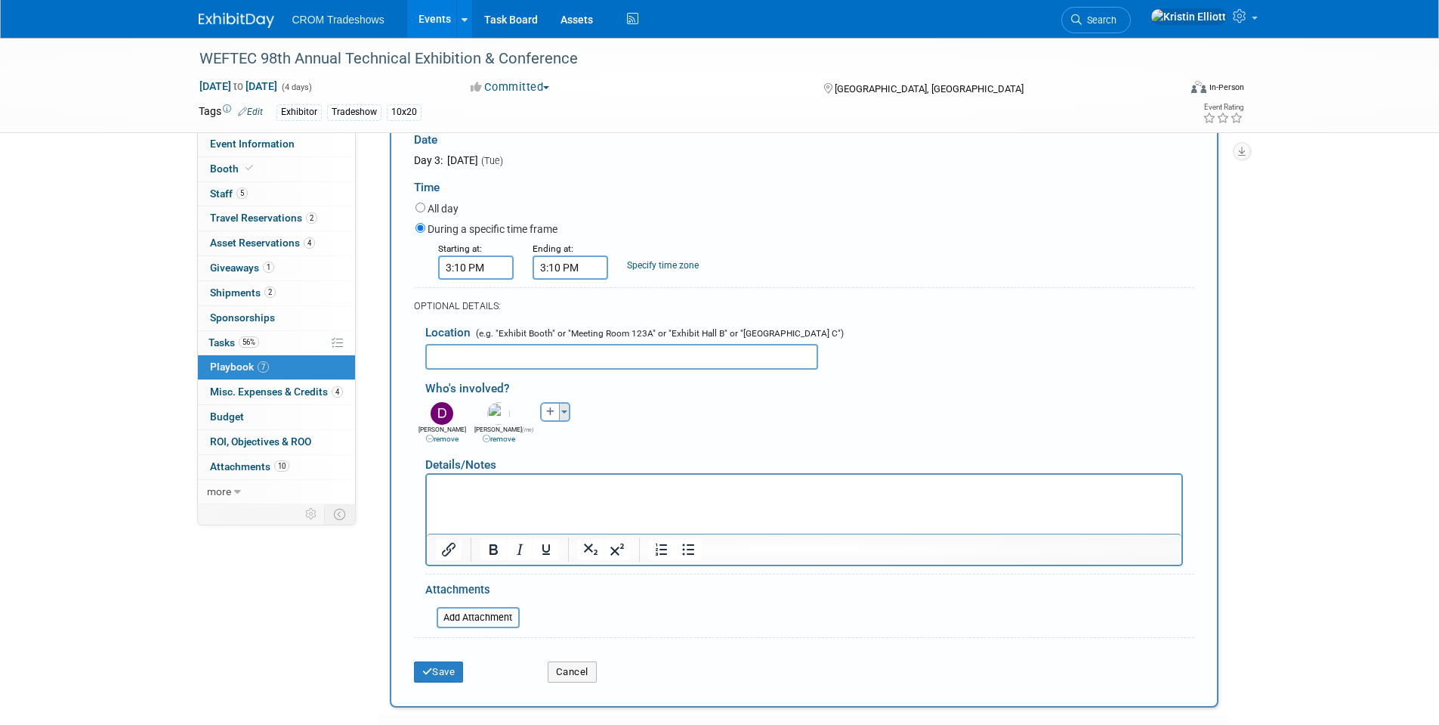
click at [564, 417] on button "Toggle Dropdown" at bounding box center [564, 412] width 11 height 20
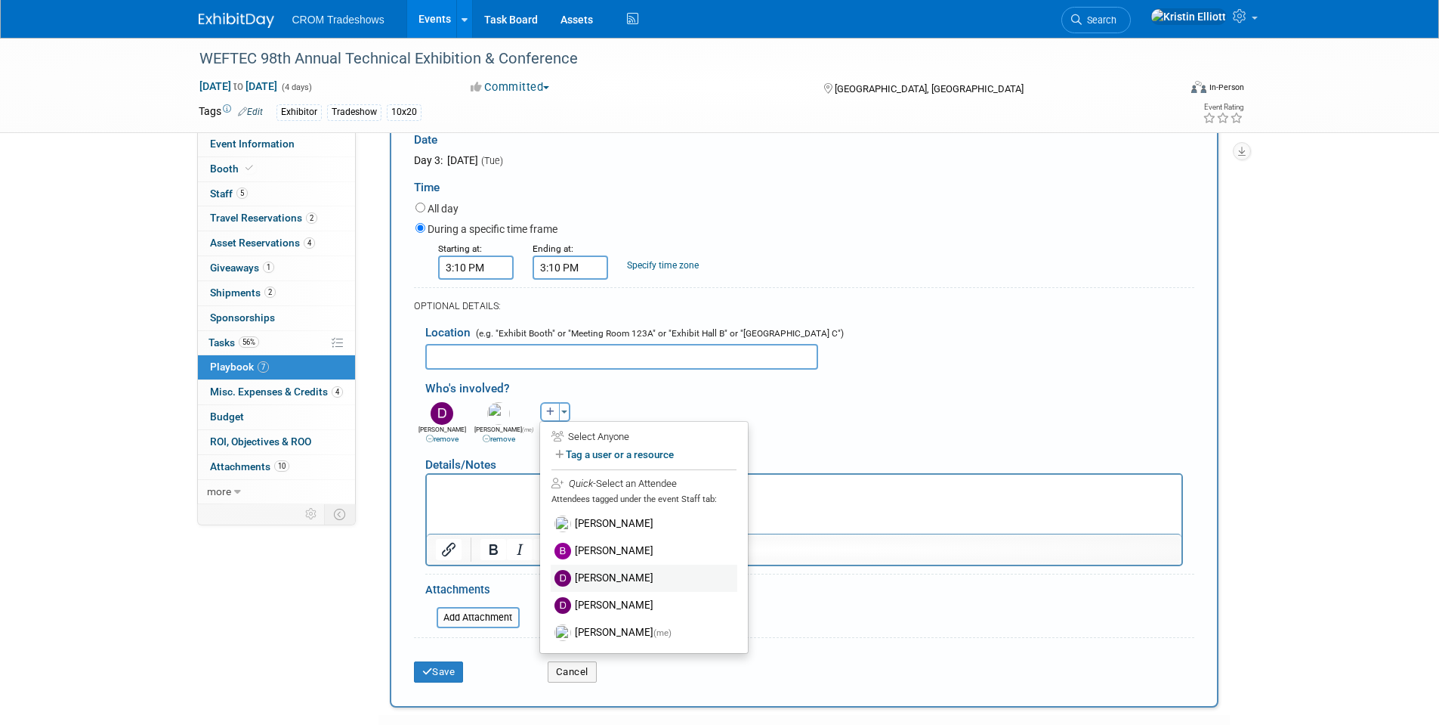
click at [598, 575] on label "Daniel Austria" at bounding box center [644, 577] width 187 height 27
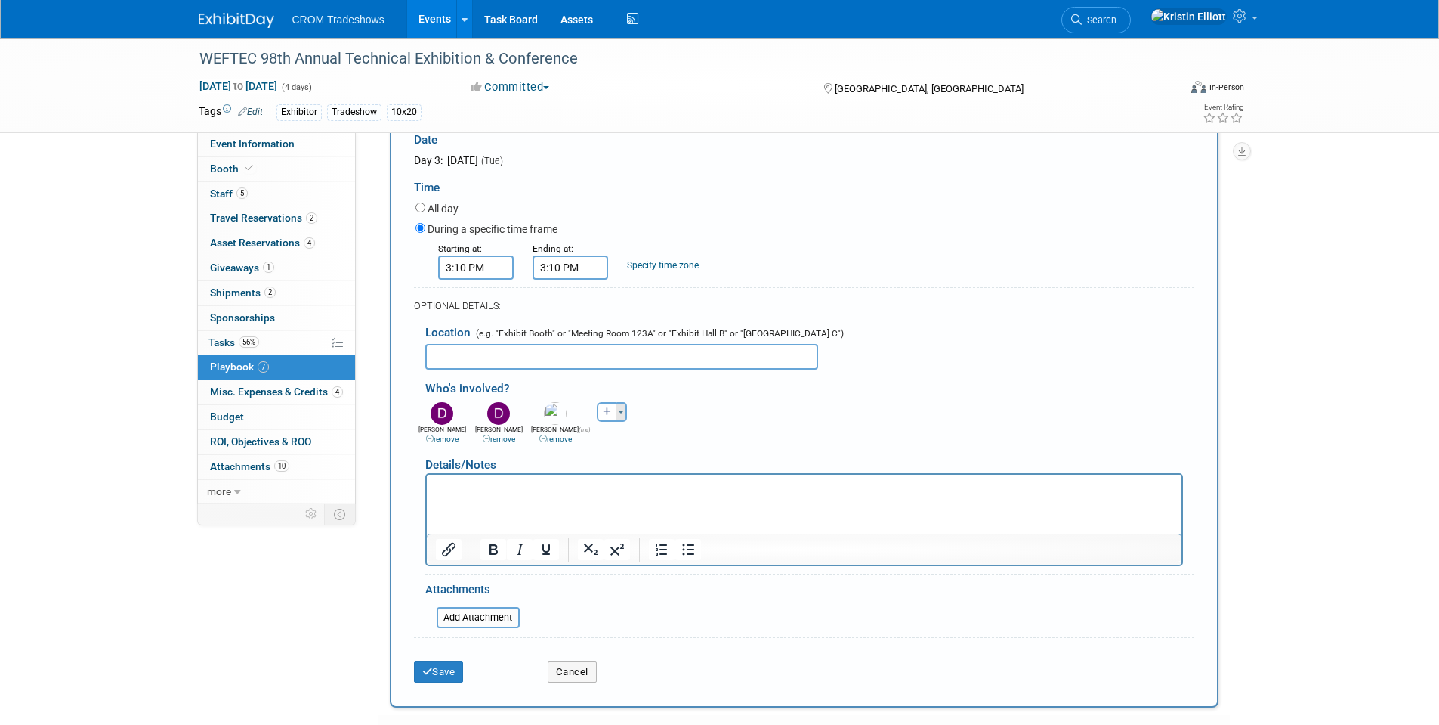
click at [620, 416] on button "Toggle Dropdown" at bounding box center [621, 412] width 11 height 20
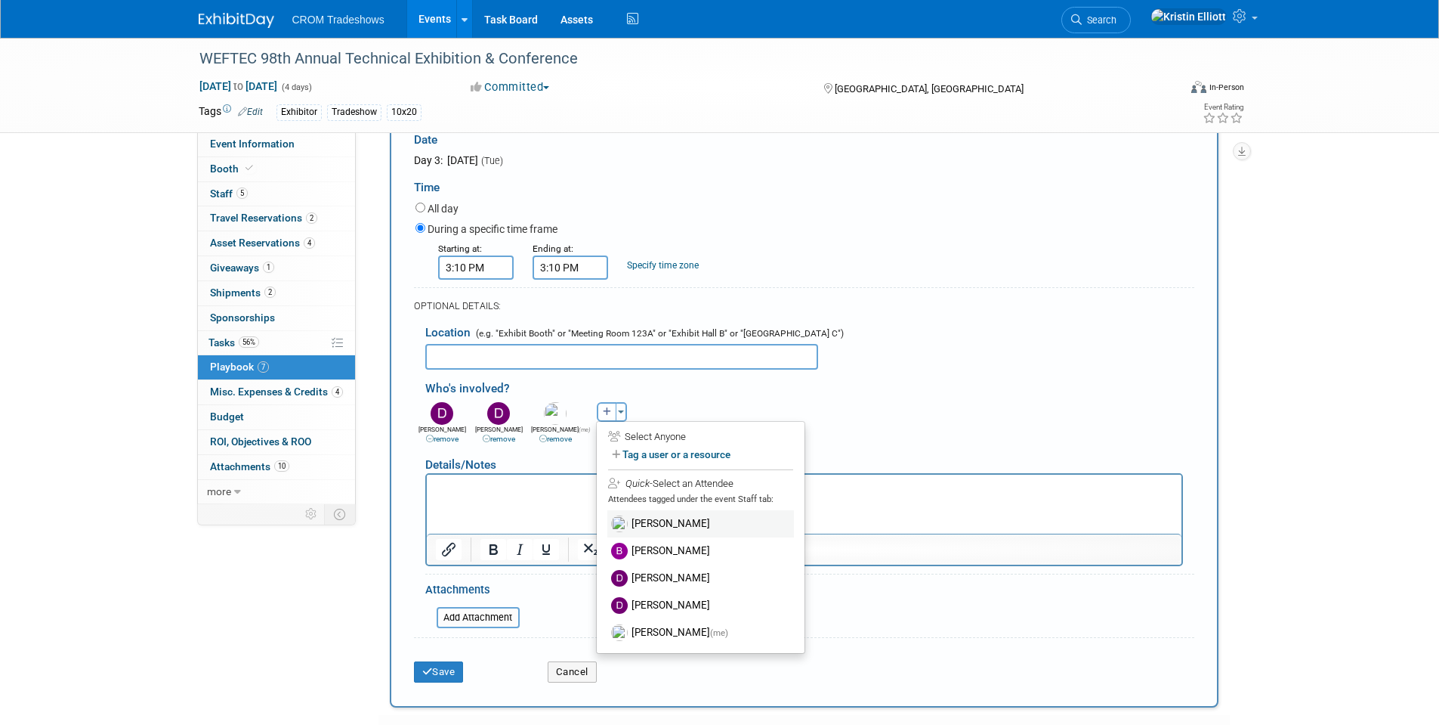
click at [667, 523] on label "Alan Raymond" at bounding box center [700, 523] width 187 height 27
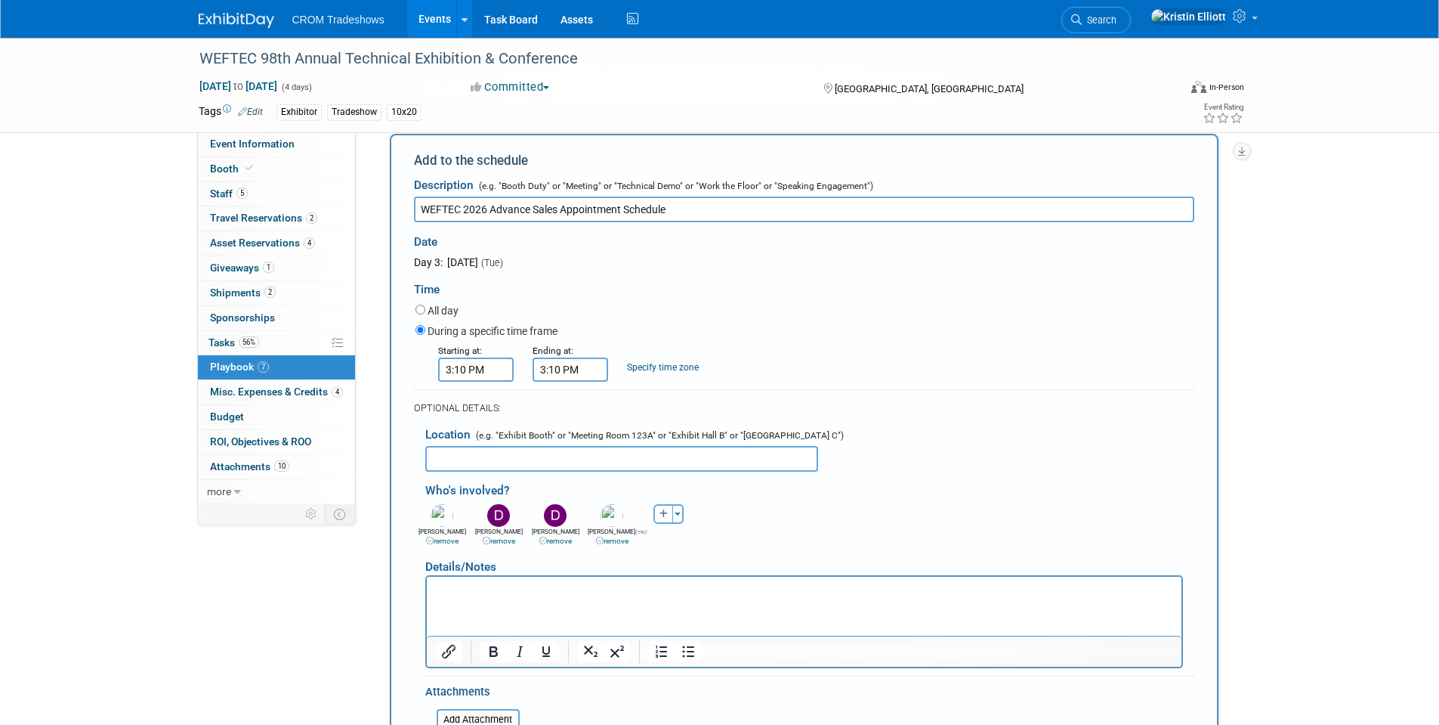
scroll to position [617, 0]
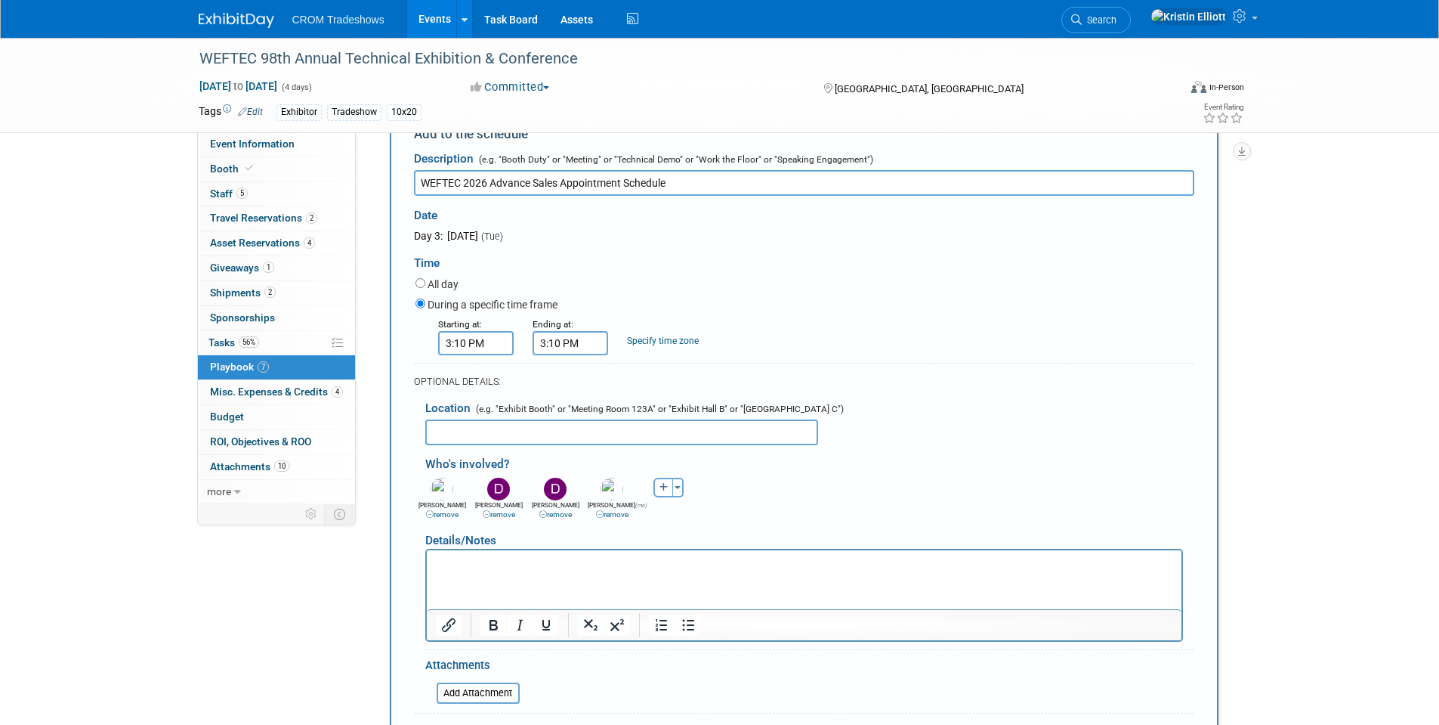
click at [513, 422] on input "text" at bounding box center [621, 432] width 393 height 26
paste input "Booth 3346 in the South Hall"
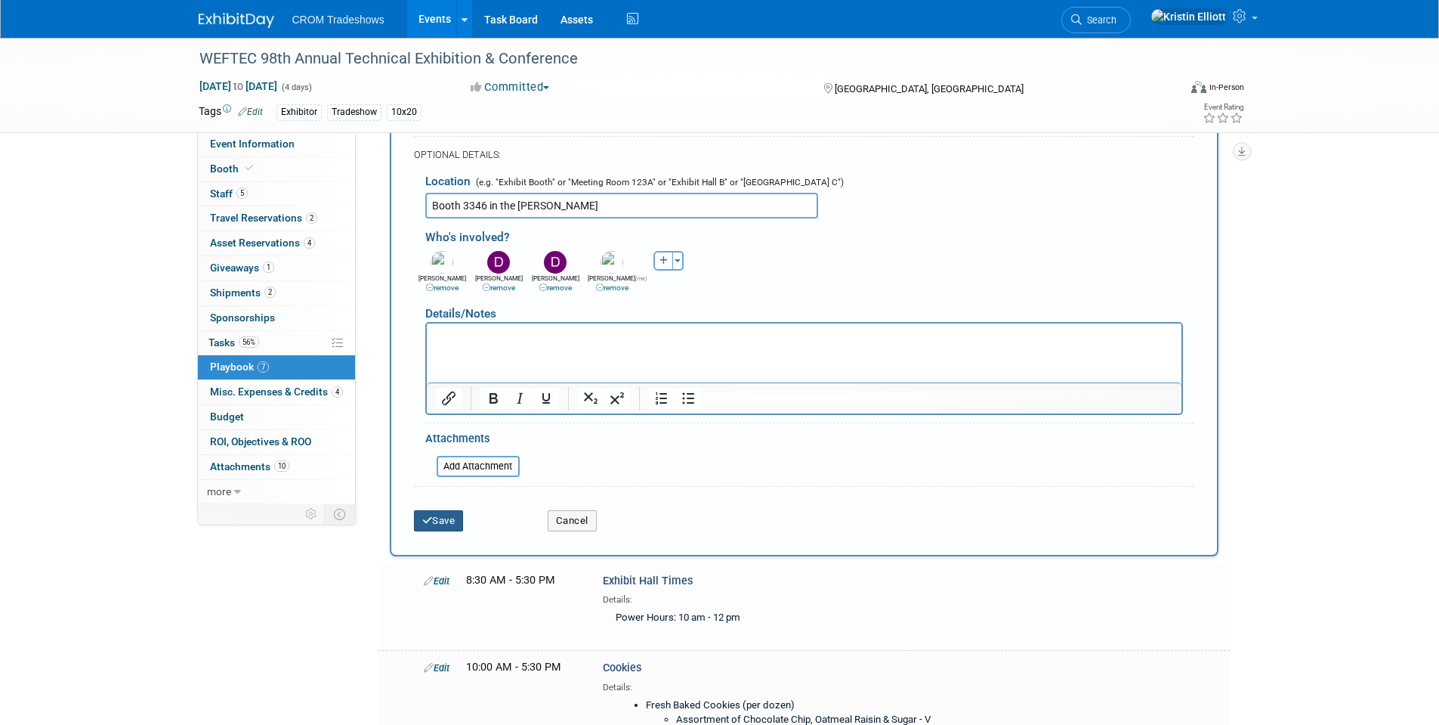
type input "Booth 3346 in the South Hall"
click at [457, 520] on button "Save" at bounding box center [439, 520] width 50 height 21
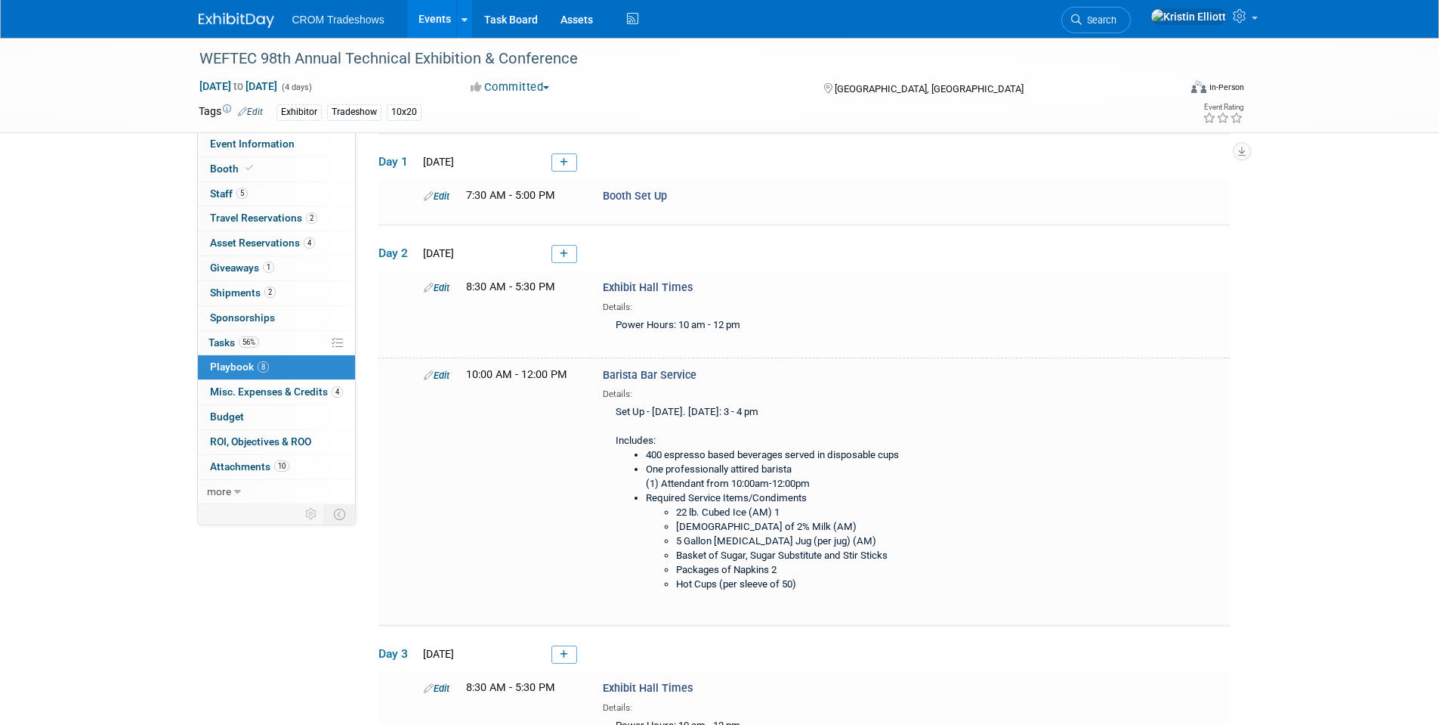
scroll to position [0, 0]
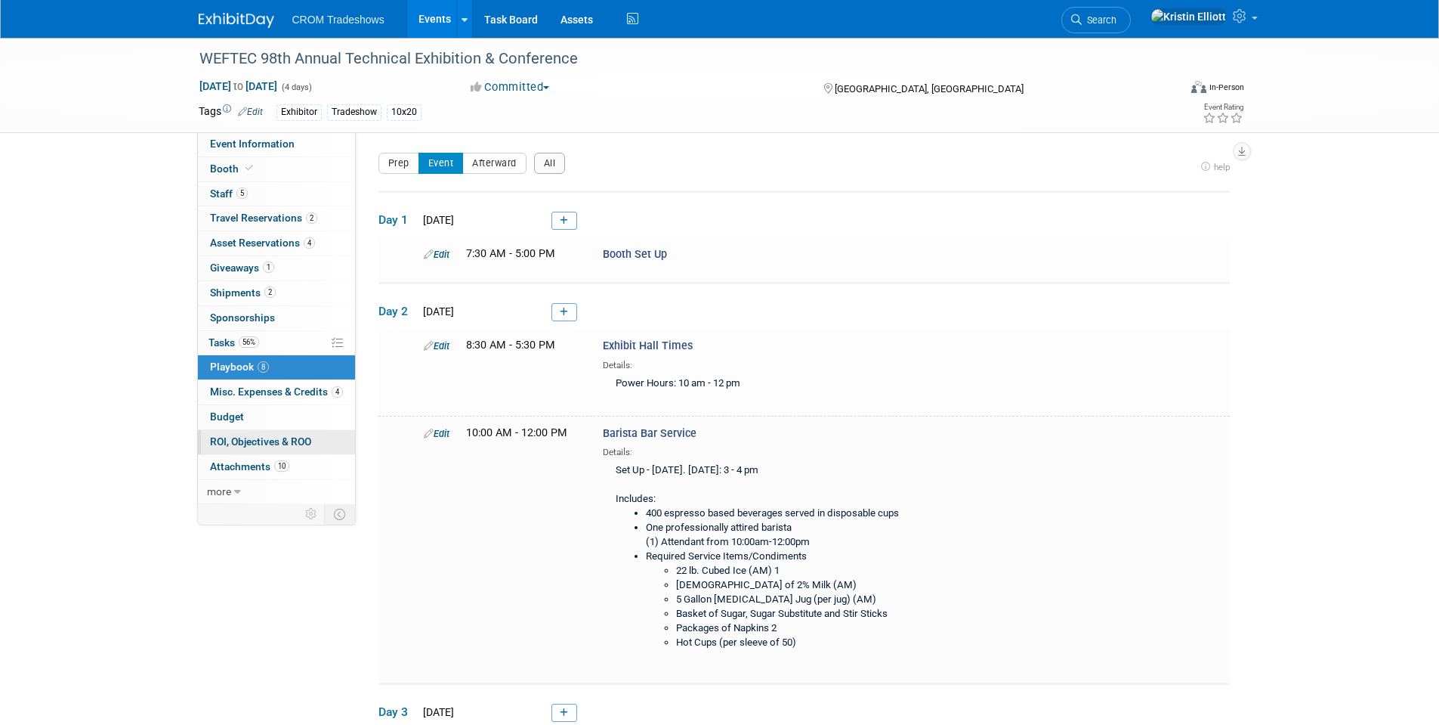
click at [291, 435] on span "ROI, Objectives & ROO 0" at bounding box center [260, 441] width 101 height 12
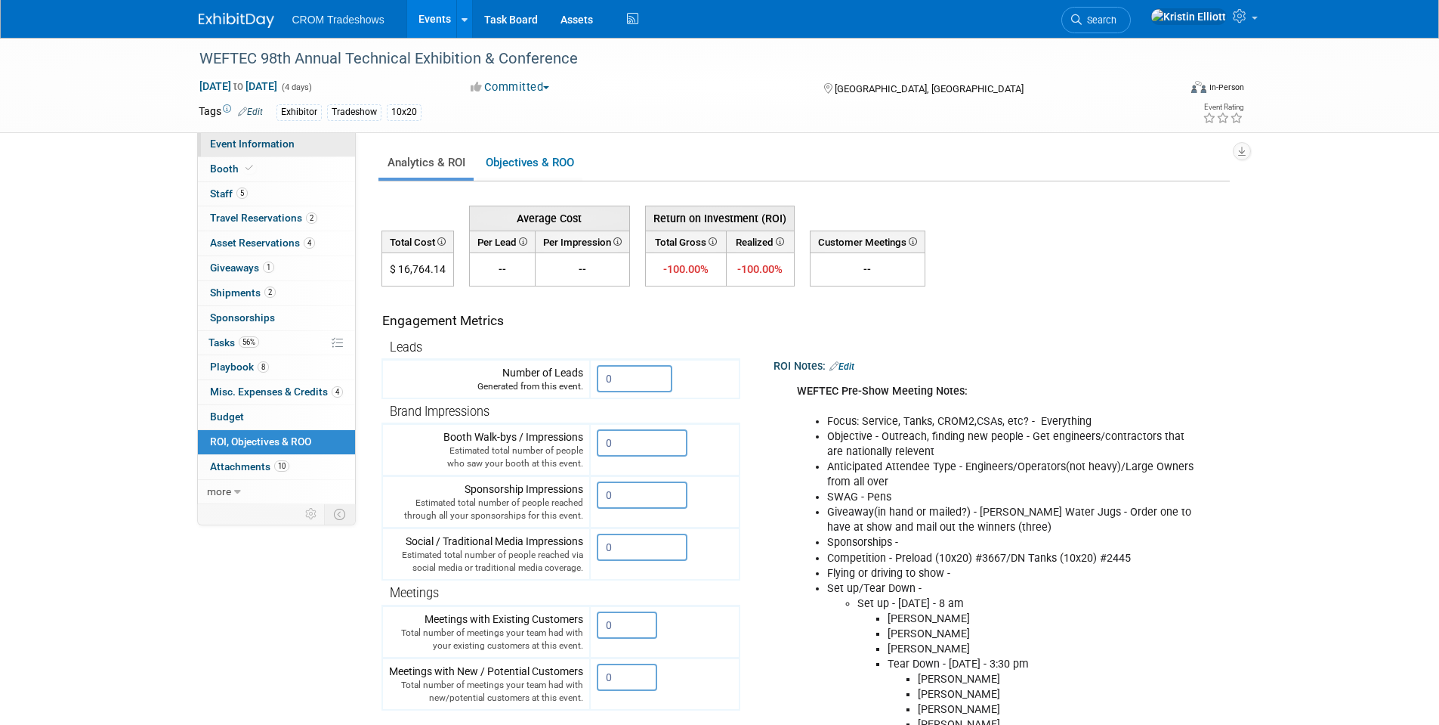
click at [248, 144] on span "Event Information" at bounding box center [252, 144] width 85 height 12
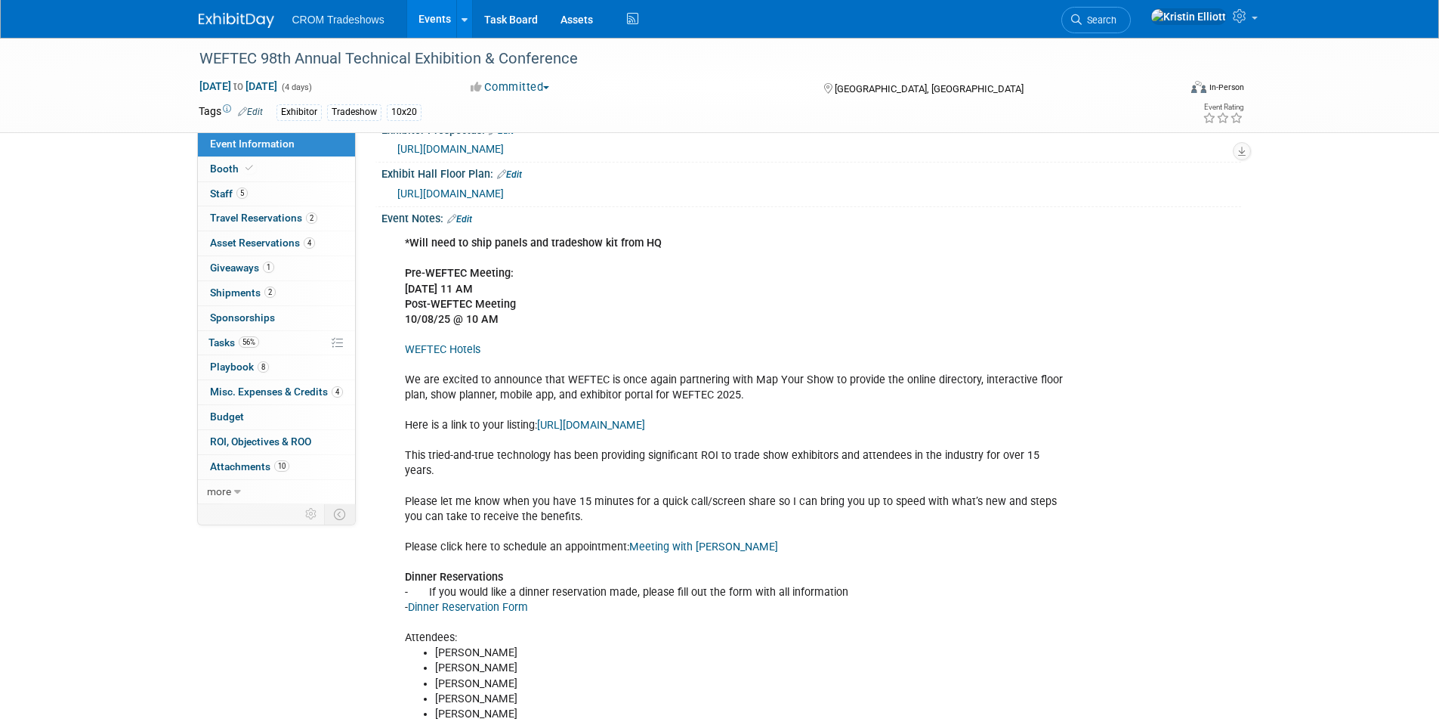
scroll to position [428, 0]
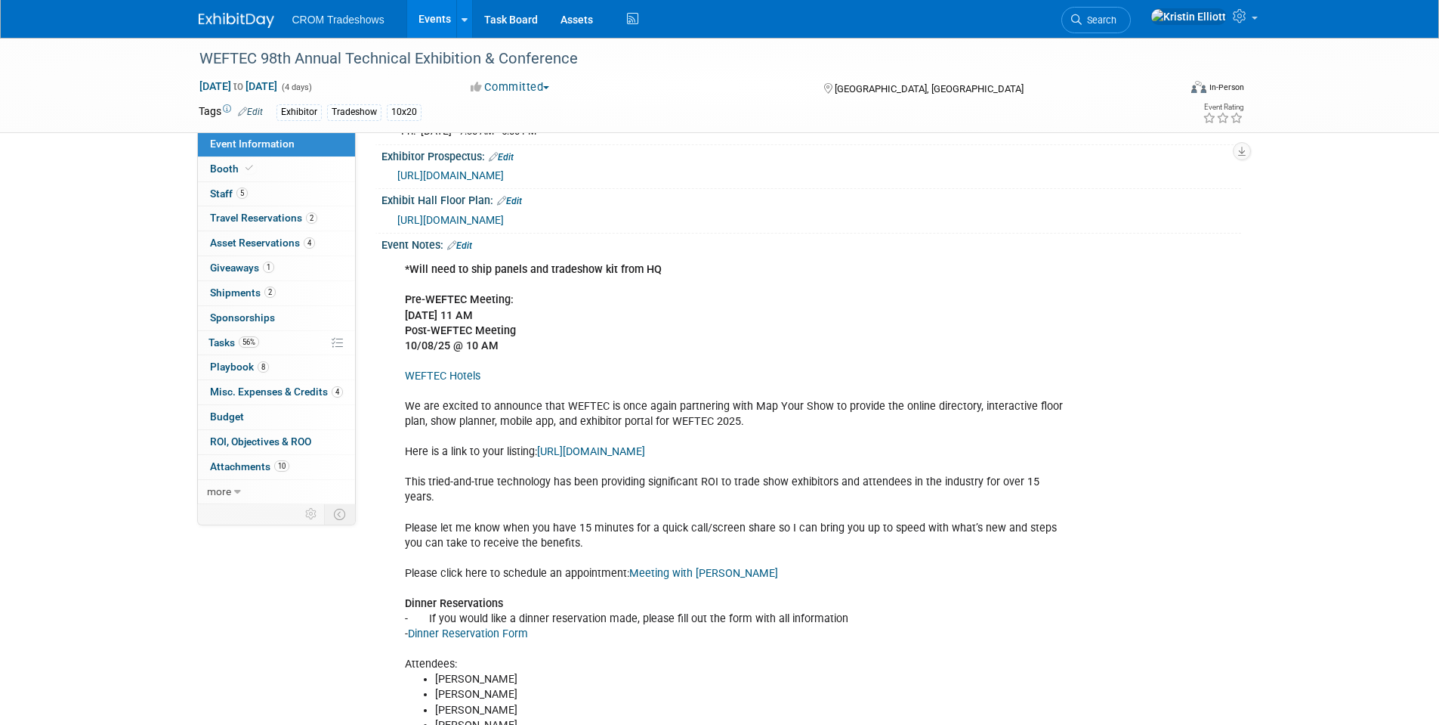
click at [469, 251] on link "Edit" at bounding box center [459, 245] width 25 height 11
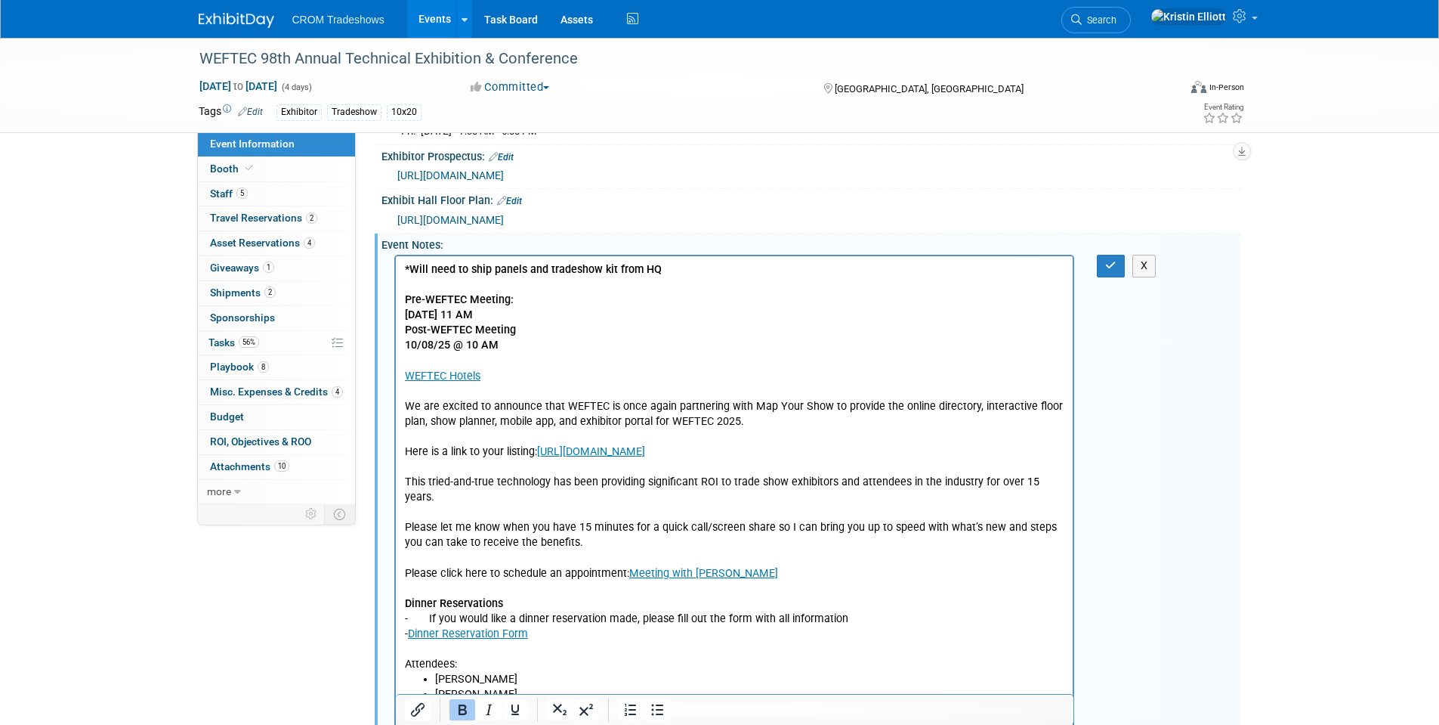
scroll to position [0, 0]
drag, startPoint x: 765, startPoint y: 555, endPoint x: 408, endPoint y: 476, distance: 365.4
click at [408, 476] on p "*Will need to ship panels and tradeshow kit from HQ Pre-WEFTEC Meeting: 9/15/25…" at bounding box center [734, 467] width 660 height 410
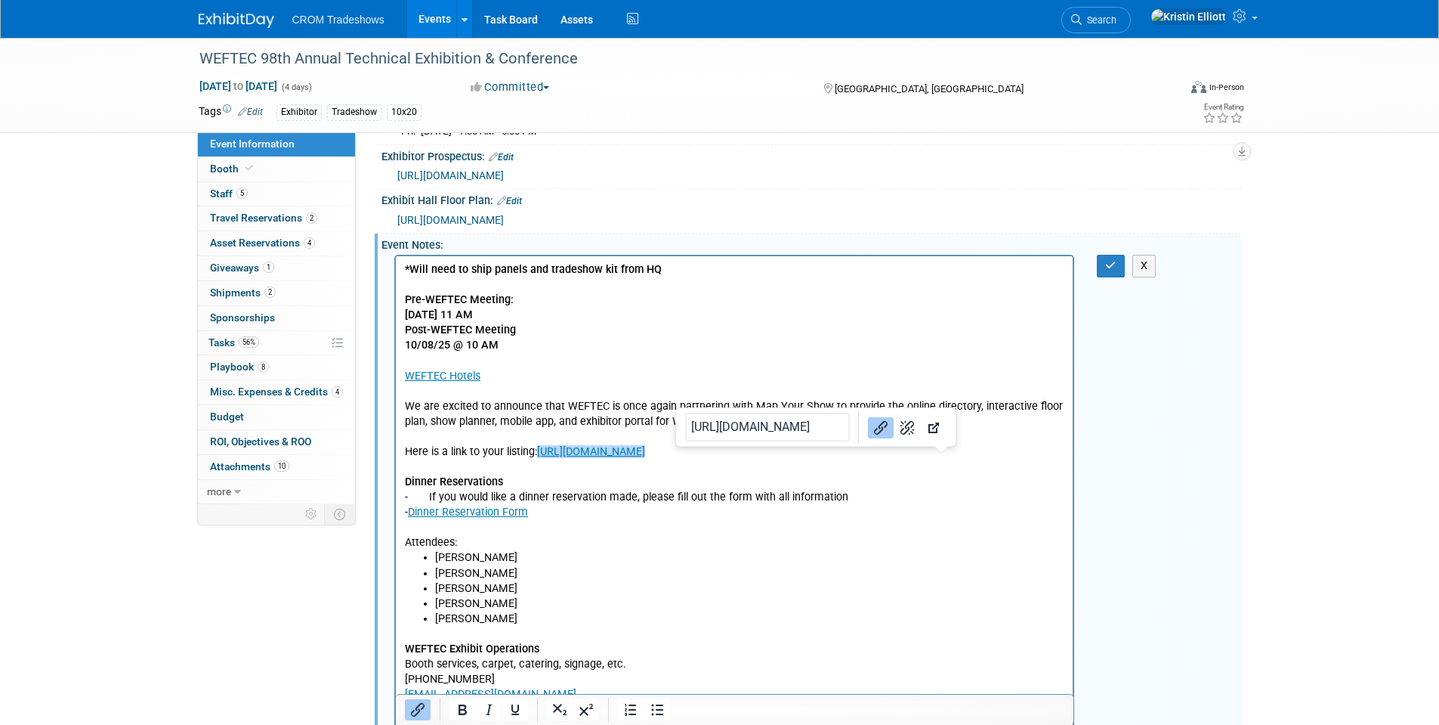
click at [571, 481] on p "*Will need to ship panels and tradeshow kit from HQ Pre-WEFTEC Meeting: 9/15/25…" at bounding box center [734, 406] width 660 height 288
click at [1113, 270] on icon "button" at bounding box center [1110, 265] width 11 height 11
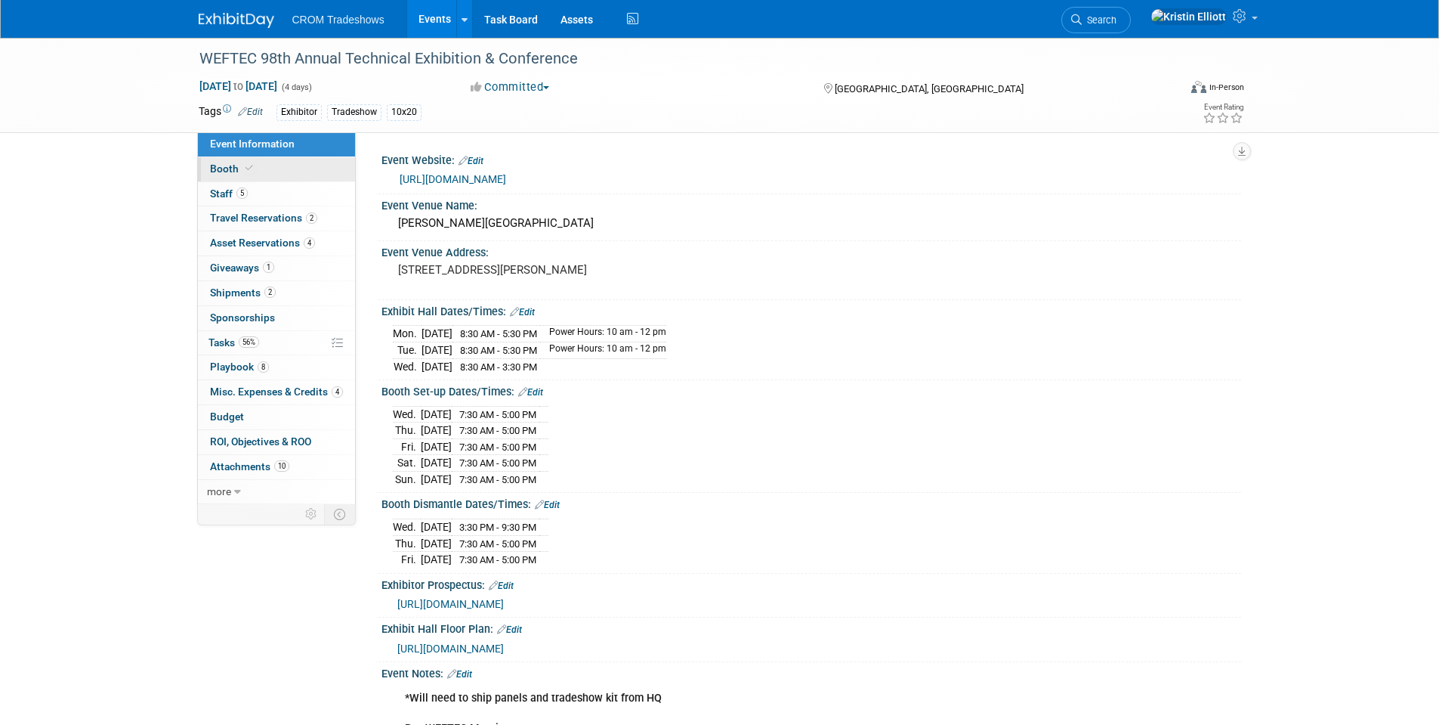
click at [249, 167] on icon at bounding box center [250, 168] width 8 height 8
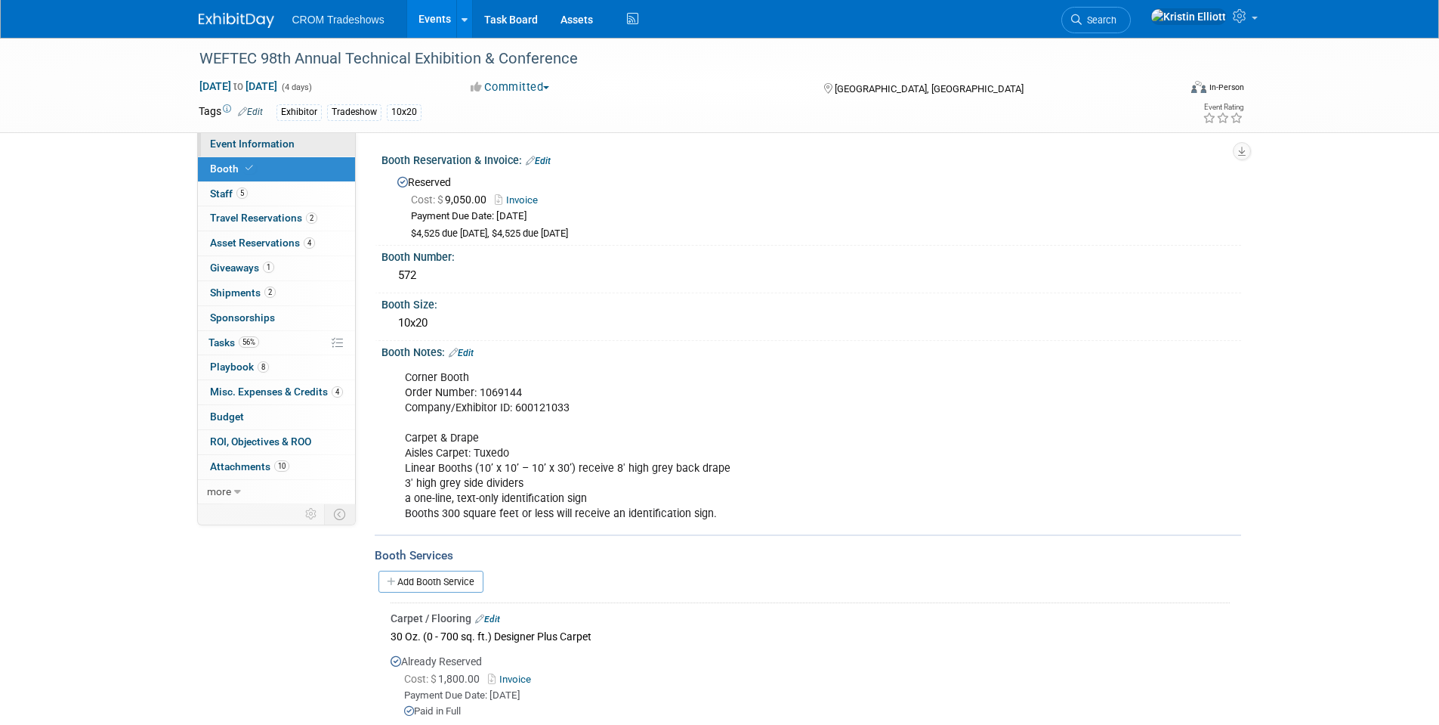
click at [272, 147] on span "Event Information" at bounding box center [252, 144] width 85 height 12
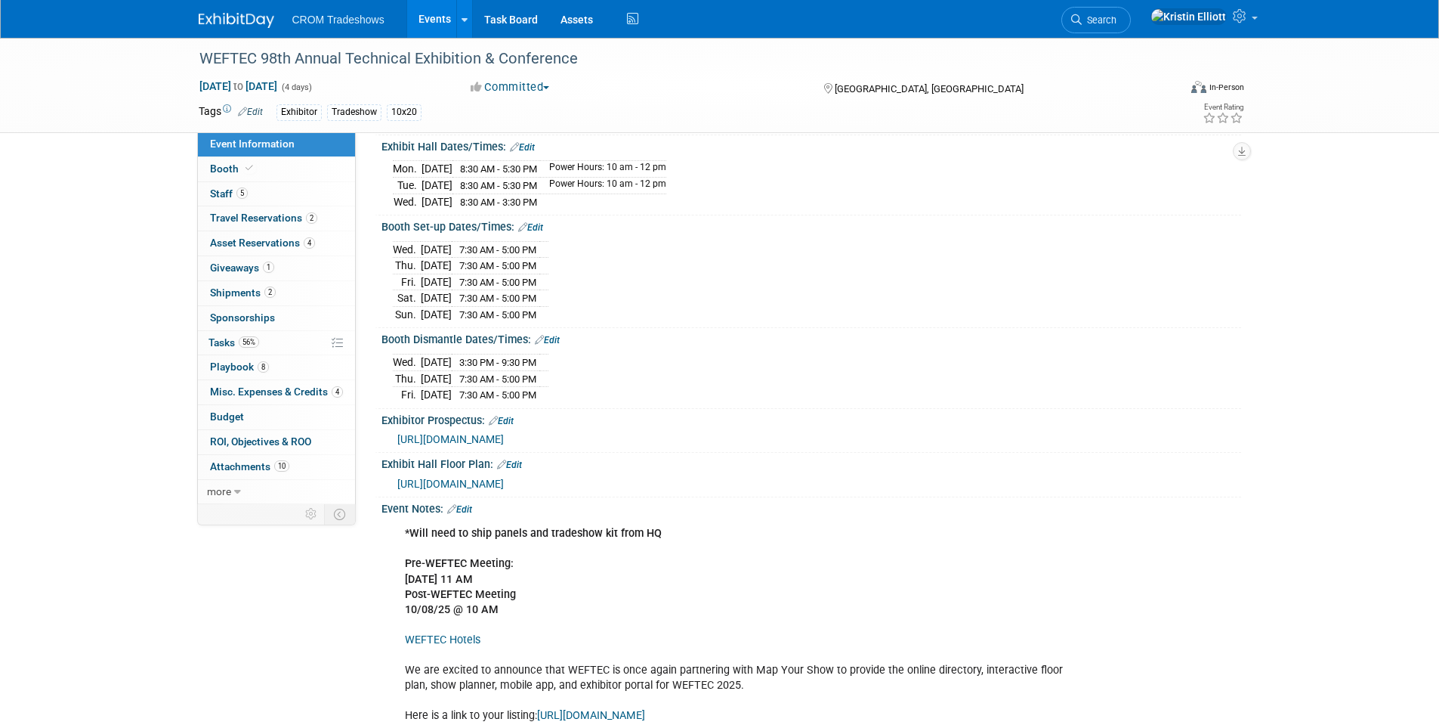
scroll to position [151, 0]
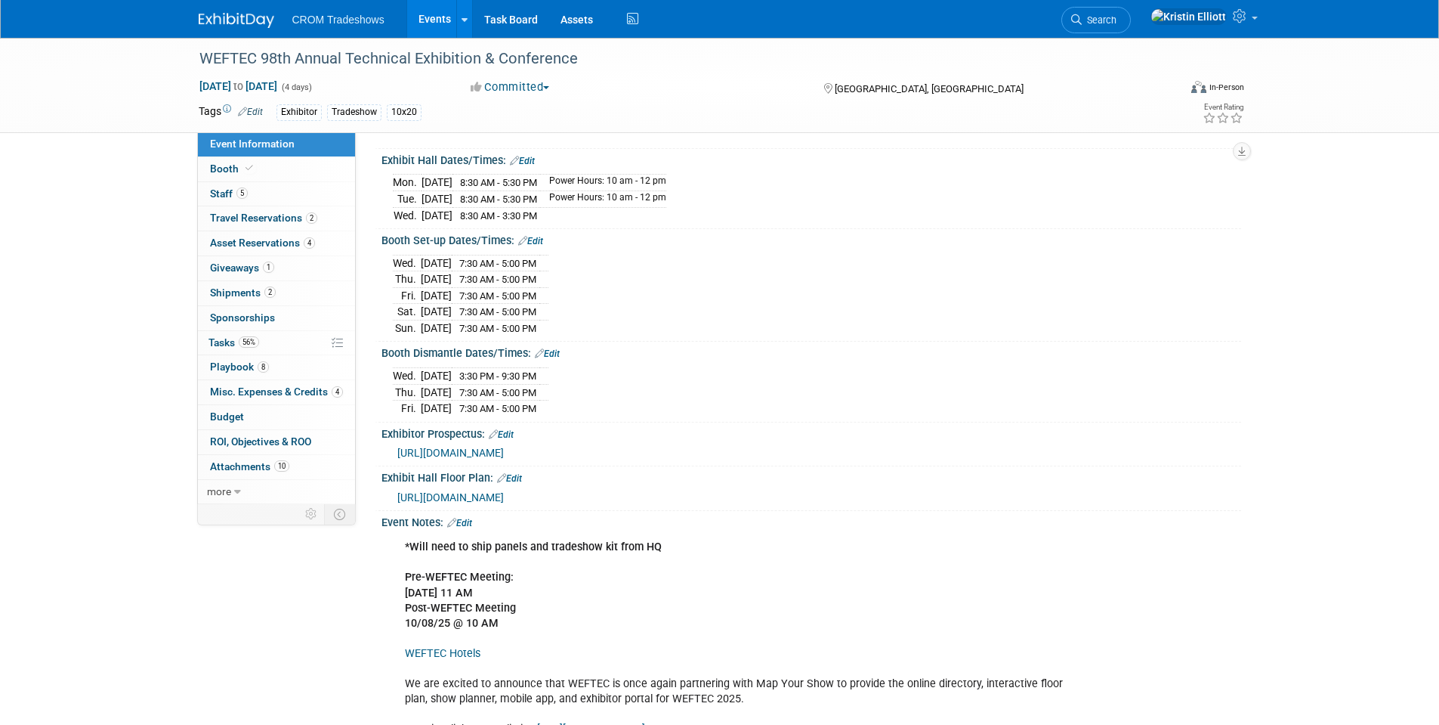
click at [432, 23] on link "Events" at bounding box center [434, 19] width 55 height 38
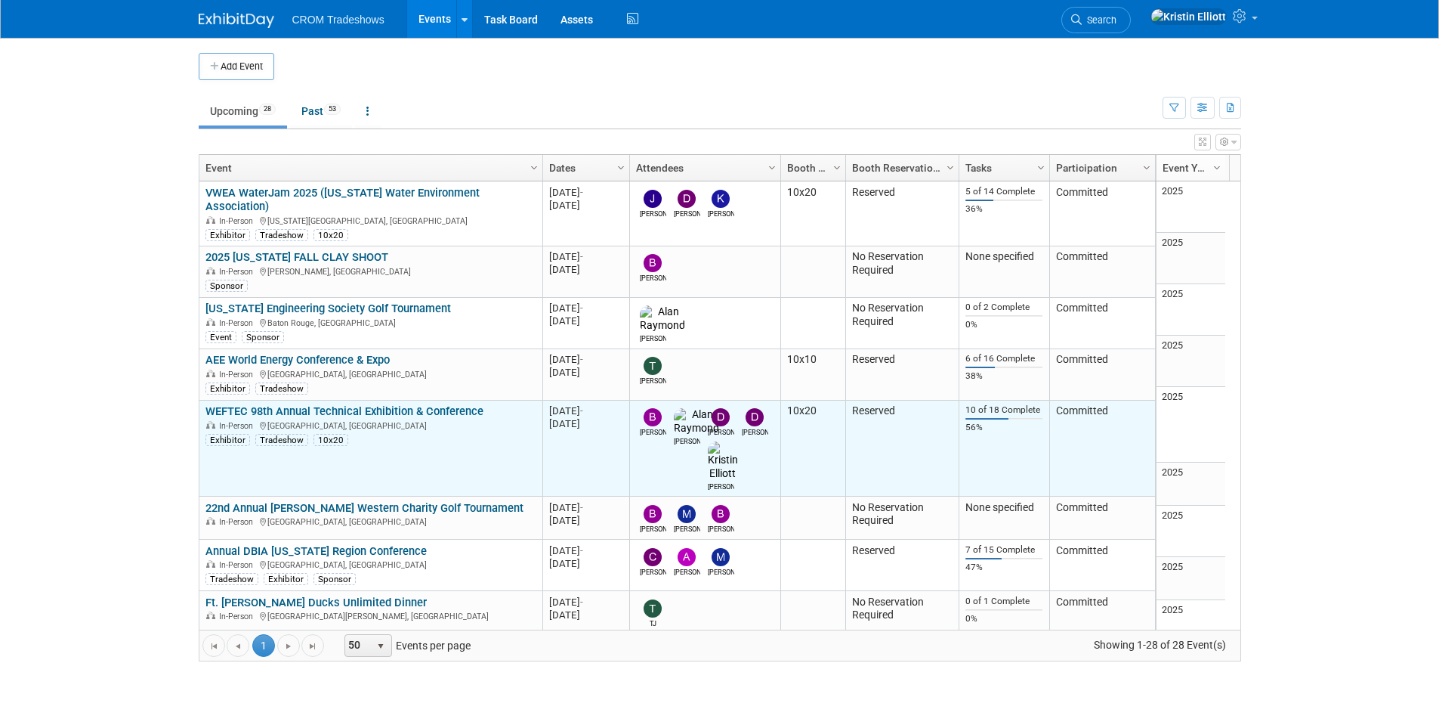
click at [344, 404] on link "WEFTEC 98th Annual Technical Exhibition & Conference" at bounding box center [345, 411] width 278 height 14
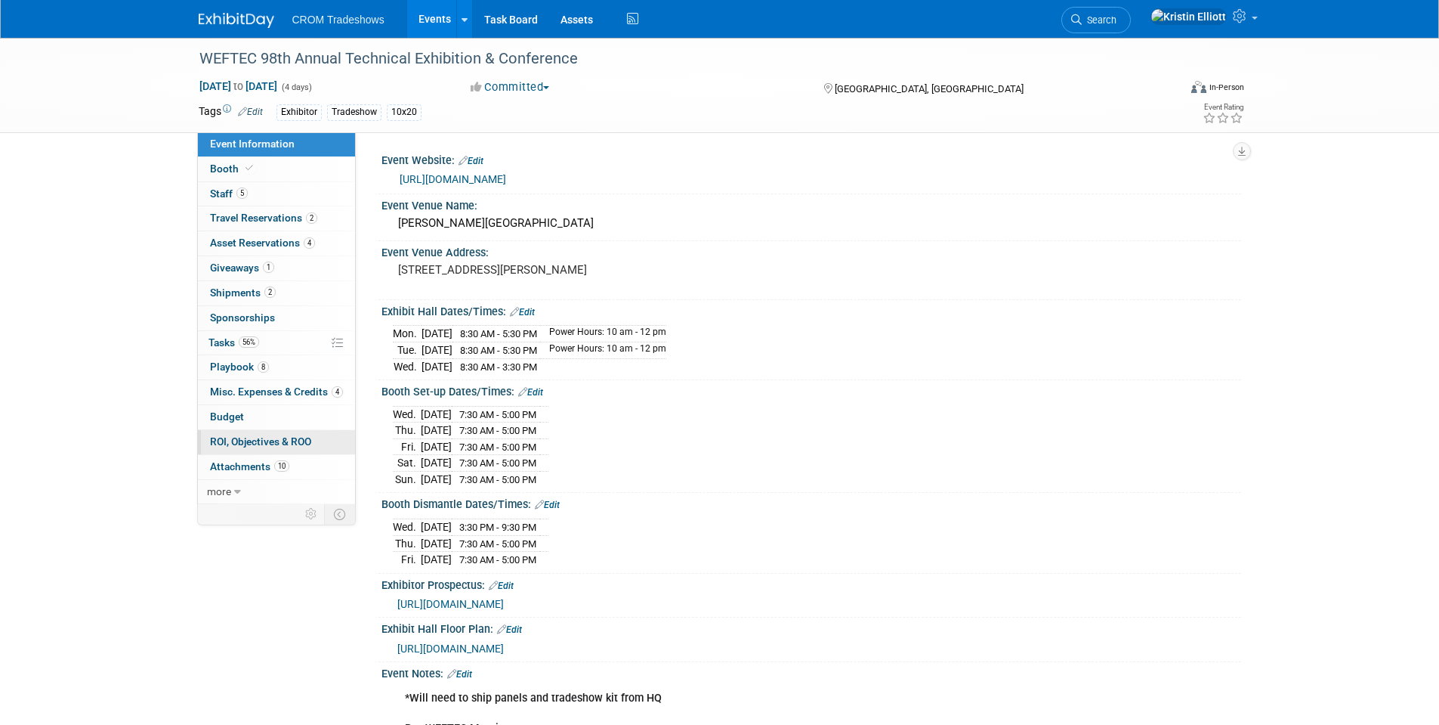
click at [230, 435] on span "ROI, Objectives & ROO 0" at bounding box center [260, 441] width 101 height 12
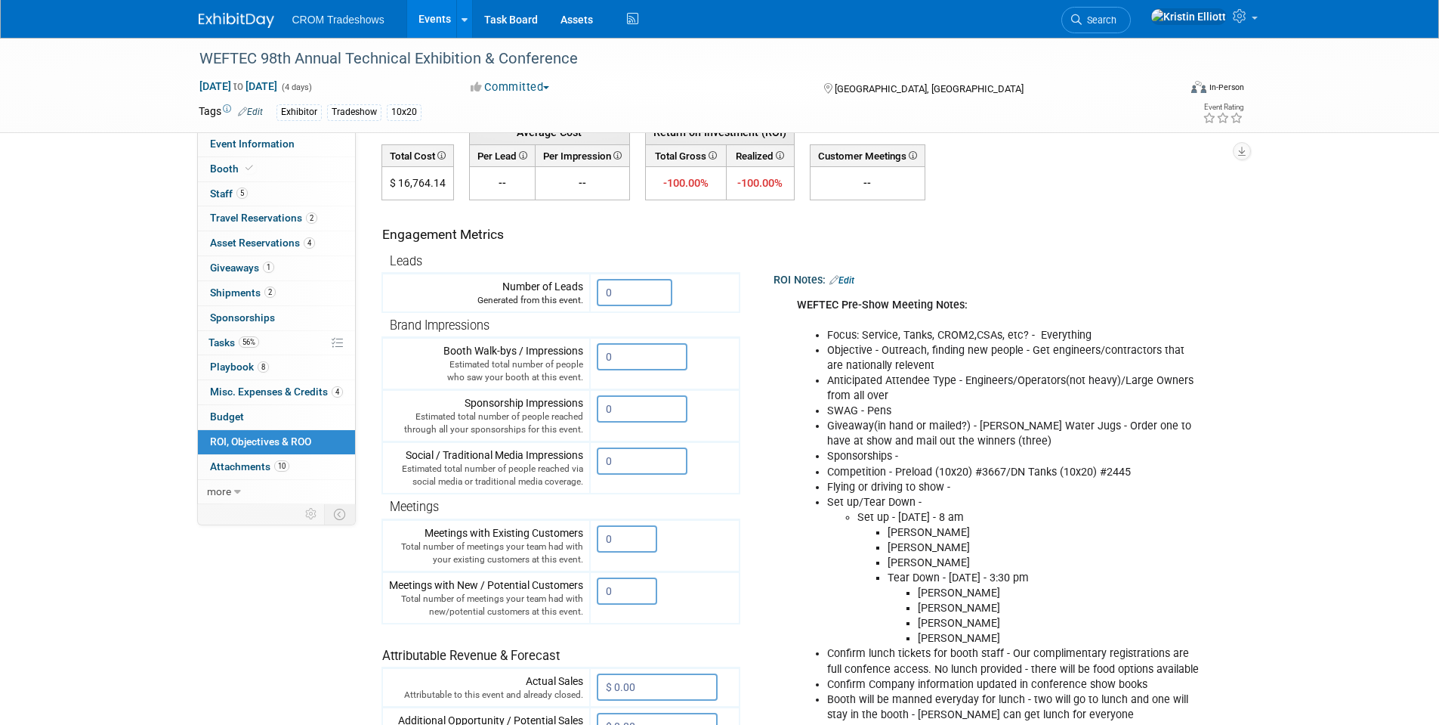
scroll to position [76, 0]
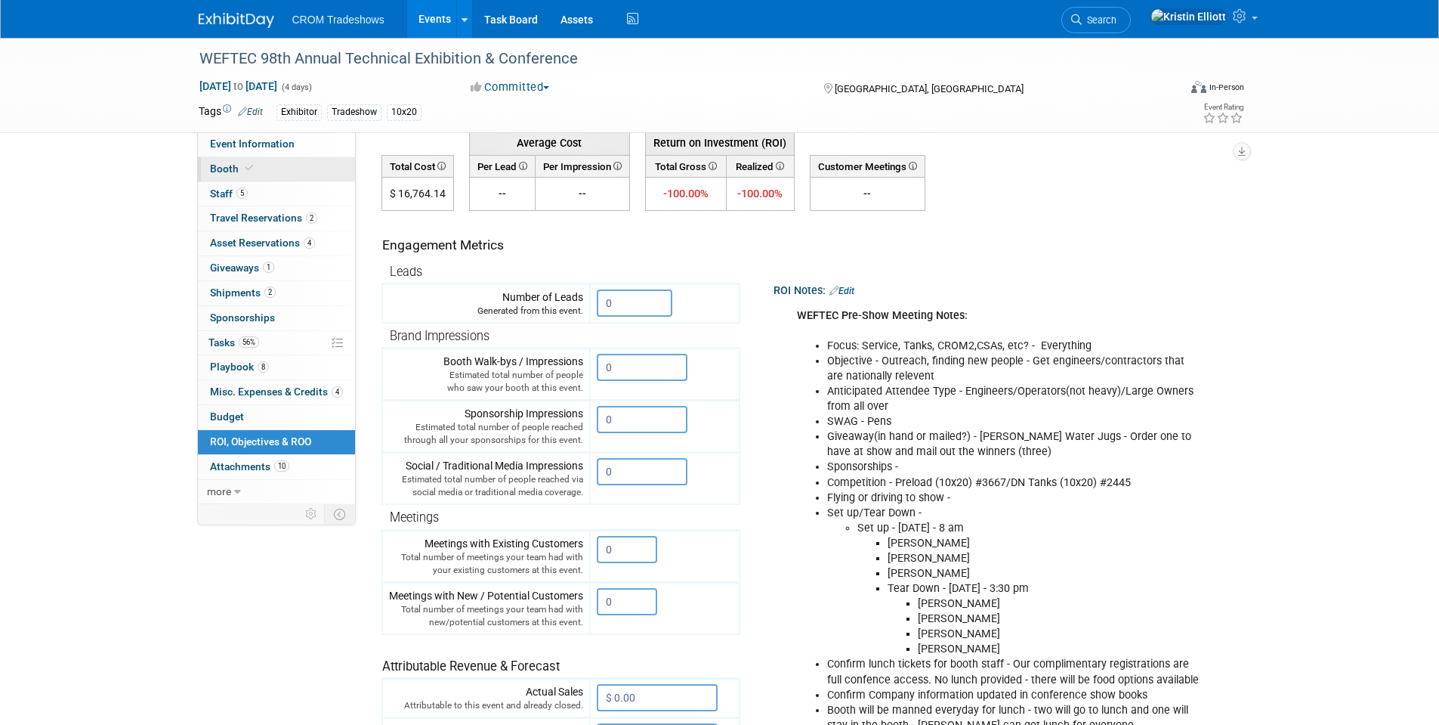
click at [246, 165] on icon at bounding box center [250, 168] width 8 height 8
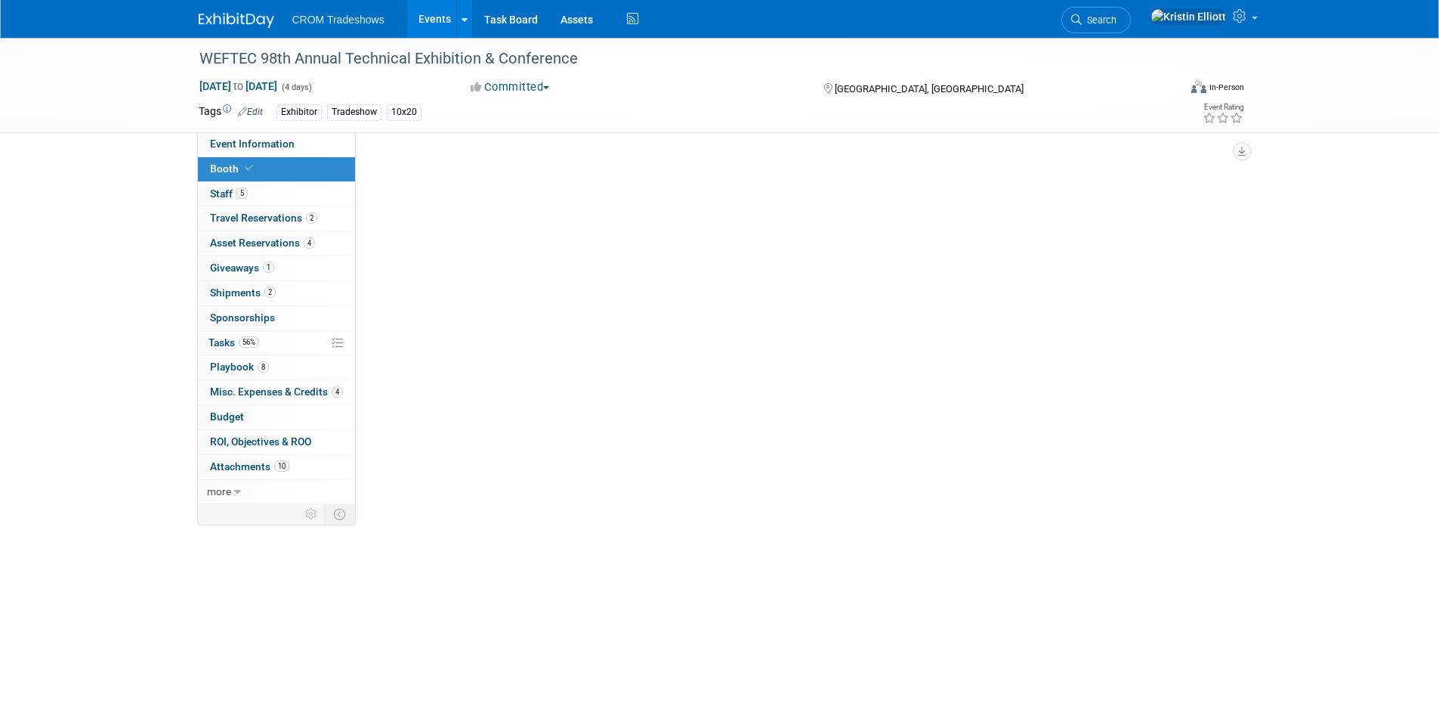
scroll to position [0, 0]
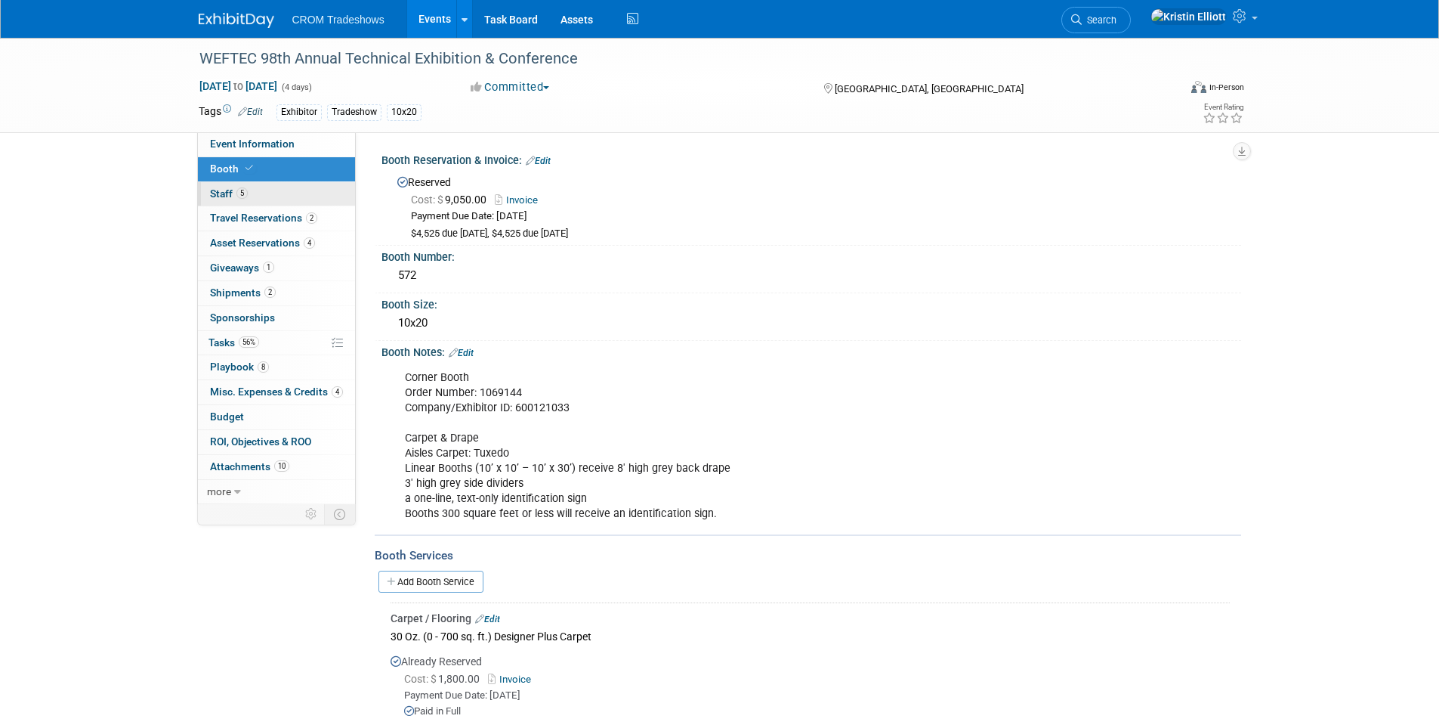
click at [235, 193] on span "Staff 5" at bounding box center [229, 193] width 38 height 12
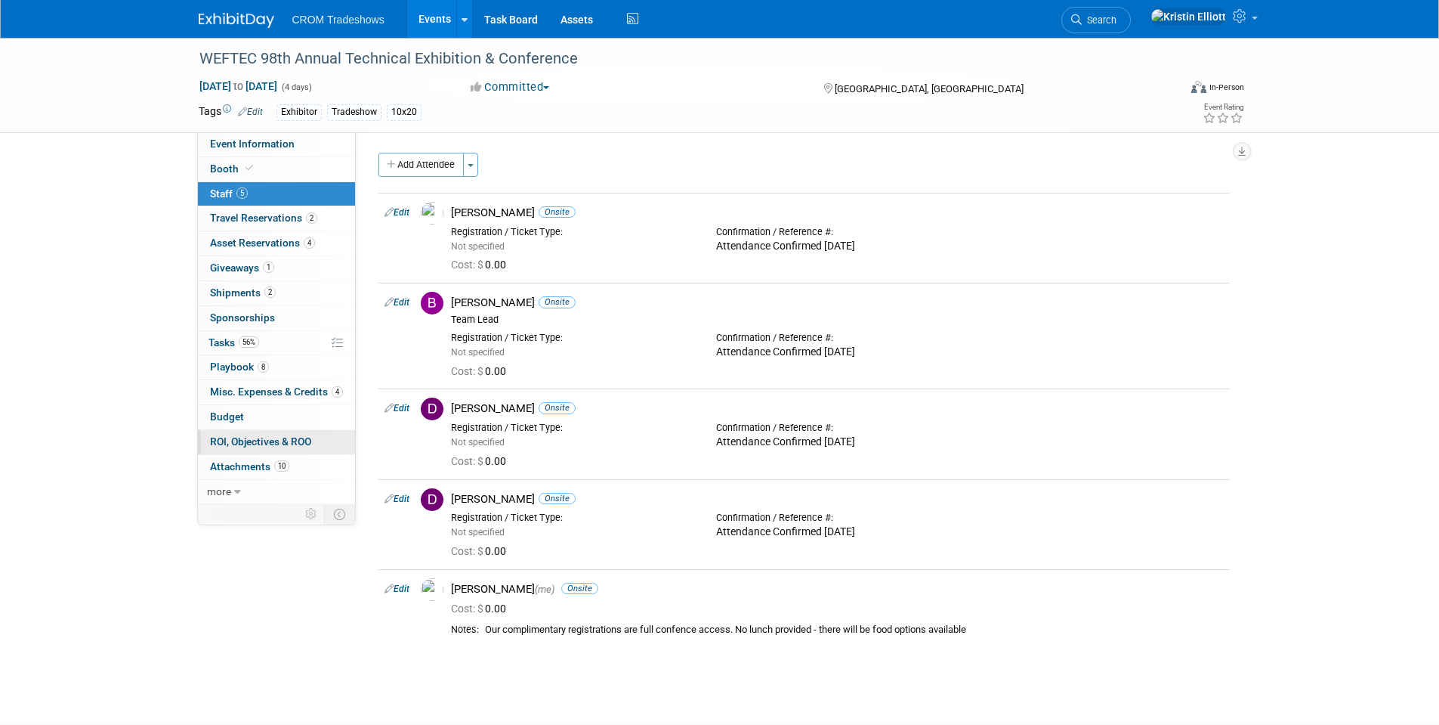
click at [267, 445] on span "ROI, Objectives & ROO 0" at bounding box center [260, 441] width 101 height 12
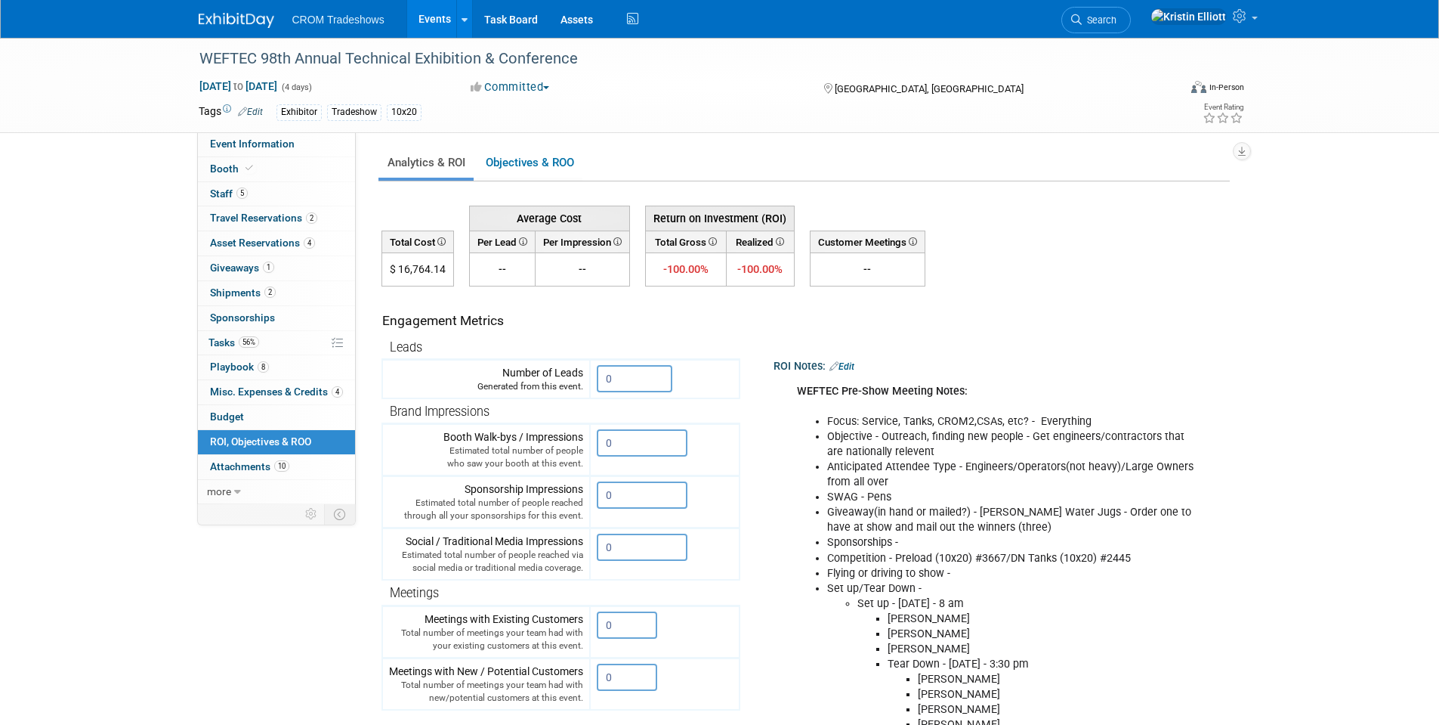
click at [444, 23] on link "Events" at bounding box center [434, 19] width 55 height 38
